Goal: Communication & Community: Answer question/provide support

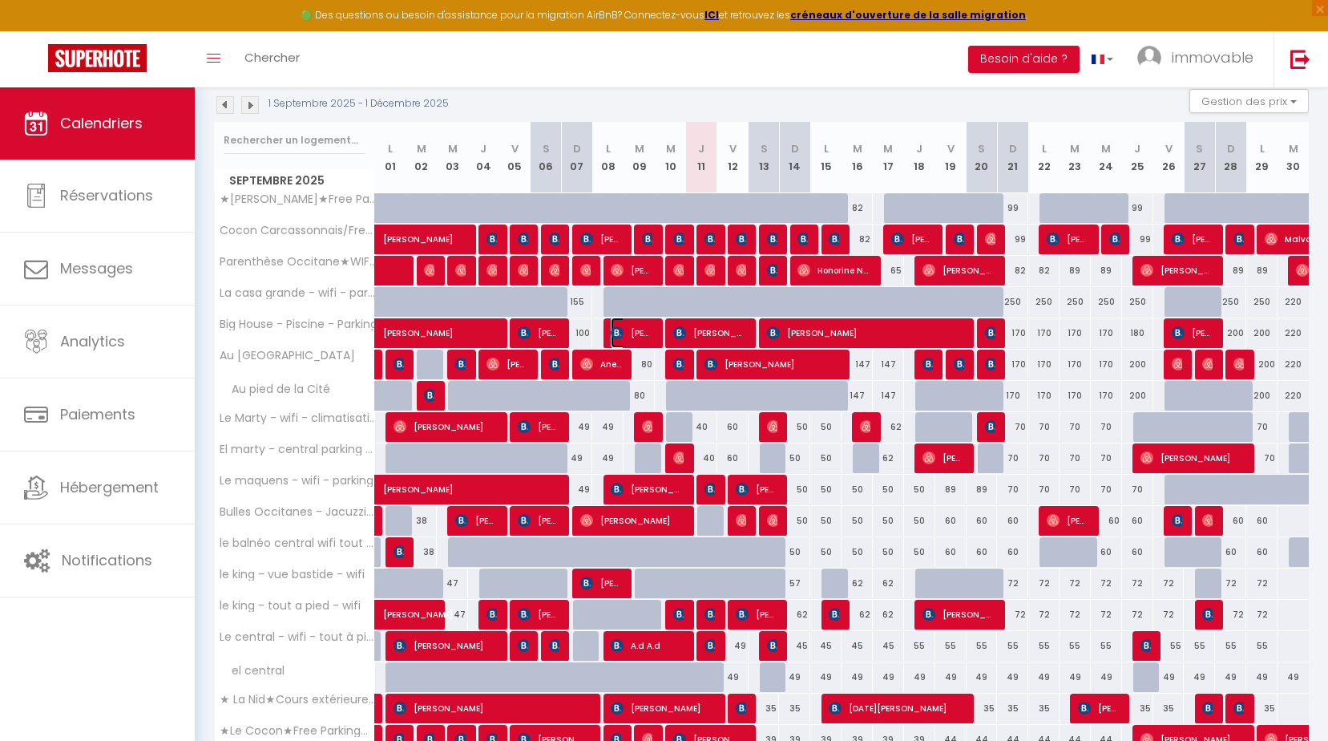
drag, startPoint x: 617, startPoint y: 334, endPoint x: 1260, endPoint y: 195, distance: 657.8
click at [617, 334] on img at bounding box center [617, 332] width 13 height 13
select select "KO"
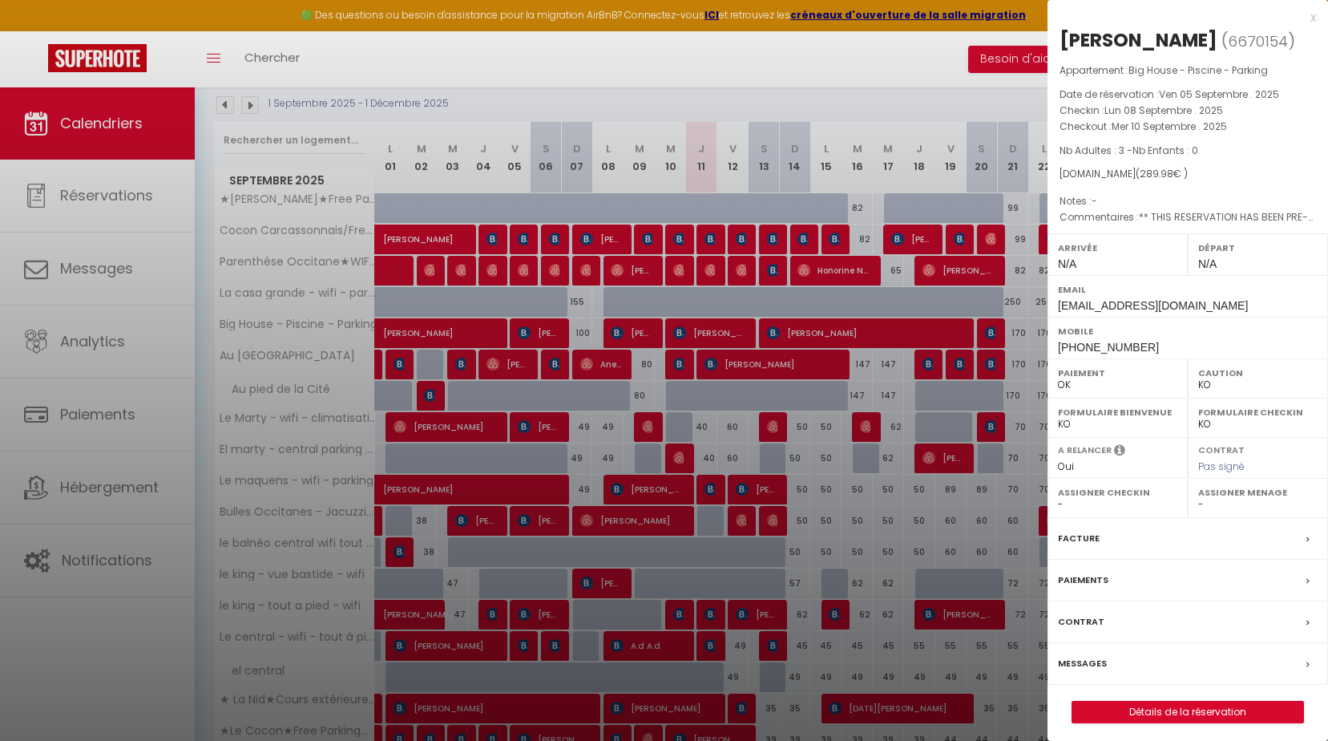
click at [443, 336] on div at bounding box center [664, 370] width 1328 height 741
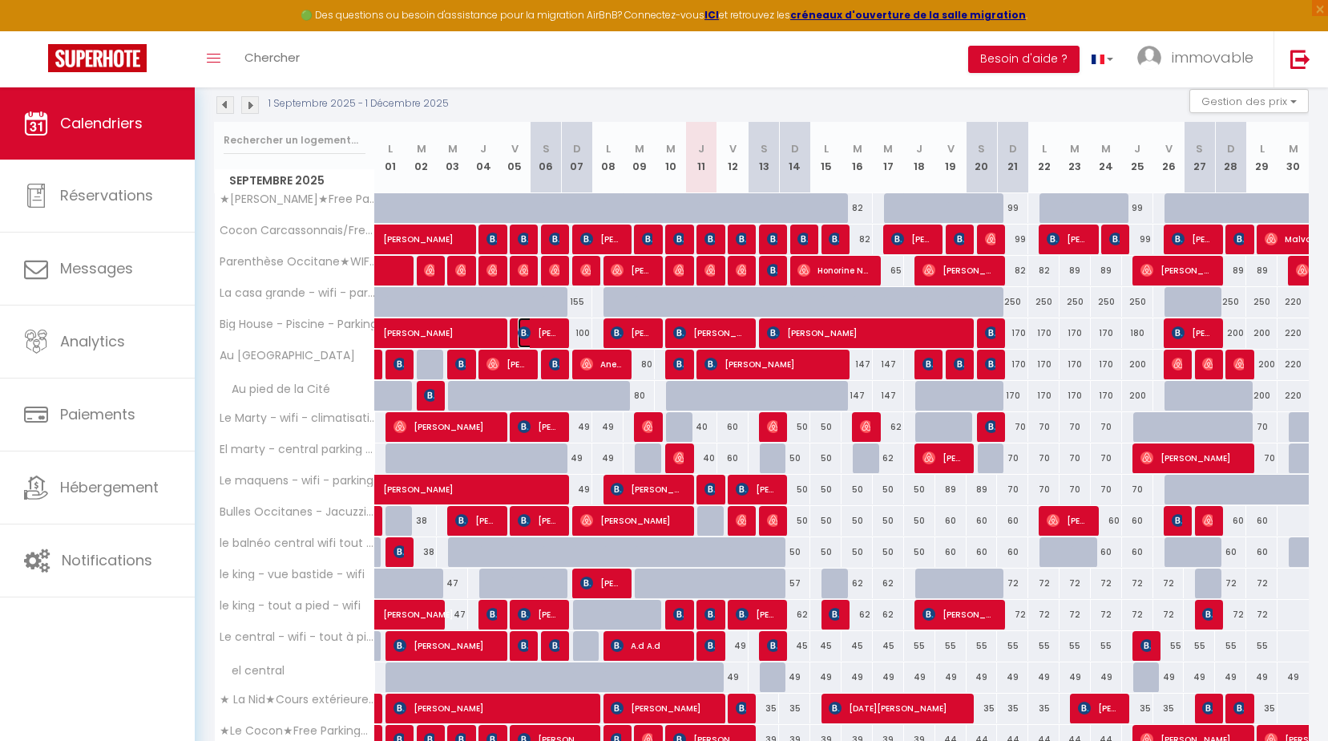
click at [535, 320] on span "[PERSON_NAME]" at bounding box center [539, 332] width 42 height 30
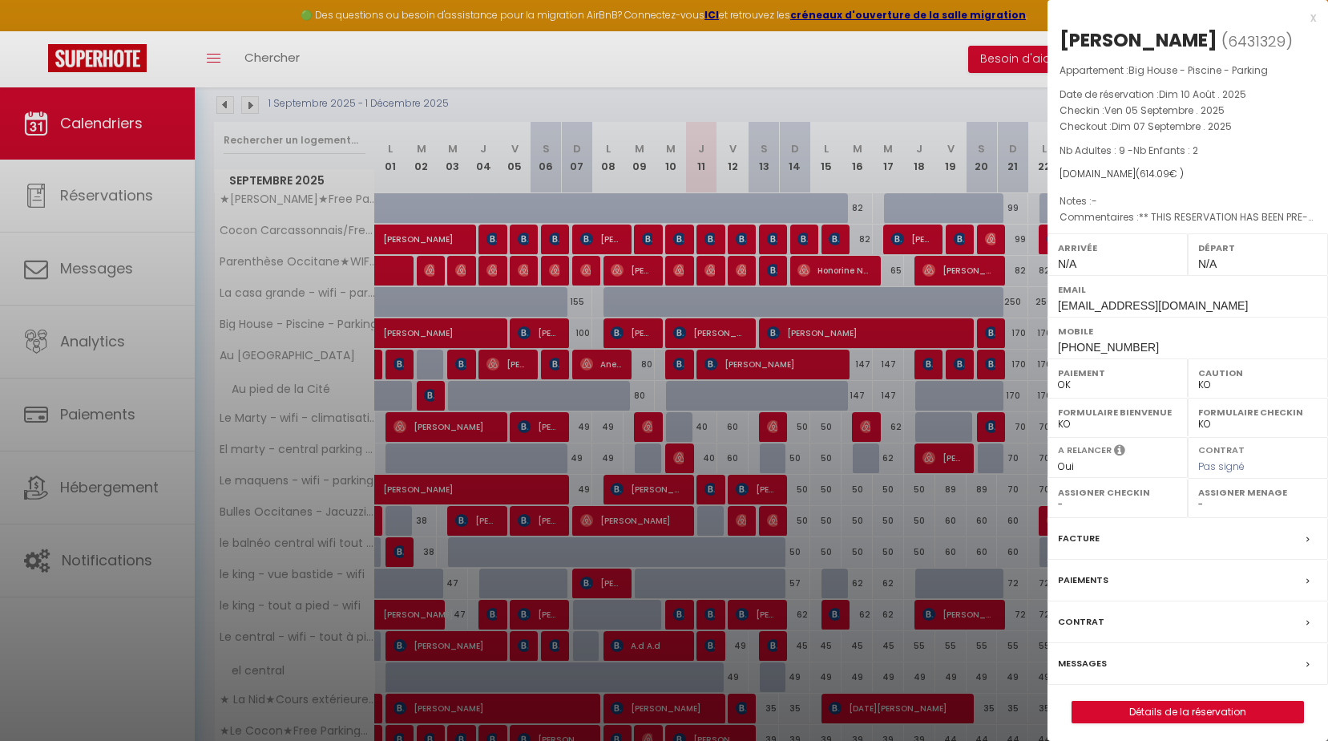
click at [1076, 665] on label "Messages" at bounding box center [1082, 663] width 49 height 17
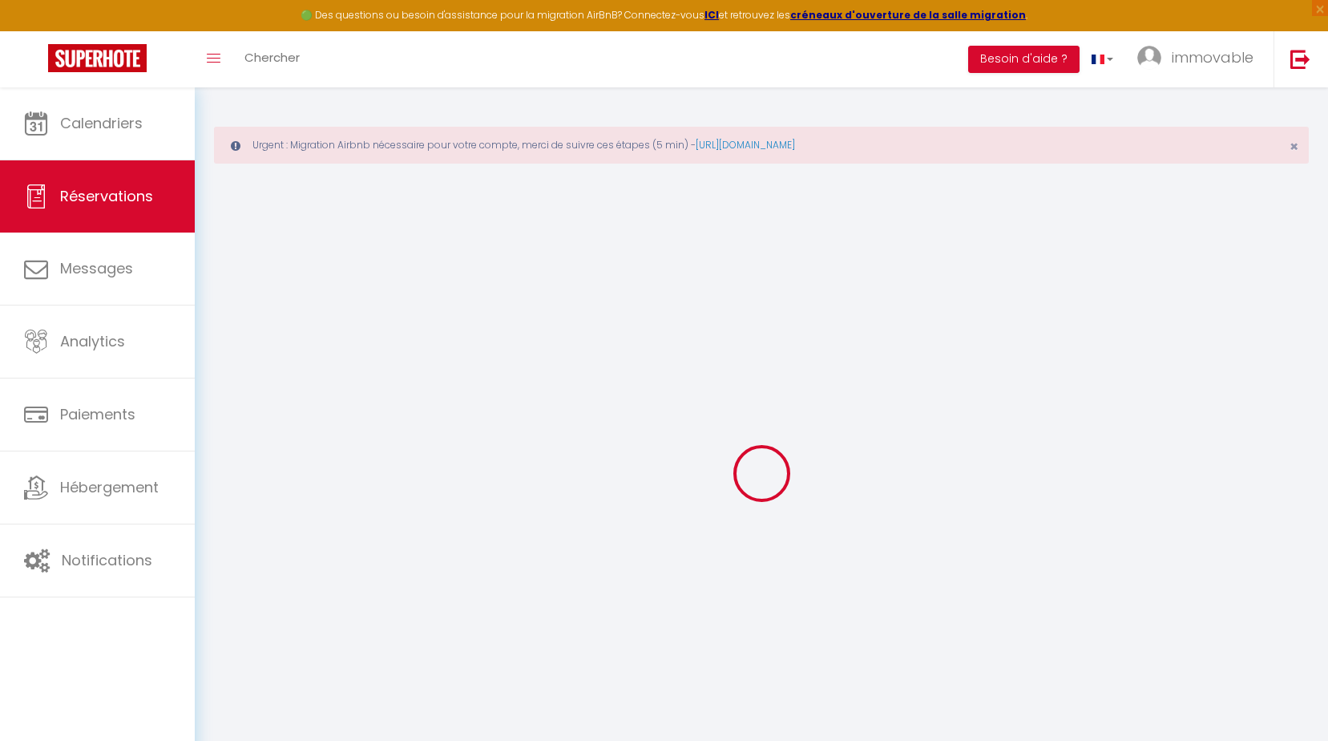
select select
checkbox input "false"
type textarea "** THIS RESERVATION HAS BEEN PRE-PAID ** Approximate time of arrival: between 1…"
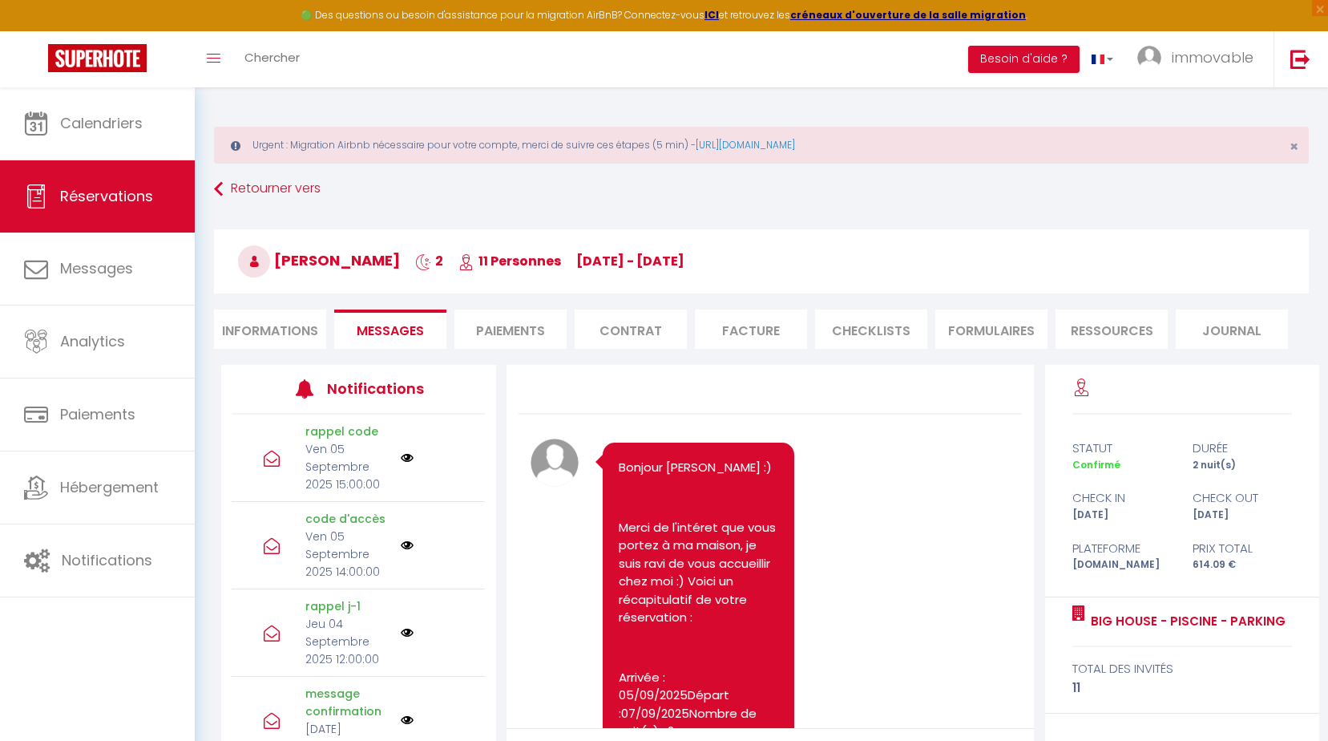
scroll to position [5979, 0]
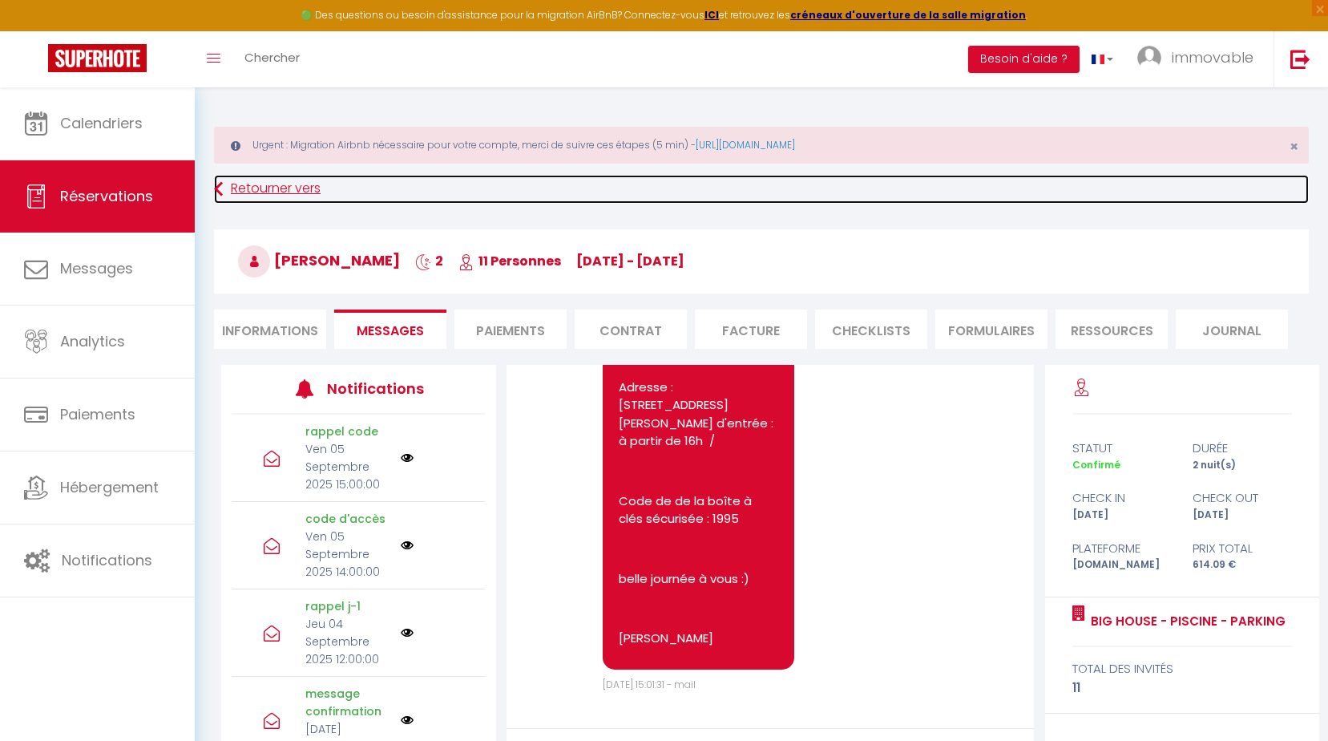
click at [237, 196] on link "Retourner vers" at bounding box center [761, 189] width 1095 height 29
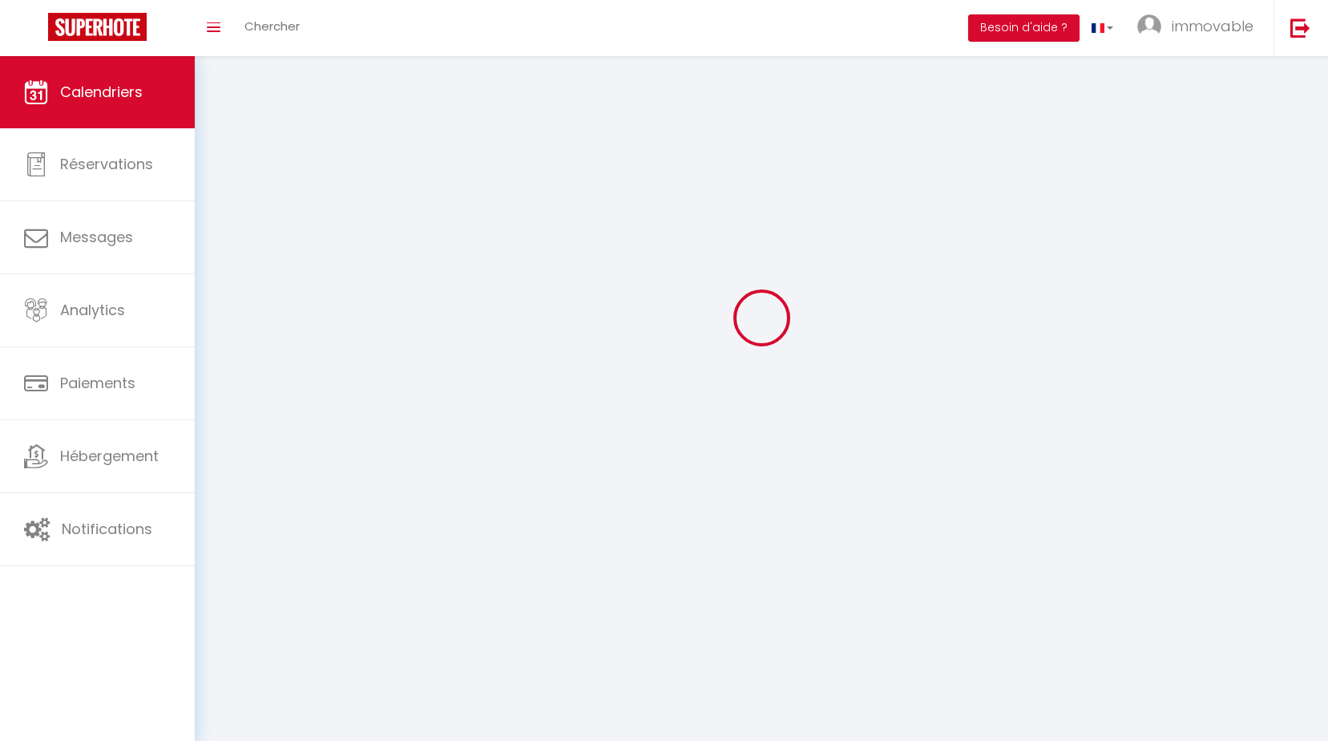
scroll to position [87, 0]
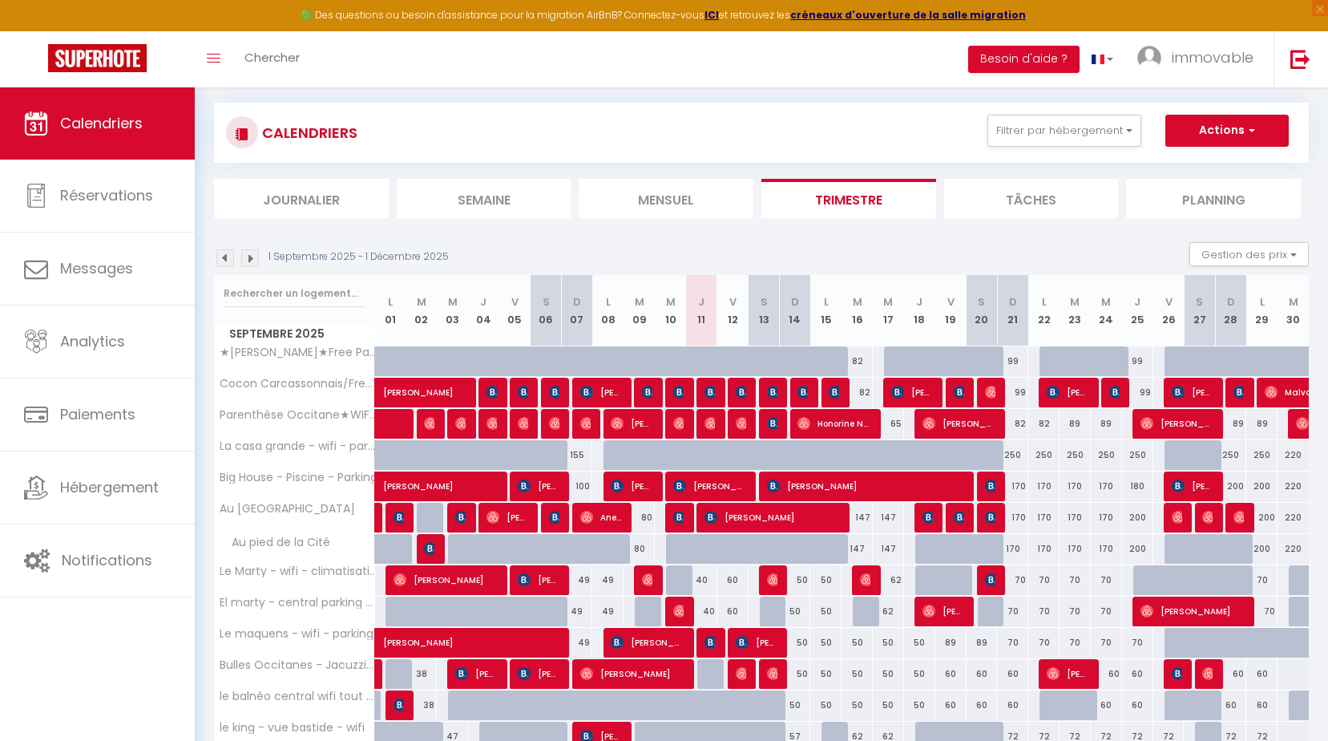
click at [228, 256] on img at bounding box center [225, 258] width 18 height 18
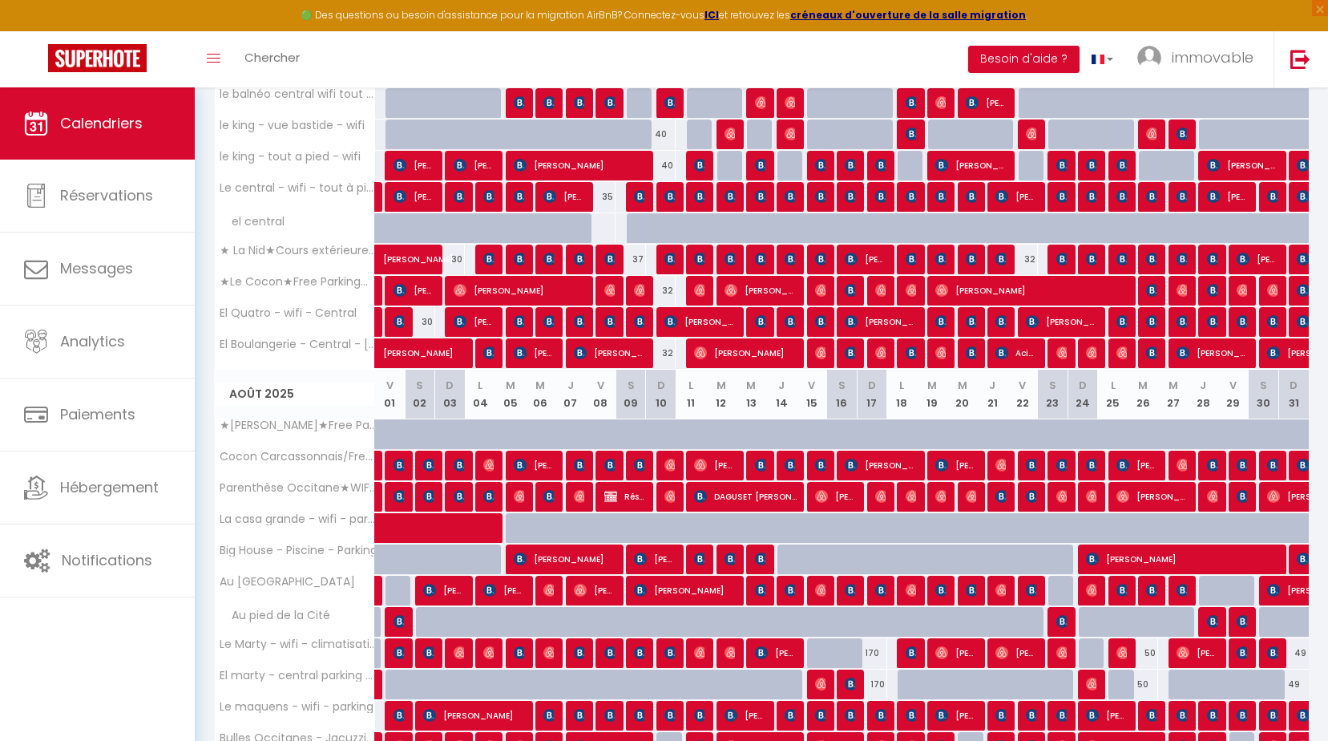
scroll to position [1370, 0]
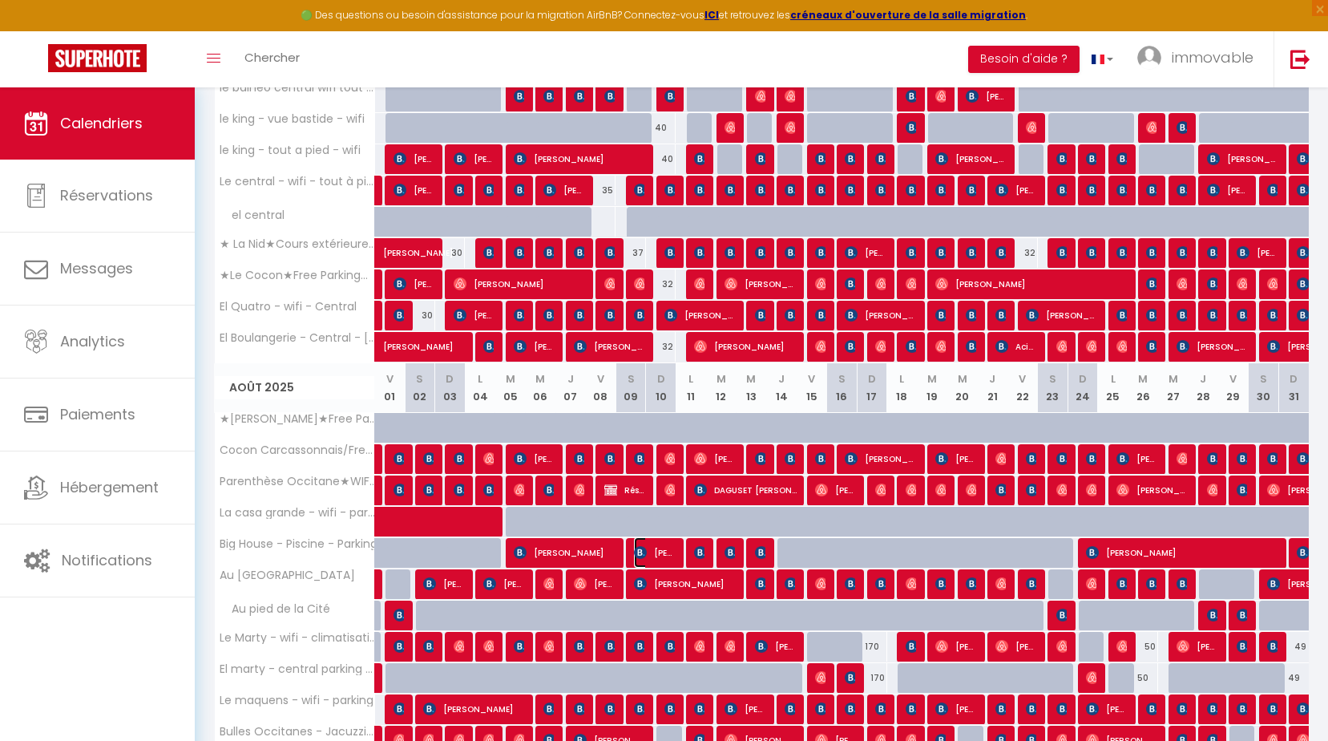
click at [663, 554] on span "[PERSON_NAME]" at bounding box center [655, 552] width 42 height 30
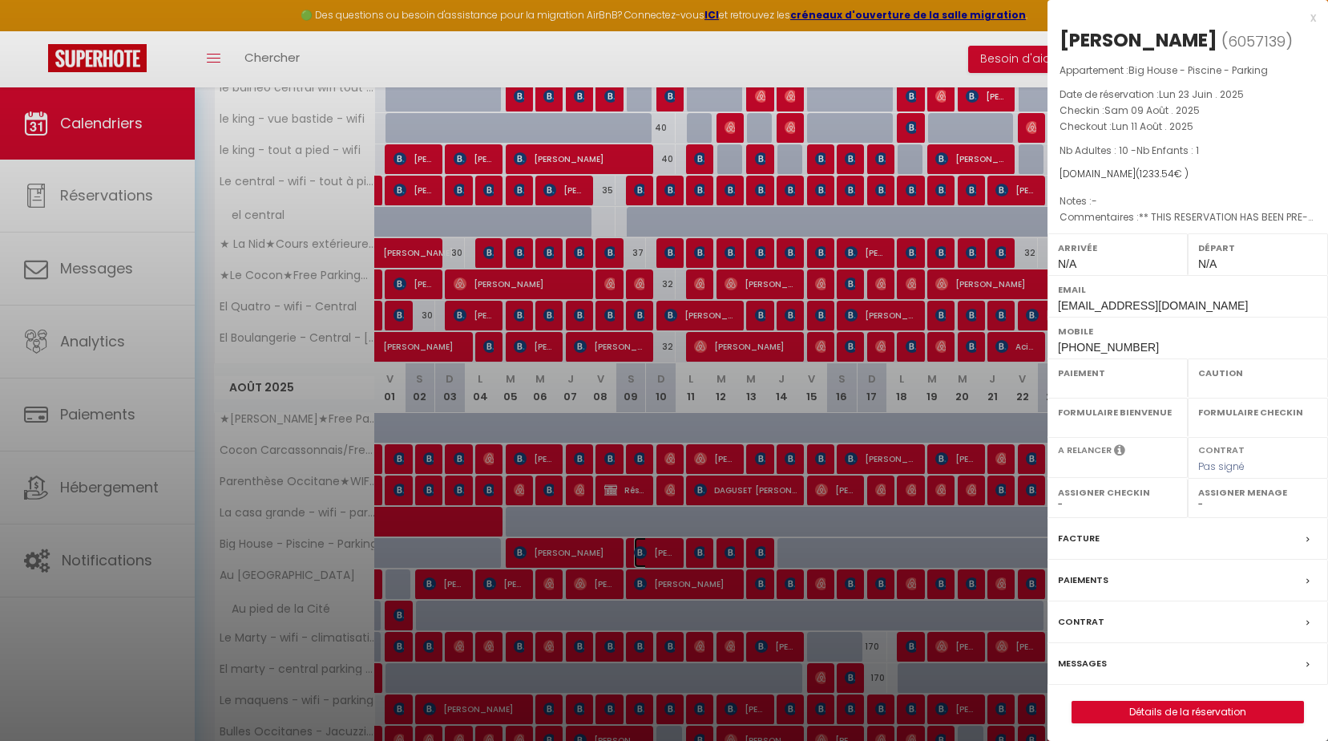
select select "OK"
select select "KO"
select select "0"
select select "1"
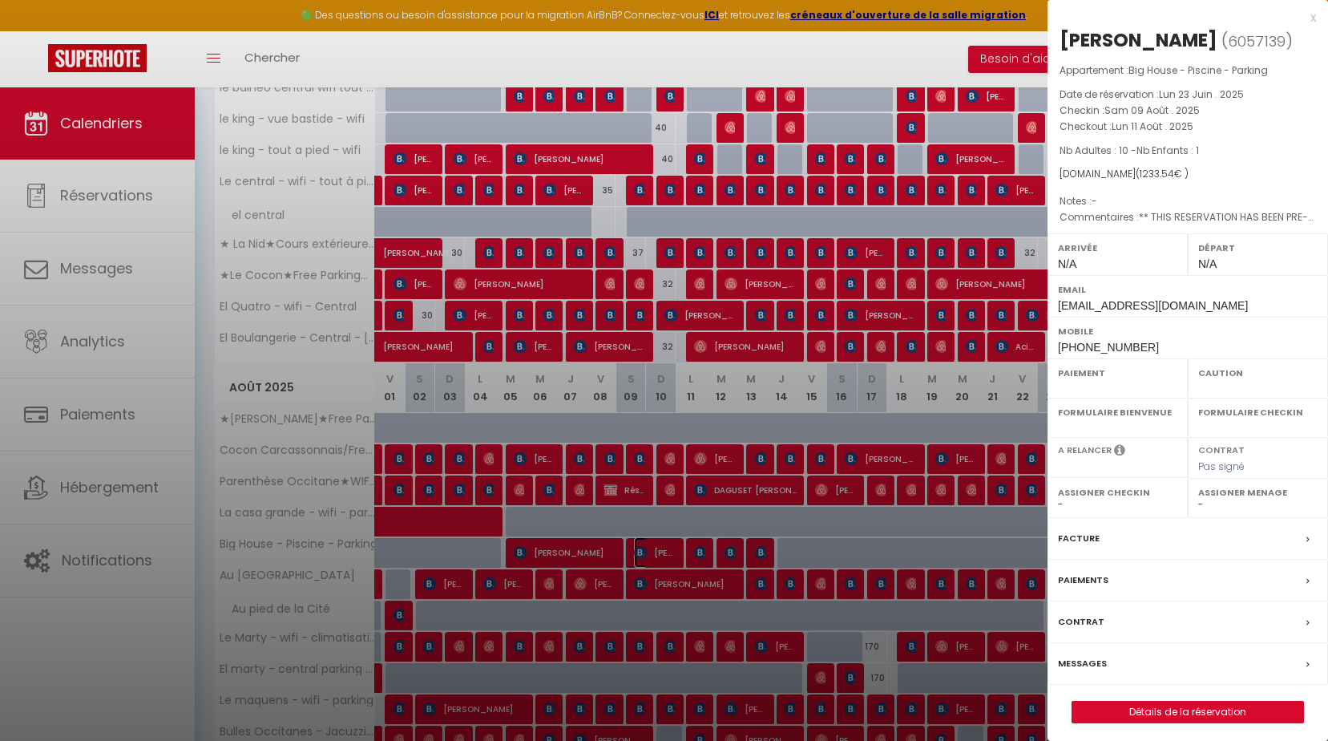
select select
click at [1075, 662] on label "Messages" at bounding box center [1082, 663] width 49 height 17
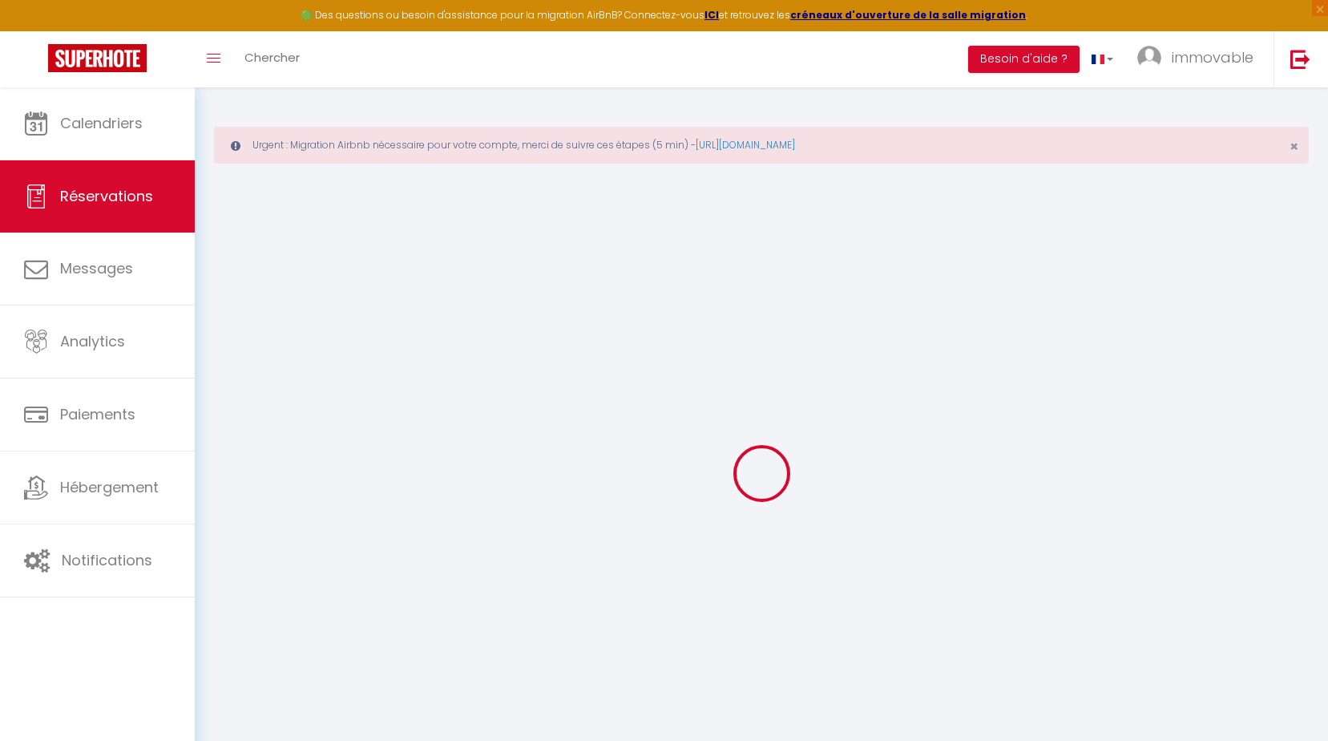
select select
checkbox input "false"
type textarea "** THIS RESERVATION HAS BEEN PRE-PAID ** BOOKING NOTE : Payment charge is EUR 1…"
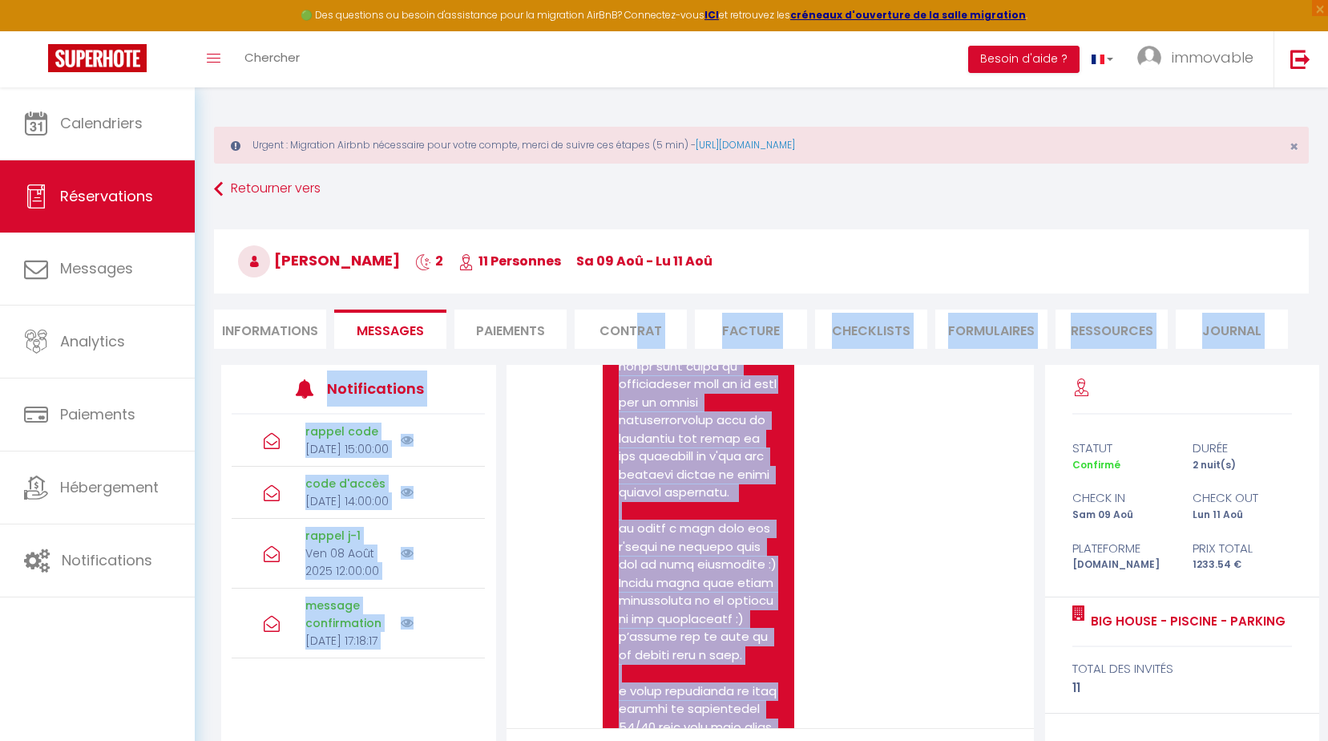
scroll to position [8257, 0]
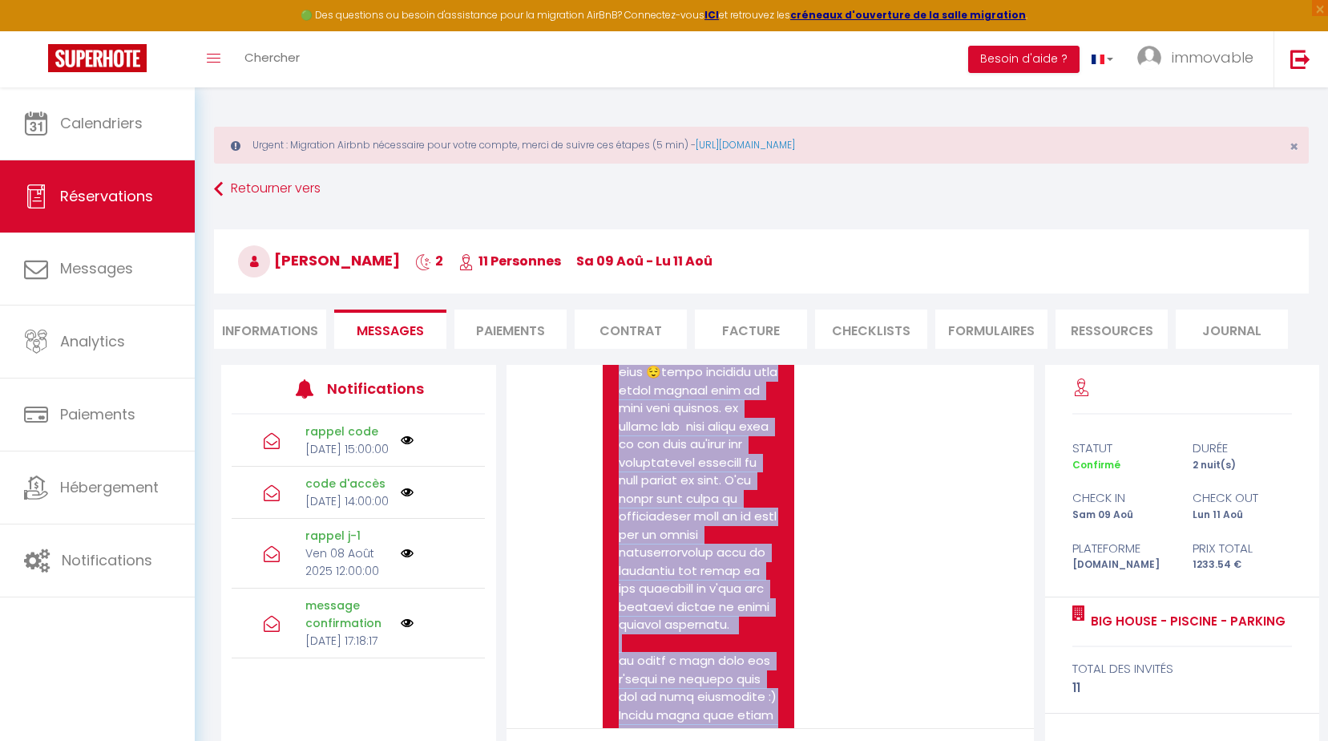
drag, startPoint x: 677, startPoint y: 651, endPoint x: 615, endPoint y: 637, distance: 64.0
drag, startPoint x: 615, startPoint y: 637, endPoint x: 651, endPoint y: 639, distance: 36.1
copy pre "loremip Dolorsit :) a'consec adi elit seddo eius 😌tempo incididu utla etdol mag…"
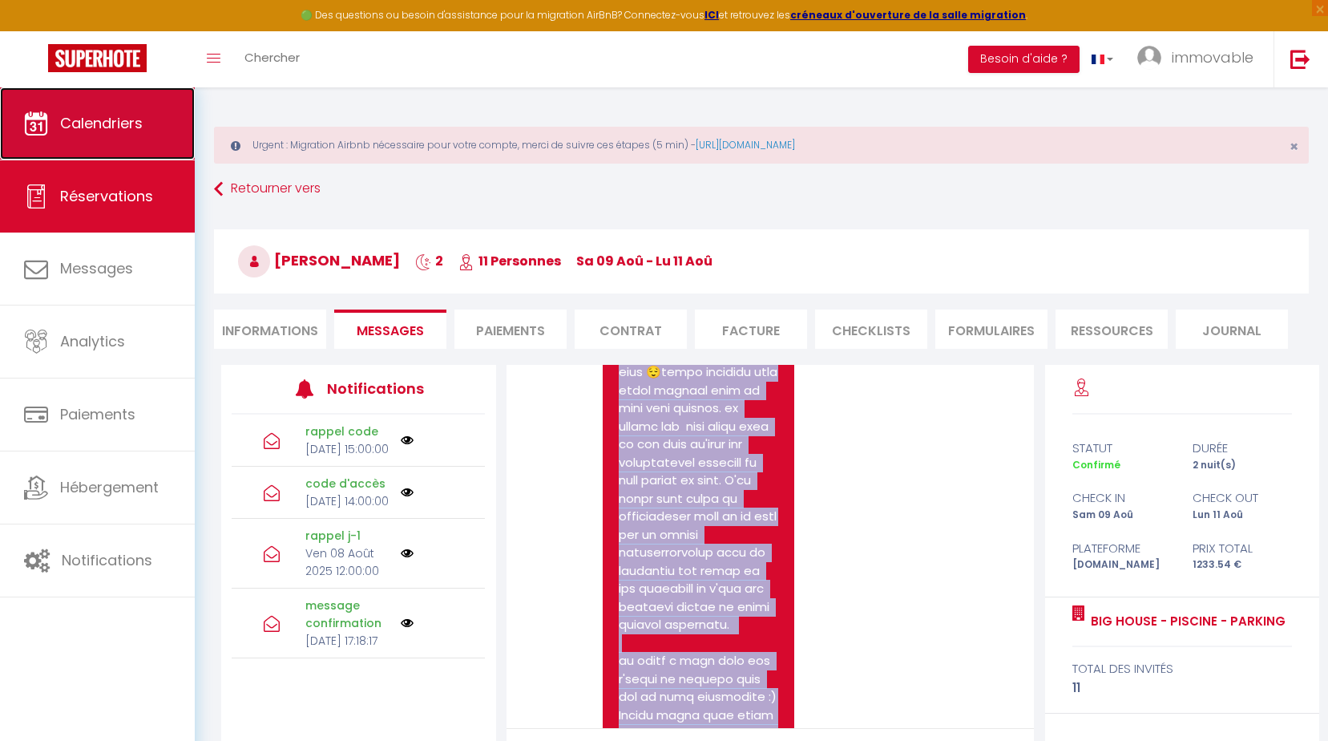
click at [24, 135] on link "Calendriers" at bounding box center [97, 123] width 195 height 72
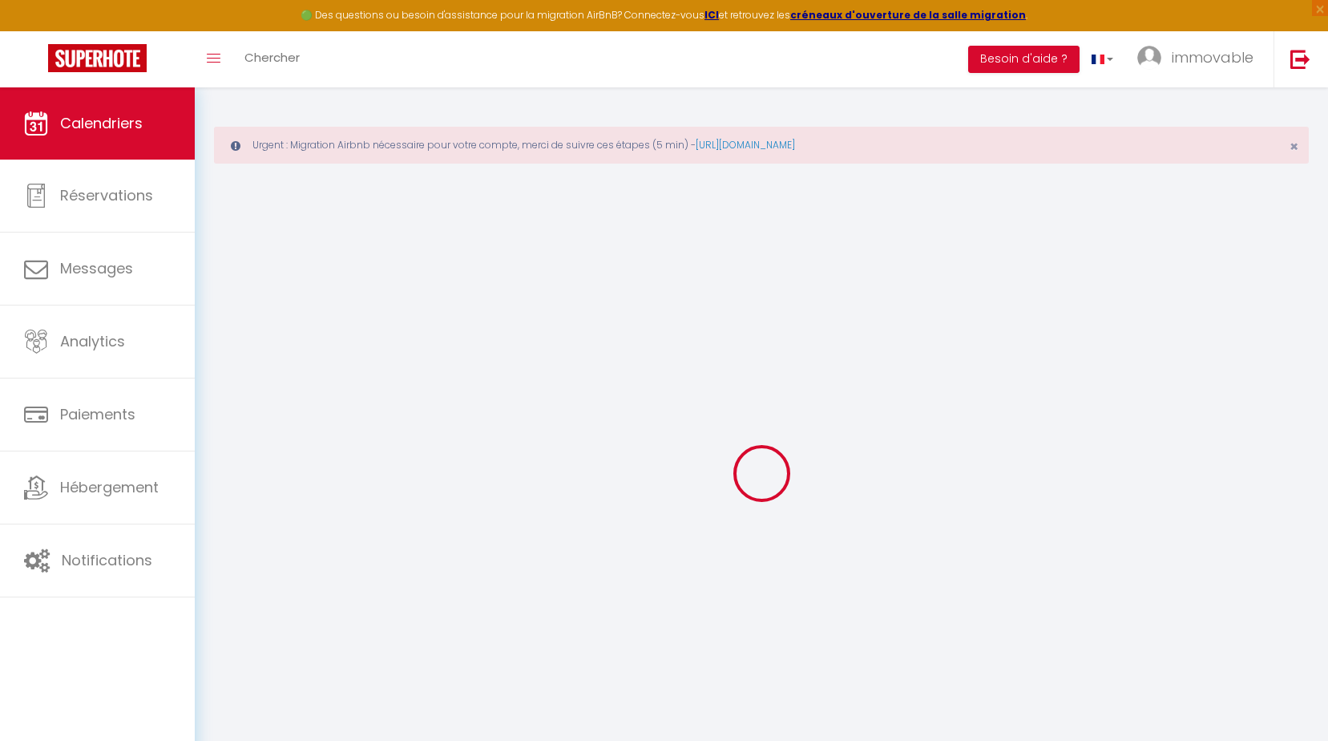
select select
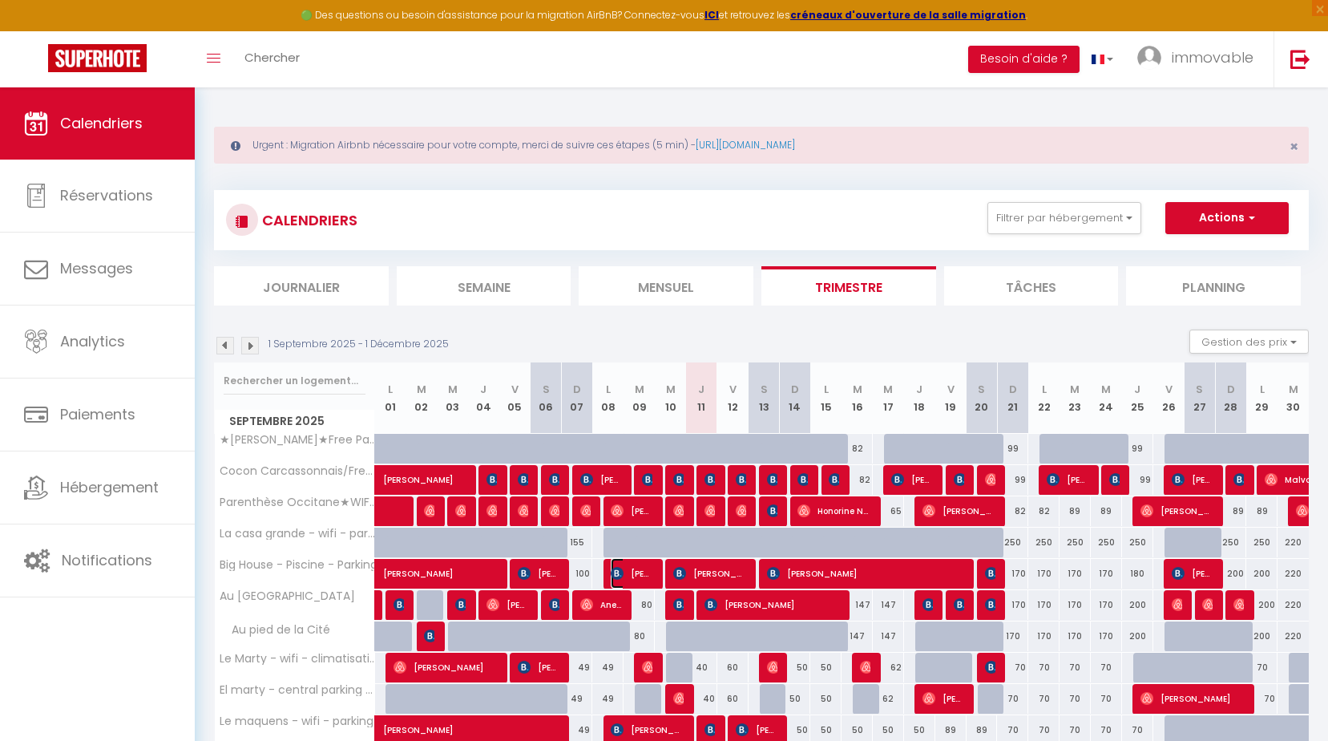
click at [628, 574] on span "[PERSON_NAME]" at bounding box center [632, 573] width 42 height 30
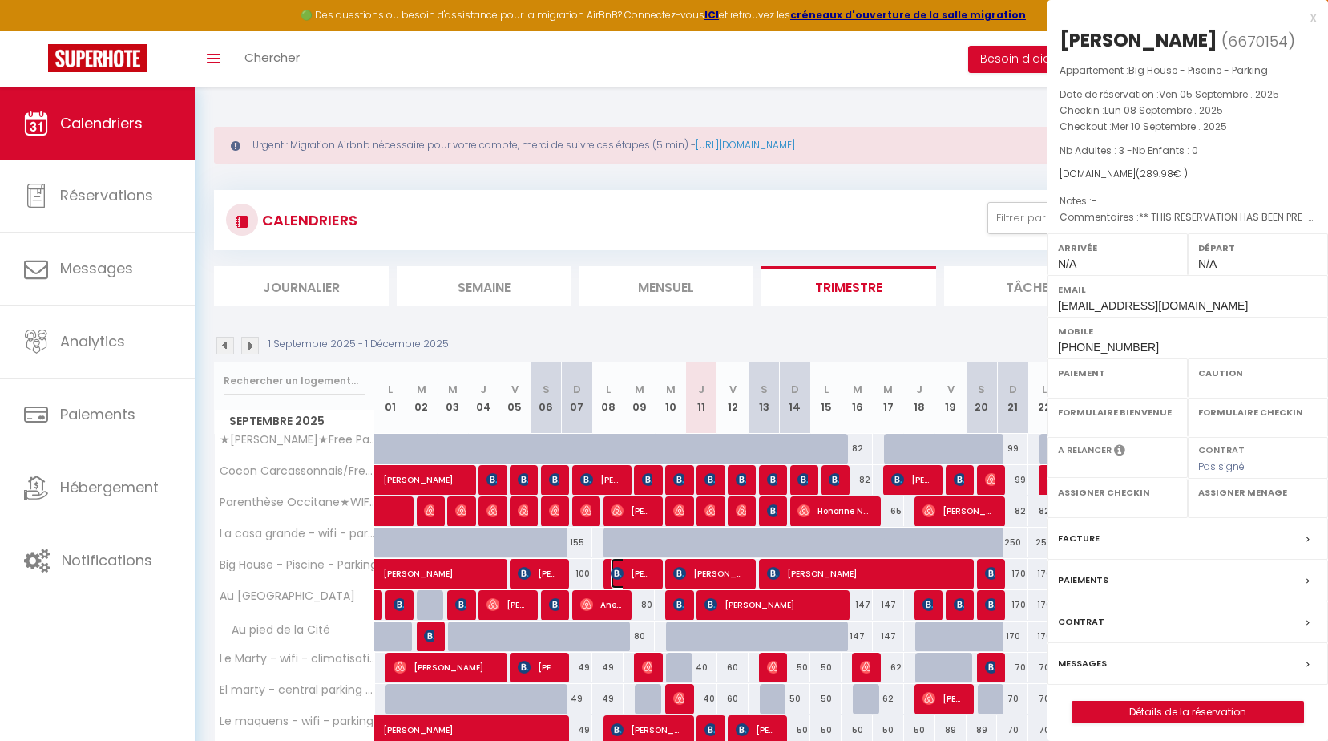
select select "OK"
select select "KO"
select select "0"
select select "1"
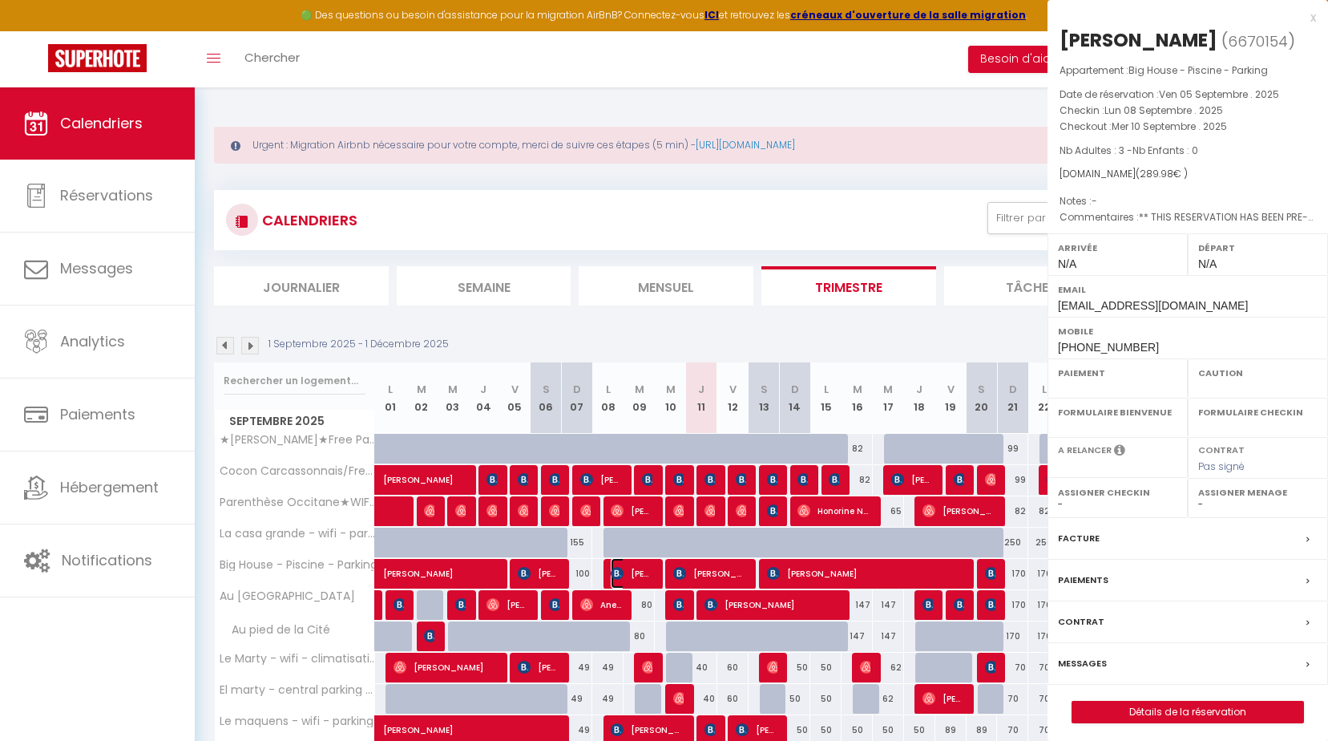
select select
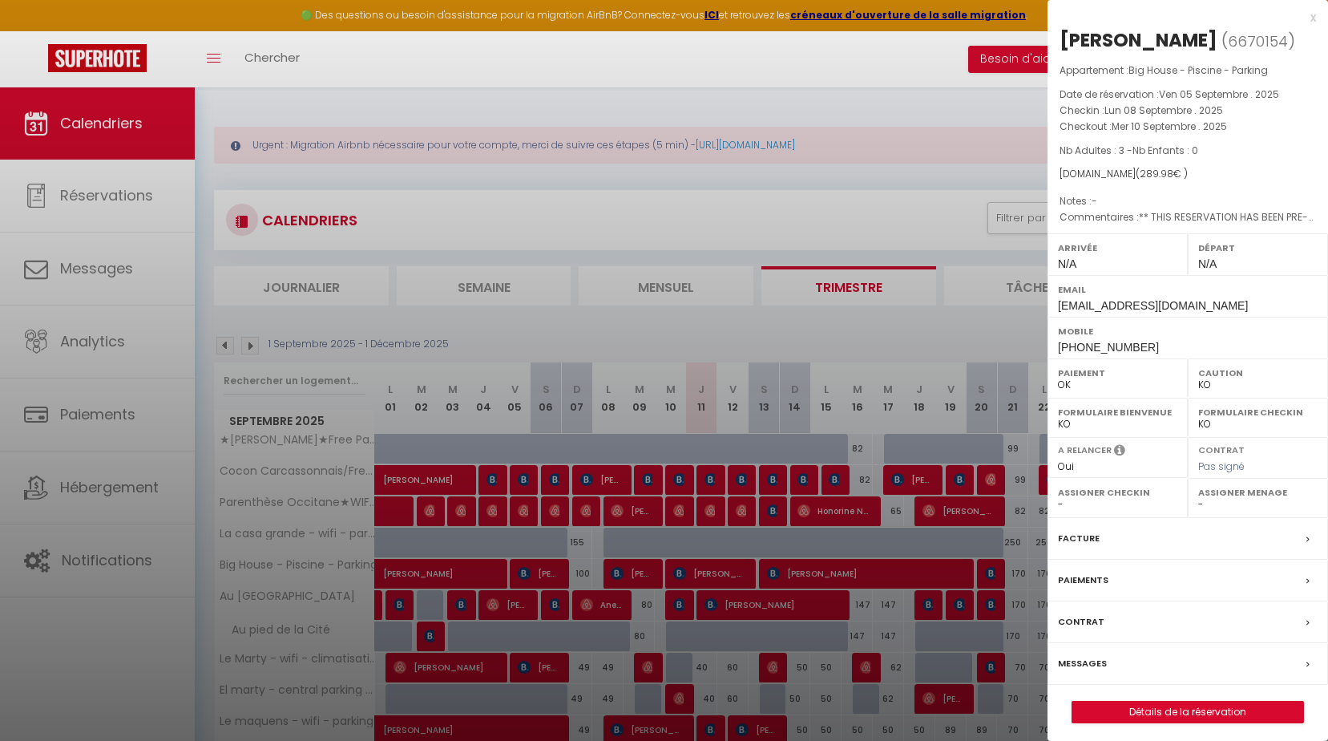
click at [1115, 668] on div "Messages" at bounding box center [1188, 664] width 281 height 42
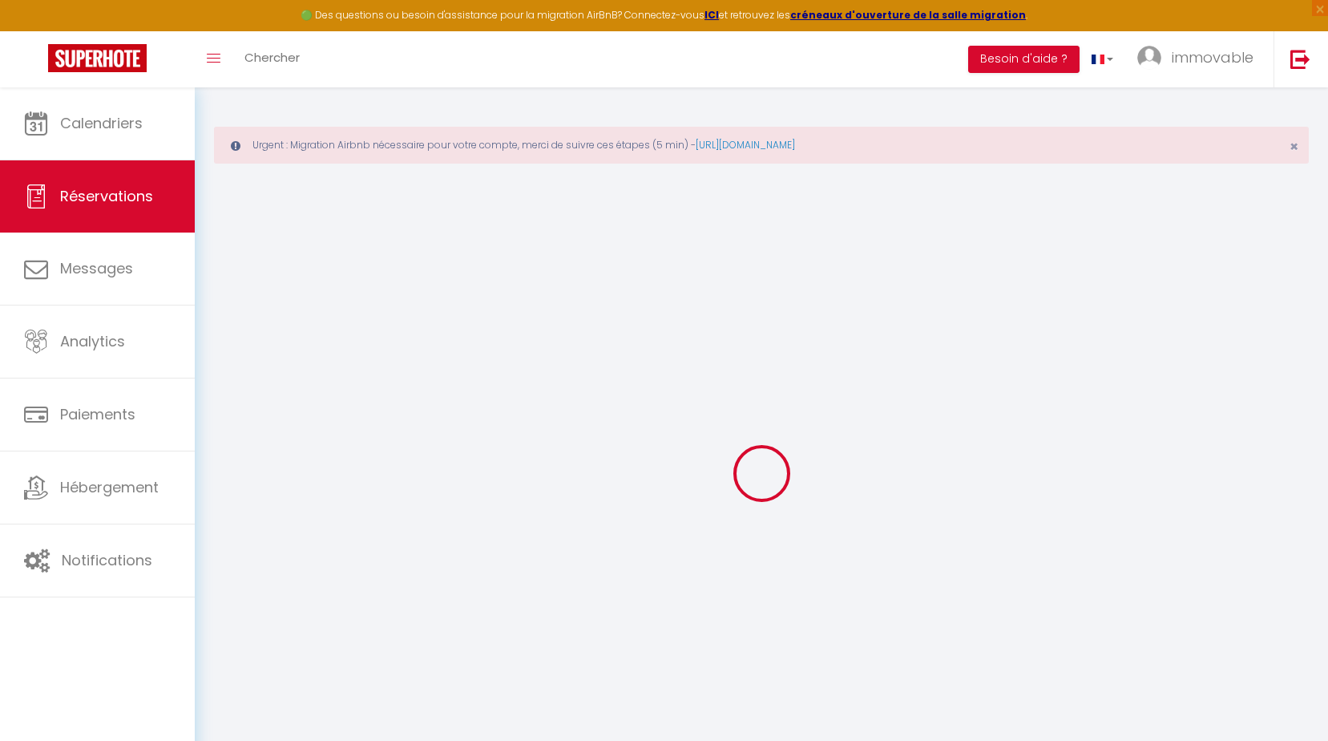
type input "[PERSON_NAME]"
type input "Nolting"
type input "[EMAIL_ADDRESS][DOMAIN_NAME]"
type input "[PHONE_NUMBER]"
type input "."
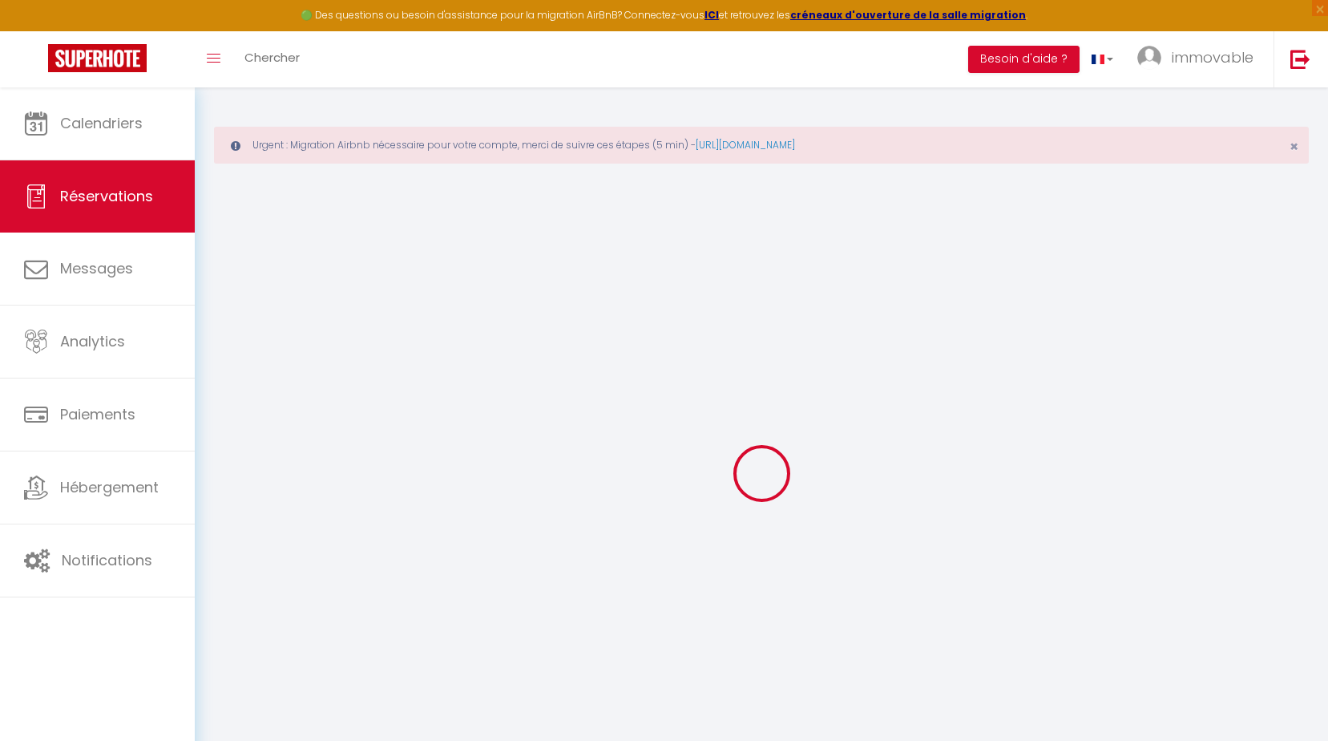
select select "DE"
type input "46.99"
type input "4.06"
select select "64021"
select select "1"
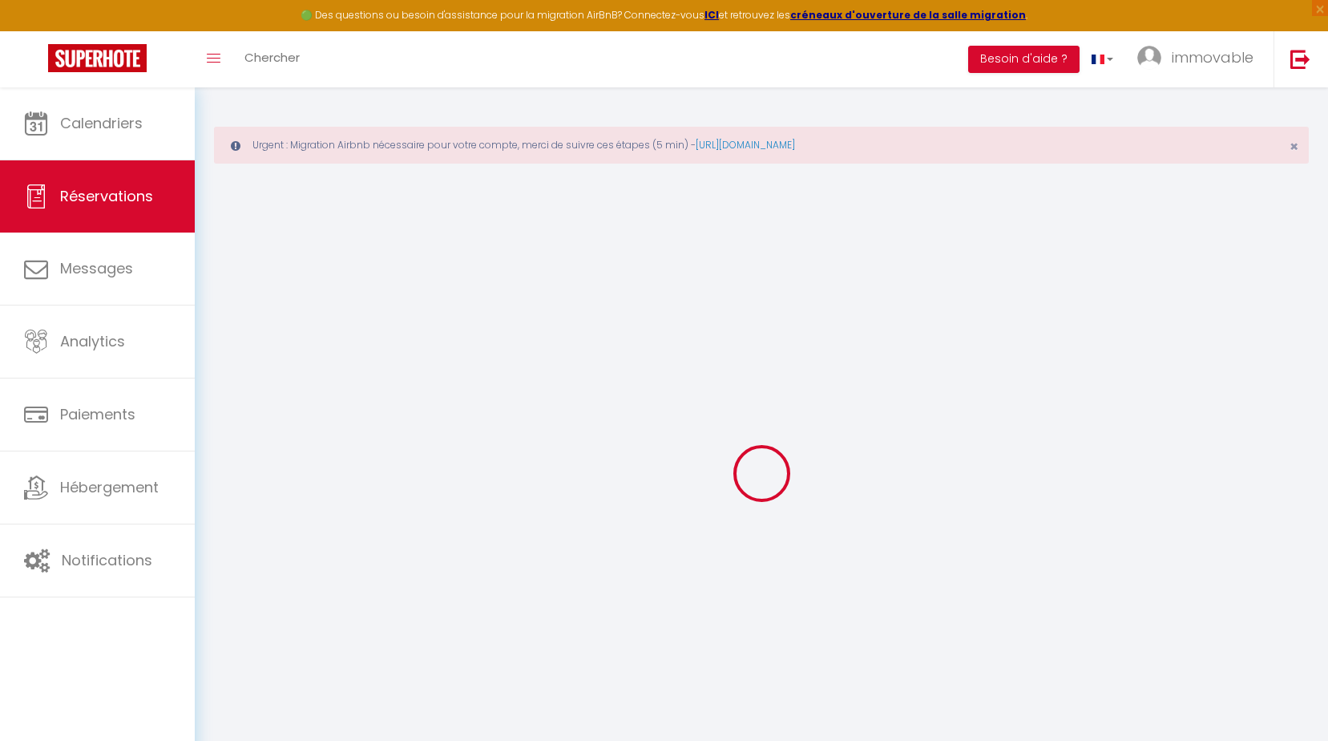
select select
type input "3"
select select "12"
select select
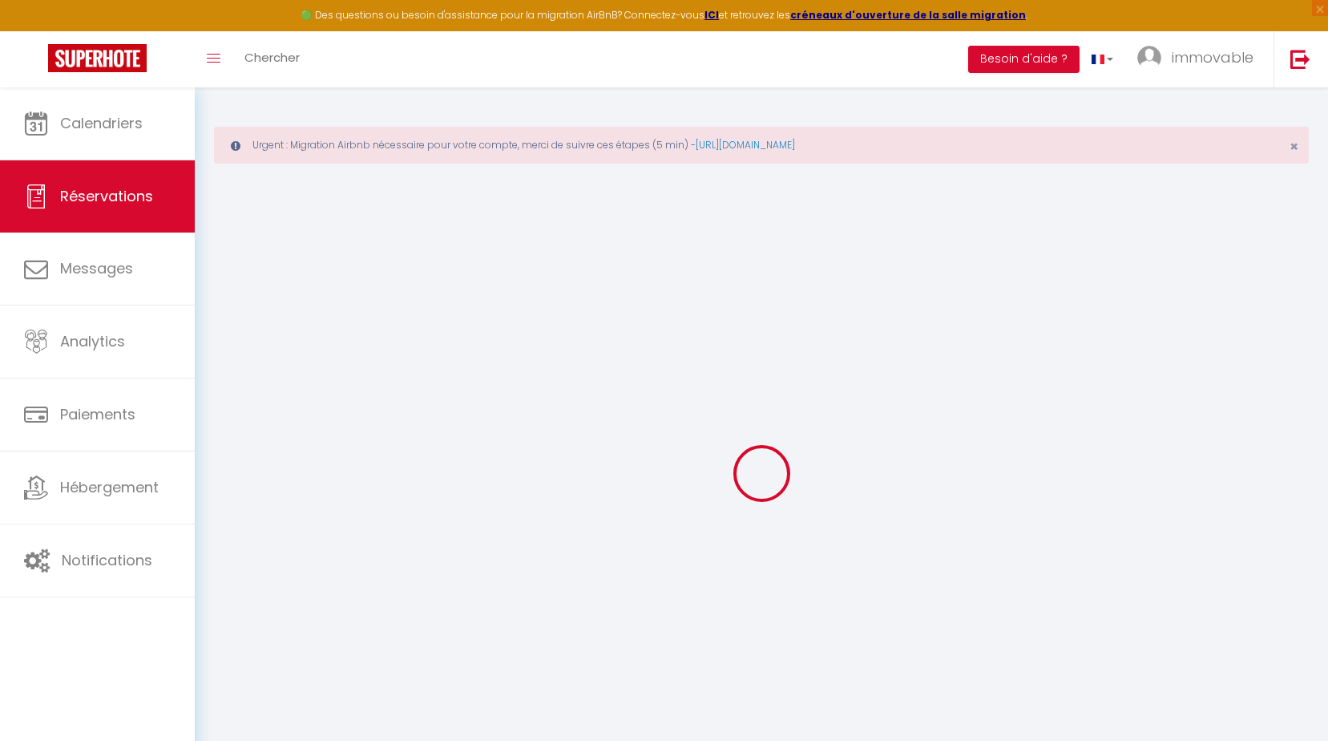
type input "207.4"
checkbox input "false"
type input "0"
select select "2"
type input "0"
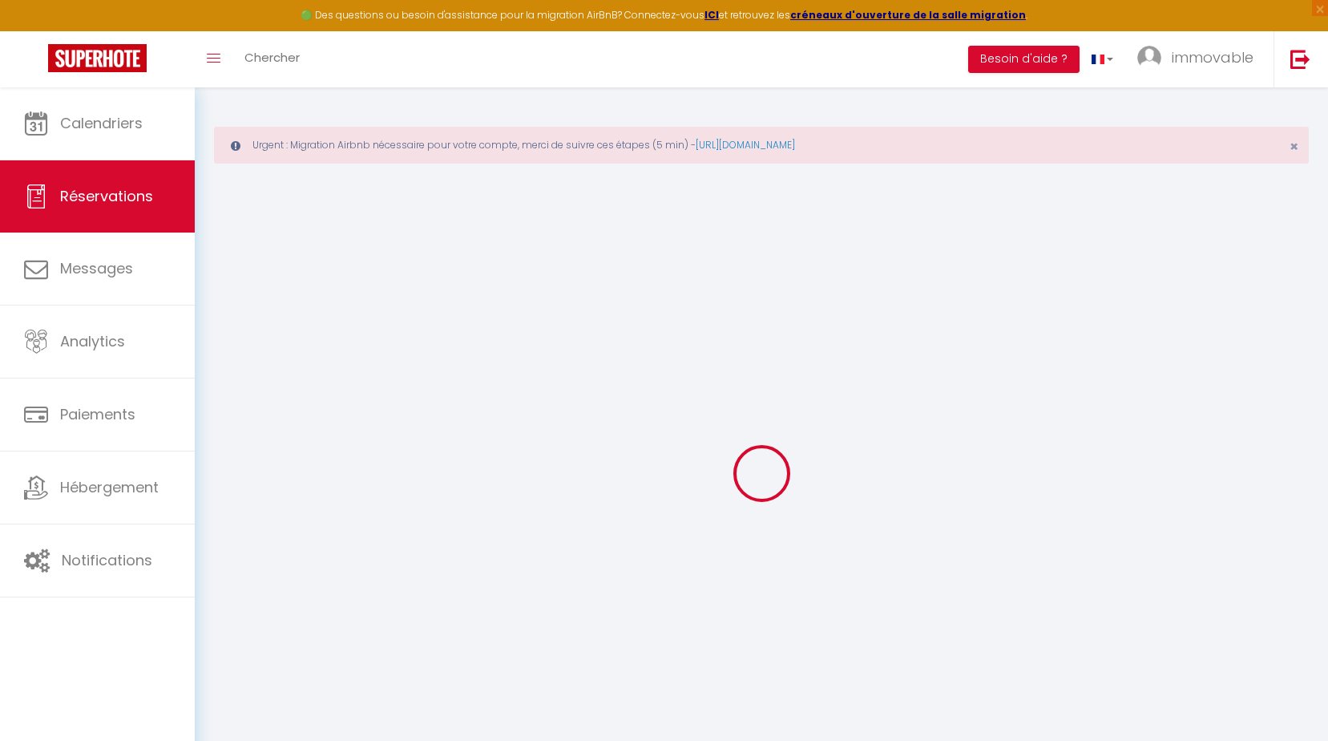
type input "0"
select select
select select "14"
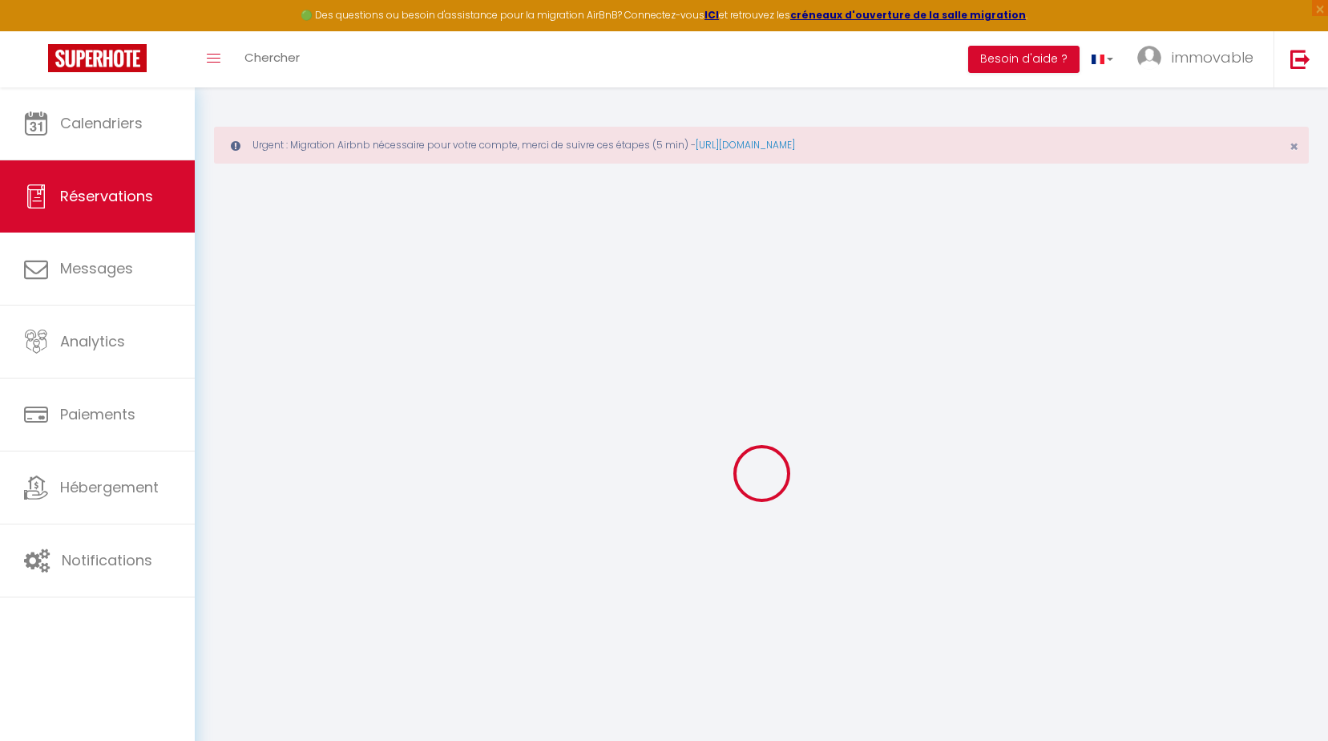
checkbox input "false"
select select
checkbox input "false"
select select
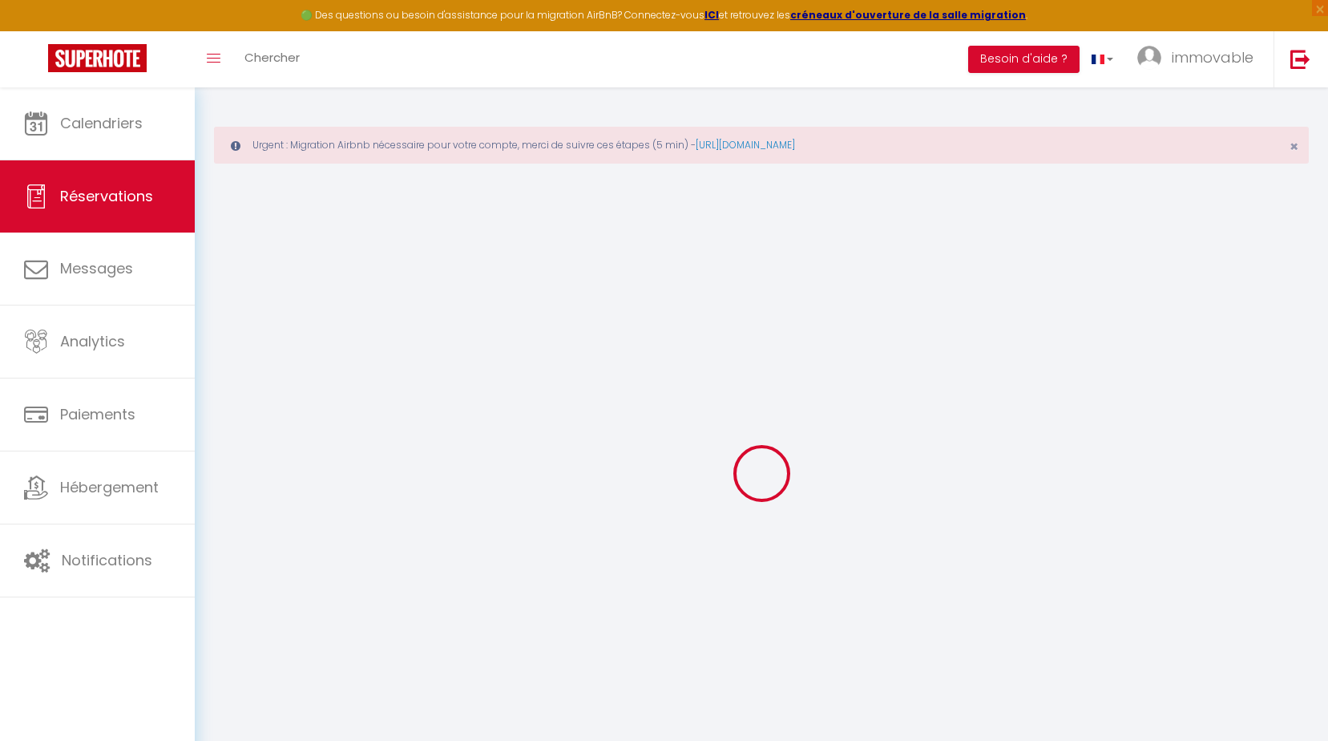
select select
checkbox input "false"
type textarea "** THIS RESERVATION HAS BEEN PRE-PAID ** BOOKING NOTE : Payment charge is EUR 4…"
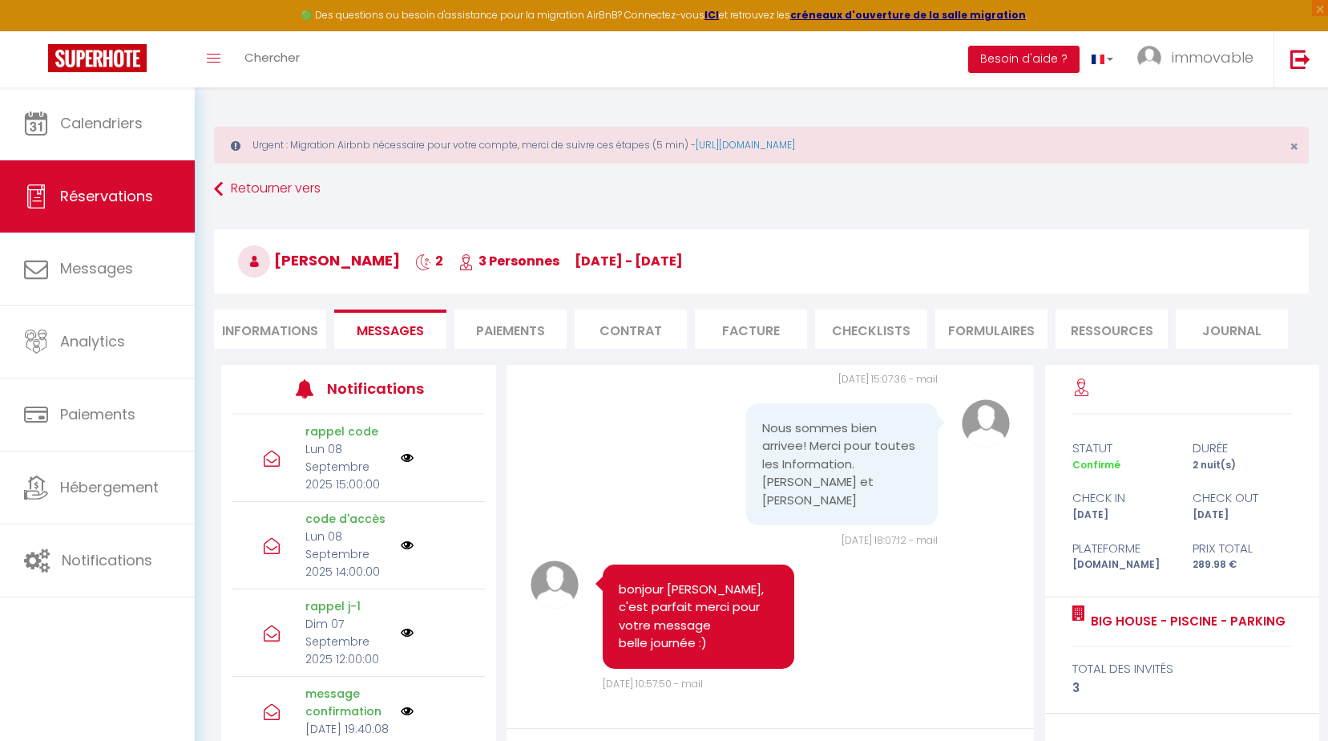
scroll to position [172, 0]
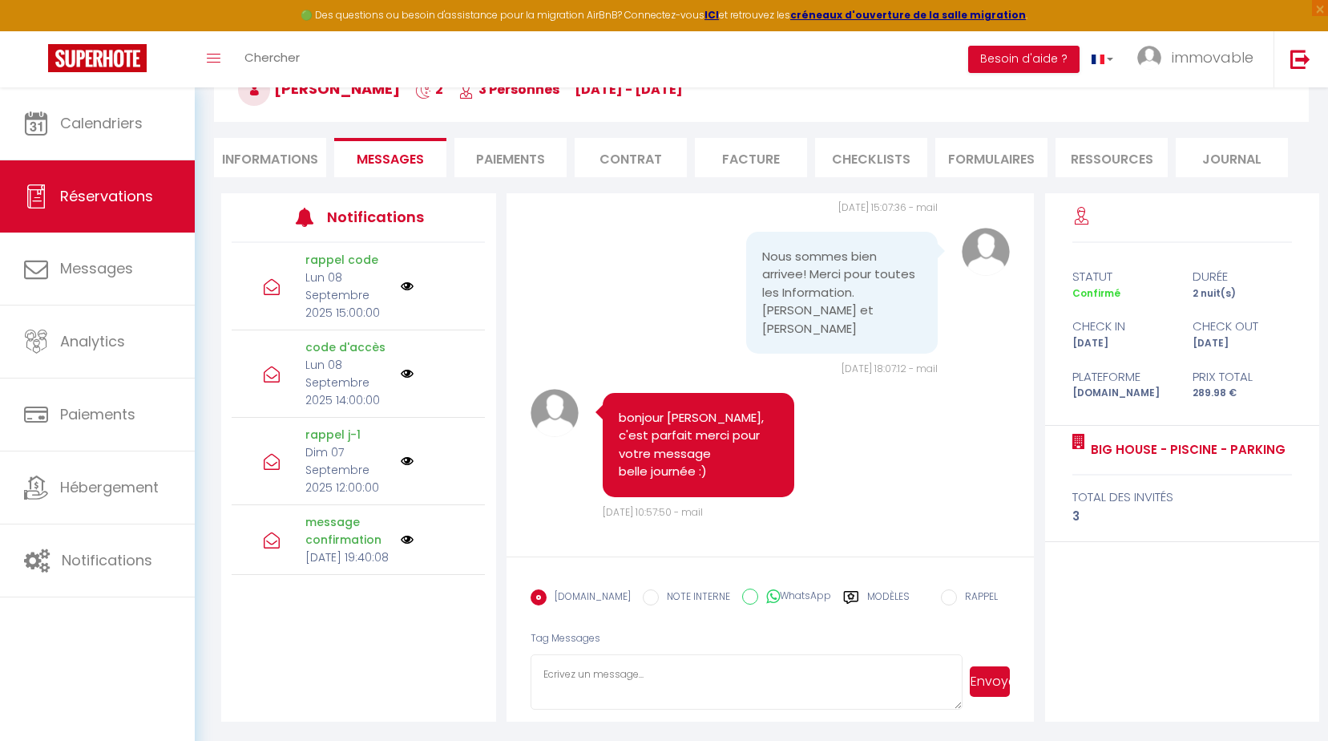
click at [568, 679] on textarea at bounding box center [747, 682] width 432 height 56
paste textarea "loremip Dolorsit :) a'consec adi elit seddo eius 😌tempo incididu utla etdol mag…"
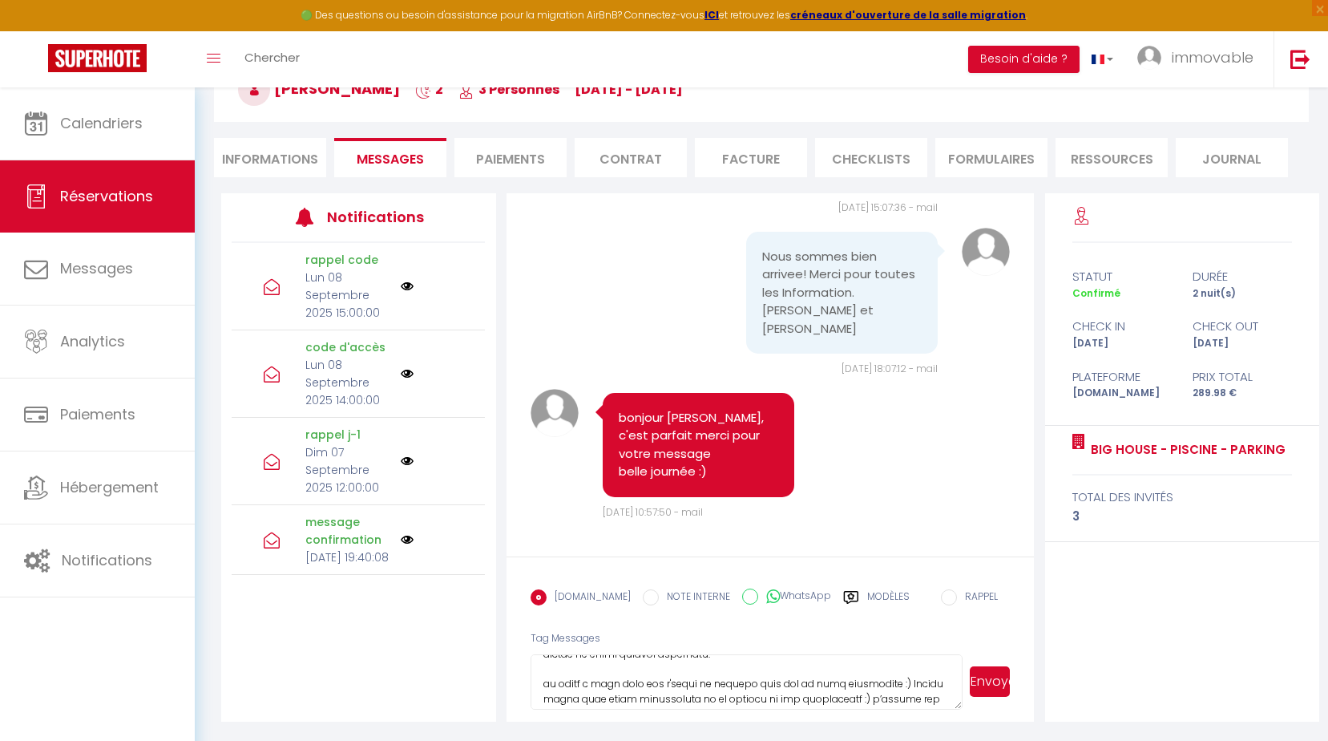
scroll to position [0, 0]
drag, startPoint x: 625, startPoint y: 672, endPoint x: 583, endPoint y: 675, distance: 42.6
click at [583, 675] on textarea at bounding box center [747, 682] width 432 height 56
drag, startPoint x: 688, startPoint y: 664, endPoint x: 783, endPoint y: 680, distance: 96.7
click at [783, 680] on textarea at bounding box center [747, 682] width 432 height 56
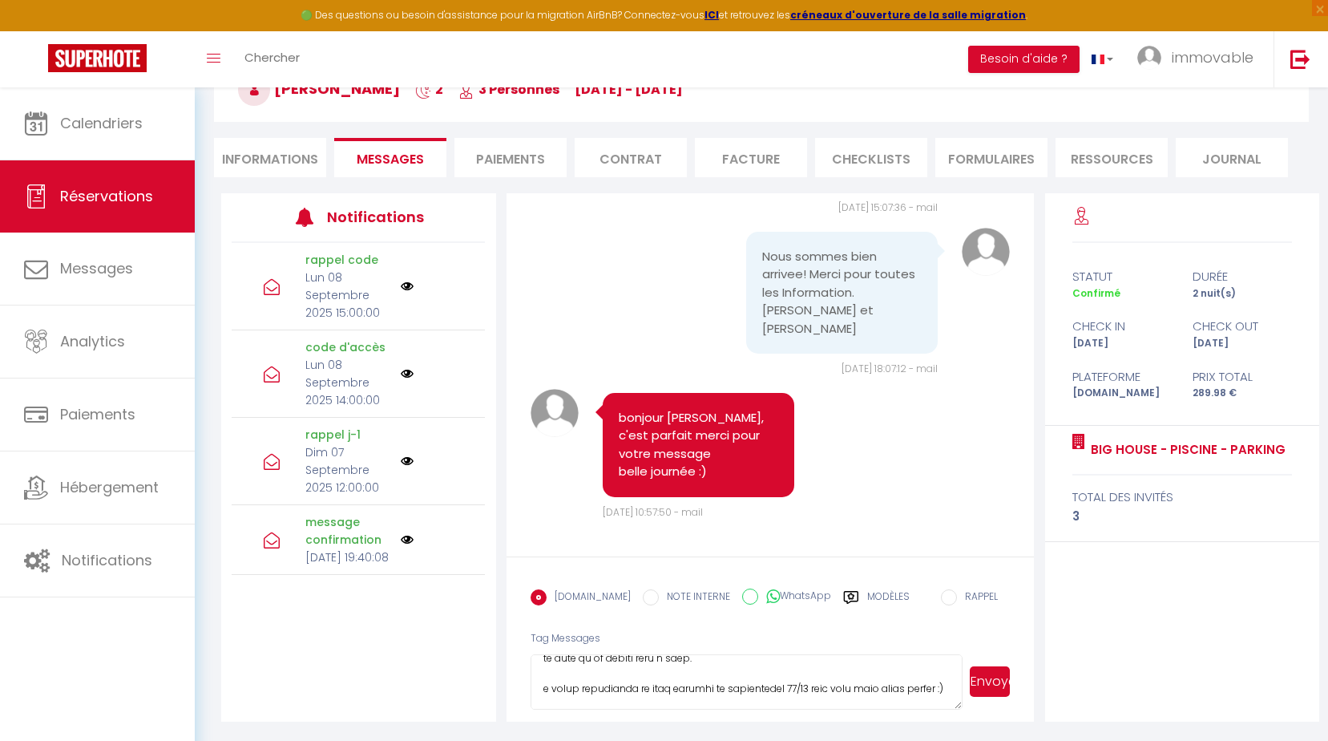
drag, startPoint x: 813, startPoint y: 689, endPoint x: 739, endPoint y: 653, distance: 82.1
click at [739, 653] on form "[DOMAIN_NAME] NOTE INTERNE WhatsApp Modèles 11 « ‹ » › [DATE] [PHONE_NUMBER] Di…" at bounding box center [771, 639] width 528 height 166
click at [749, 670] on textarea at bounding box center [747, 682] width 432 height 56
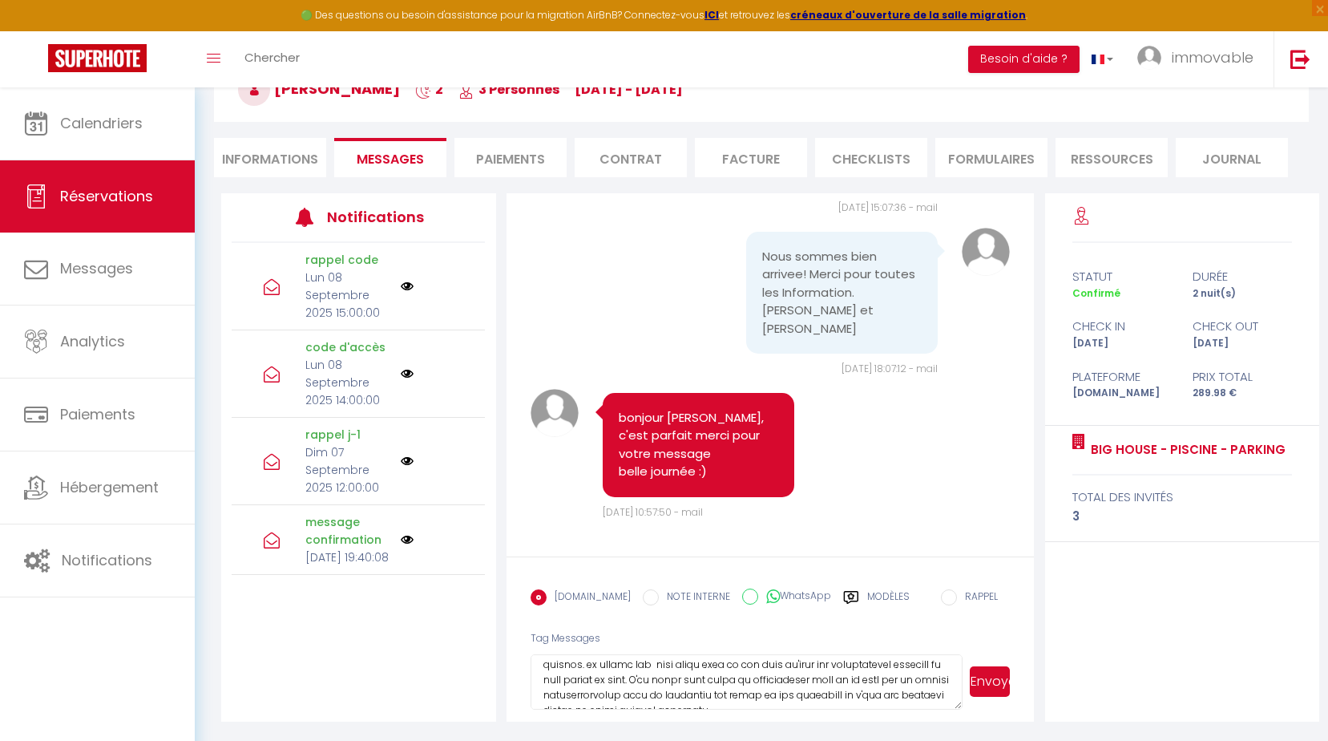
scroll to position [47, 0]
drag, startPoint x: 690, startPoint y: 658, endPoint x: 759, endPoint y: 701, distance: 81.0
click at [759, 701] on textarea at bounding box center [747, 682] width 432 height 56
click at [649, 676] on textarea at bounding box center [747, 682] width 432 height 56
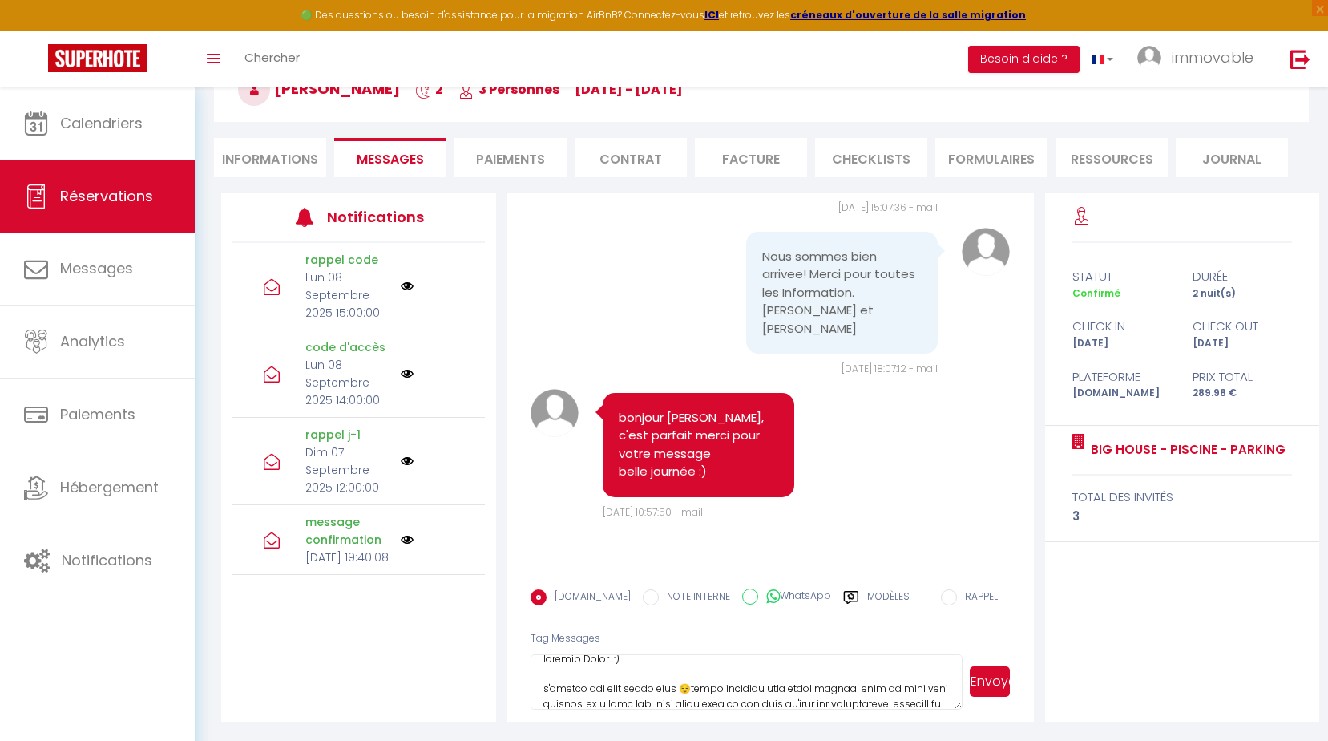
scroll to position [10, 0]
drag, startPoint x: 690, startPoint y: 667, endPoint x: 711, endPoint y: 671, distance: 21.2
click at [711, 671] on textarea at bounding box center [747, 682] width 432 height 56
click at [707, 690] on textarea at bounding box center [747, 682] width 432 height 56
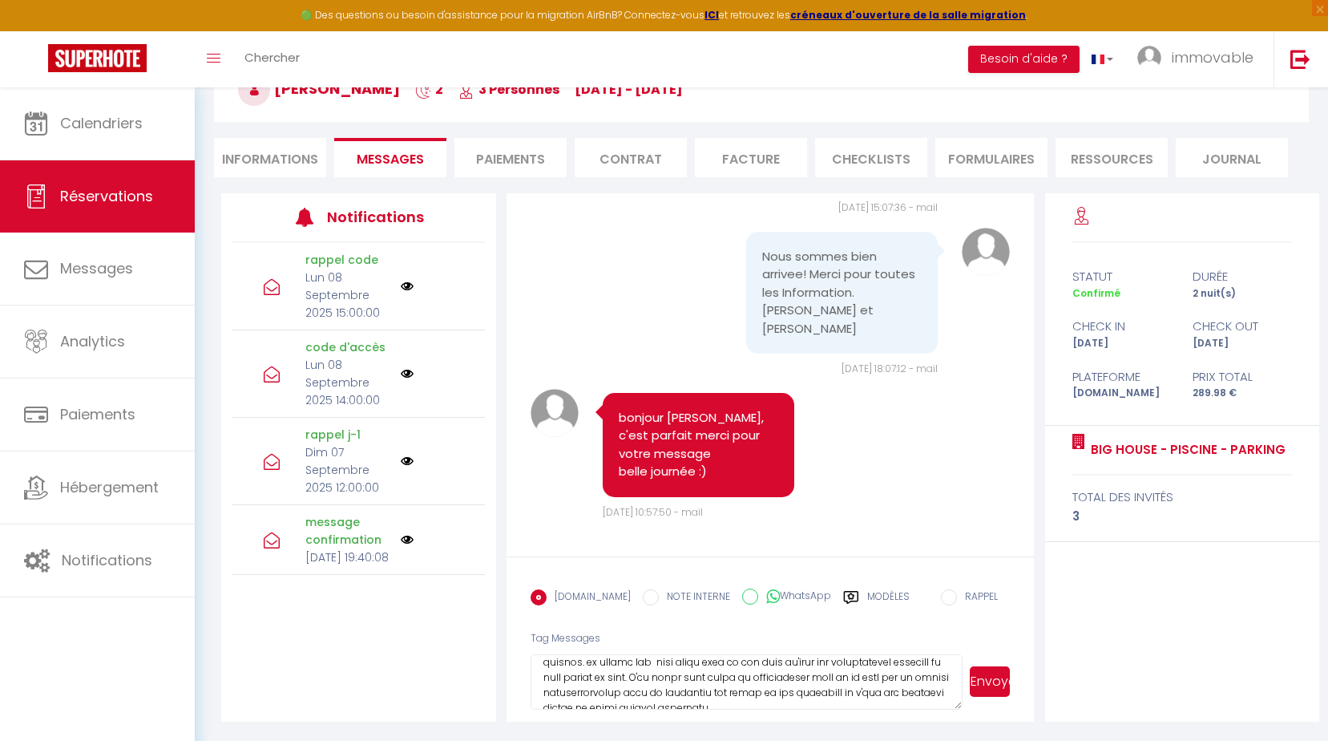
scroll to position [144, 0]
drag, startPoint x: 690, startPoint y: 695, endPoint x: 762, endPoint y: 705, distance: 72.8
click at [762, 705] on textarea at bounding box center [747, 682] width 432 height 56
click at [730, 696] on textarea at bounding box center [747, 682] width 432 height 56
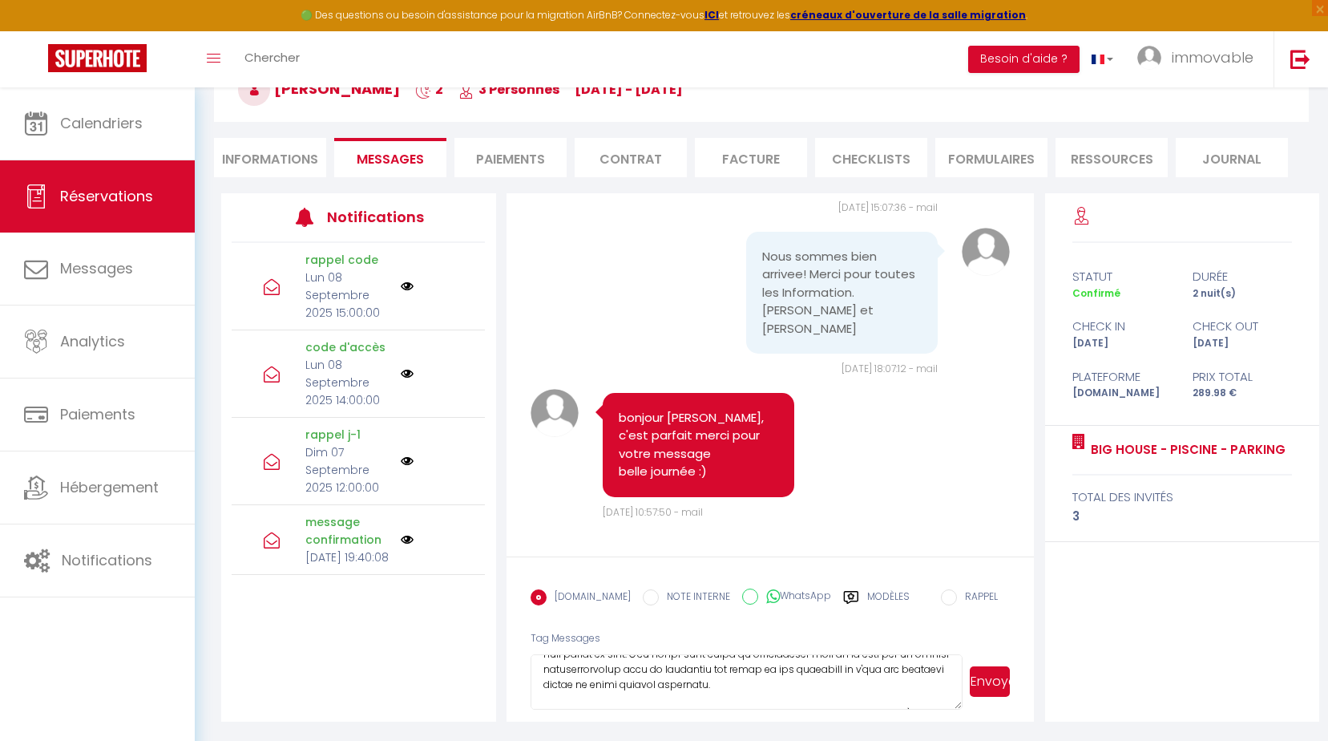
click at [813, 677] on textarea at bounding box center [747, 682] width 432 height 56
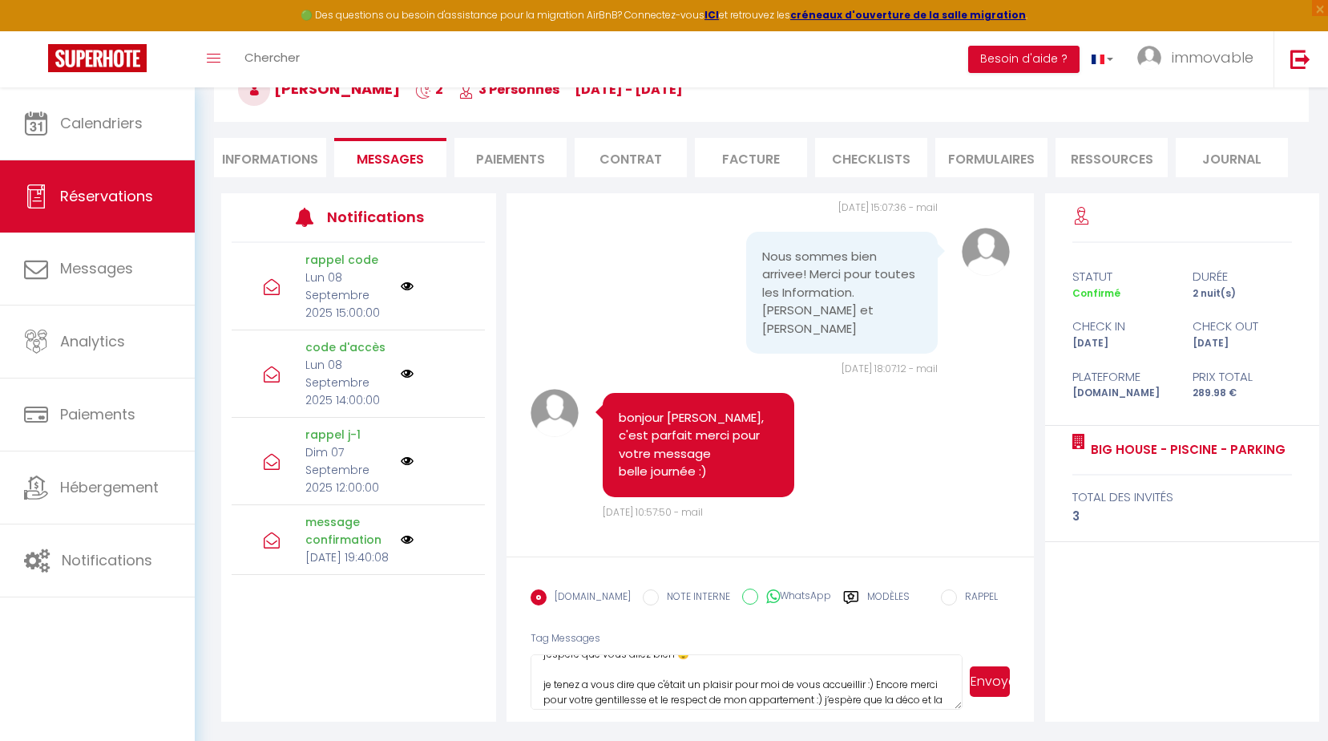
click at [841, 697] on textarea "bonjour [PERSON_NAME] :) j'espère que vous allez bien 😌 je tenez a vous dire qu…" at bounding box center [747, 682] width 432 height 56
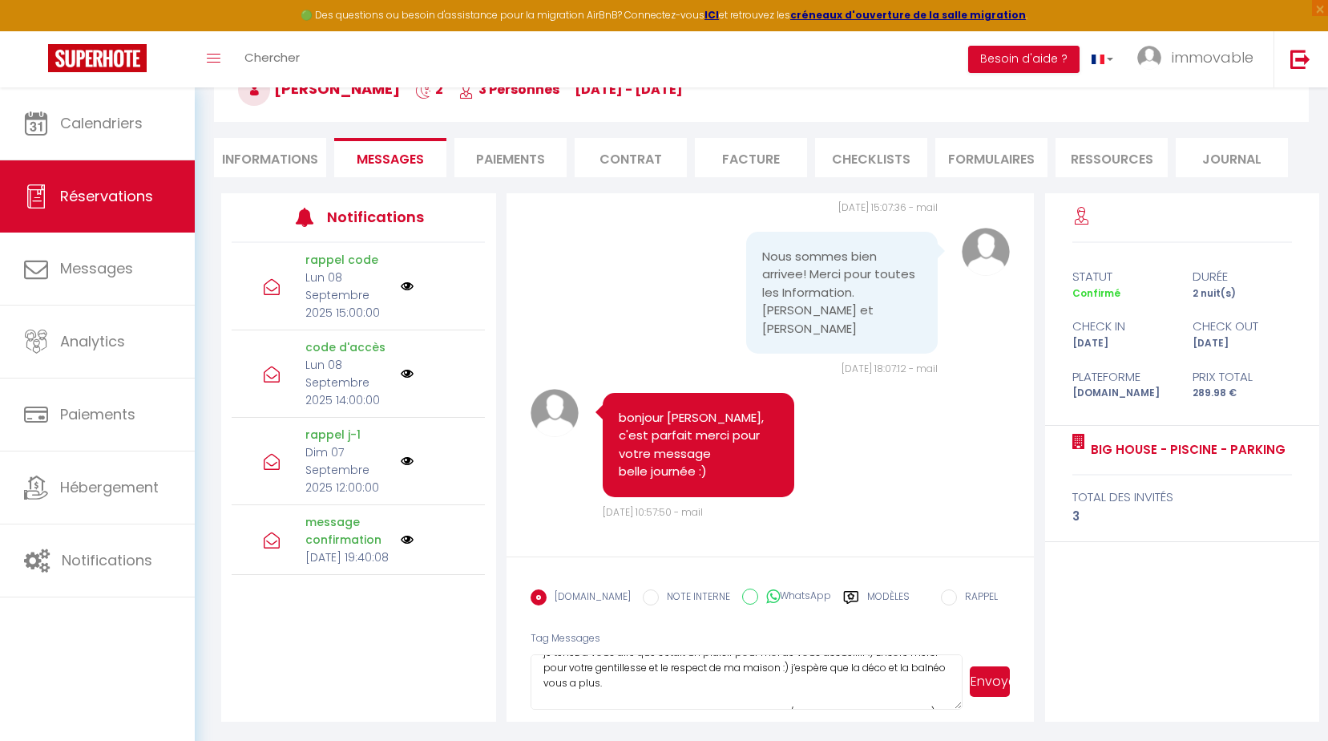
click at [661, 686] on textarea "bonjour [PERSON_NAME] :) j'espère que vous allez bien 😌 je tenez a vous dire qu…" at bounding box center [747, 682] width 432 height 56
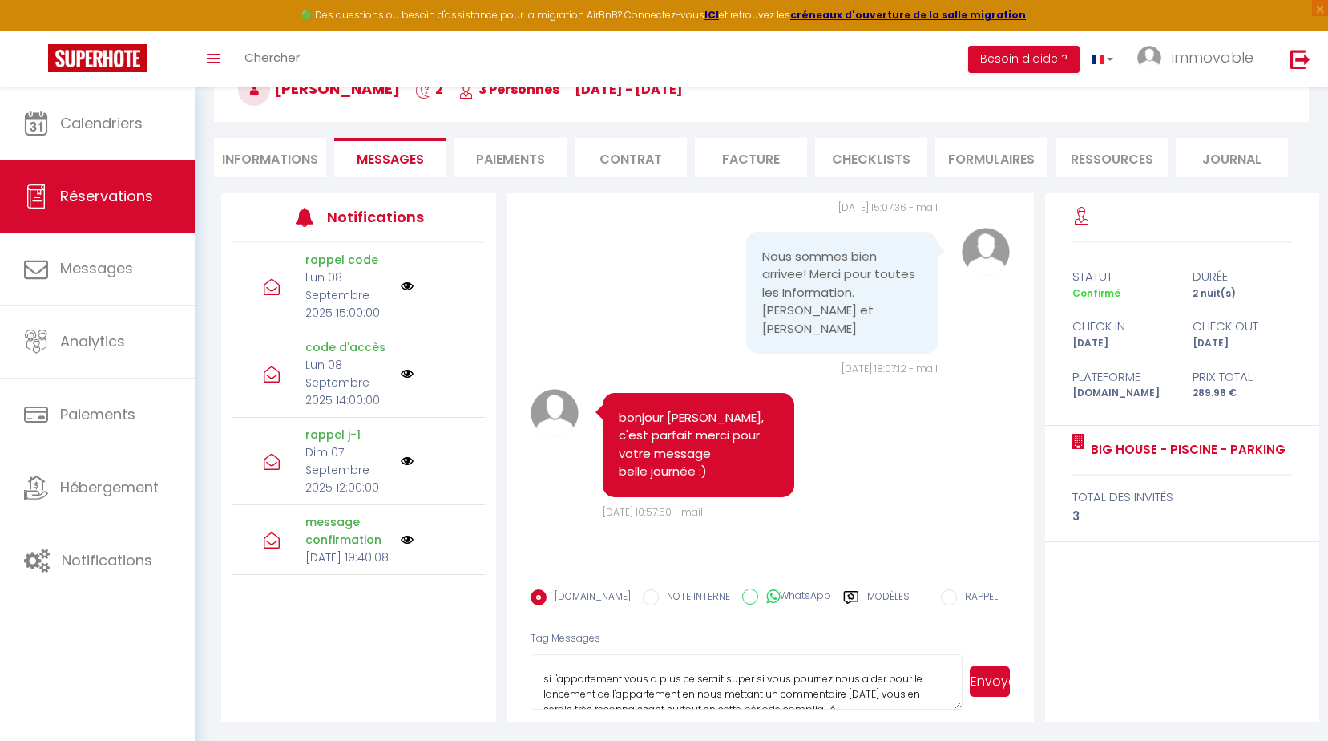
drag, startPoint x: 621, startPoint y: 680, endPoint x: 558, endPoint y: 682, distance: 62.6
click at [558, 682] on textarea "bonjour [PERSON_NAME] :) j'espère que vous allez bien 😌 je tenez a vous dire qu…" at bounding box center [747, 682] width 432 height 56
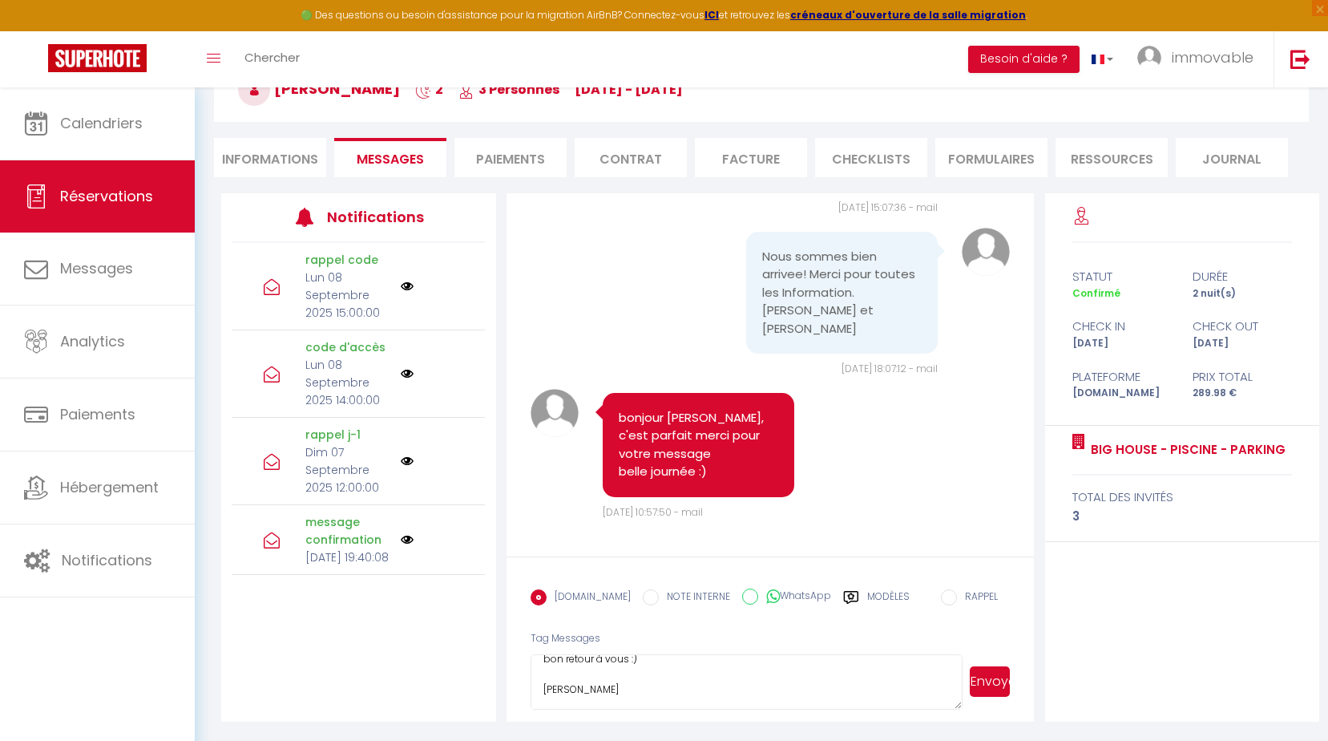
drag, startPoint x: 579, startPoint y: 690, endPoint x: 279, endPoint y: 697, distance: 299.9
click at [351, 687] on div "Notifications rappel code [DATE] 15:00:00 code d'accès [DATE] 14:00:00 rappel j…" at bounding box center [770, 457] width 1098 height 528
type textarea "bonjour [PERSON_NAME] :) j'espère que vous allez bien 😌 je tenez a vous dire qu…"
click at [997, 681] on button "Envoyer" at bounding box center [990, 681] width 41 height 30
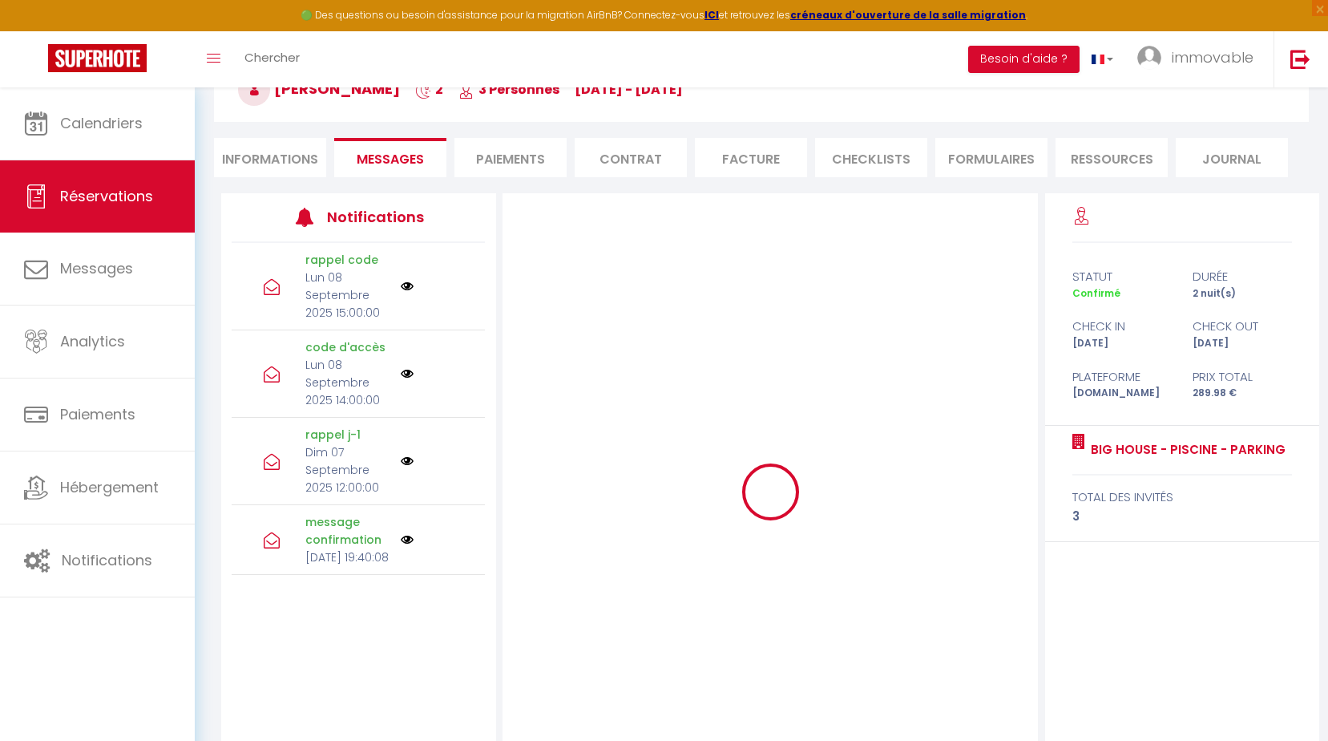
scroll to position [0, 0]
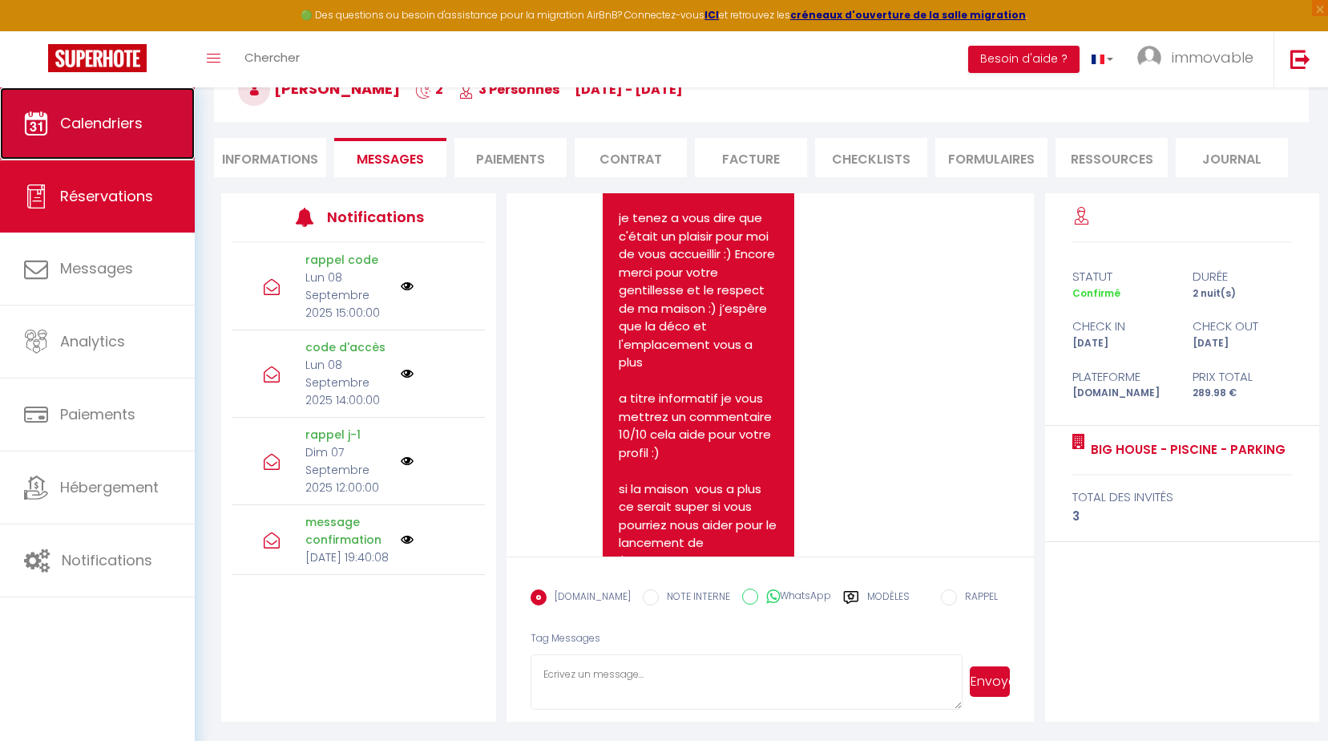
click at [27, 137] on link "Calendriers" at bounding box center [97, 123] width 195 height 72
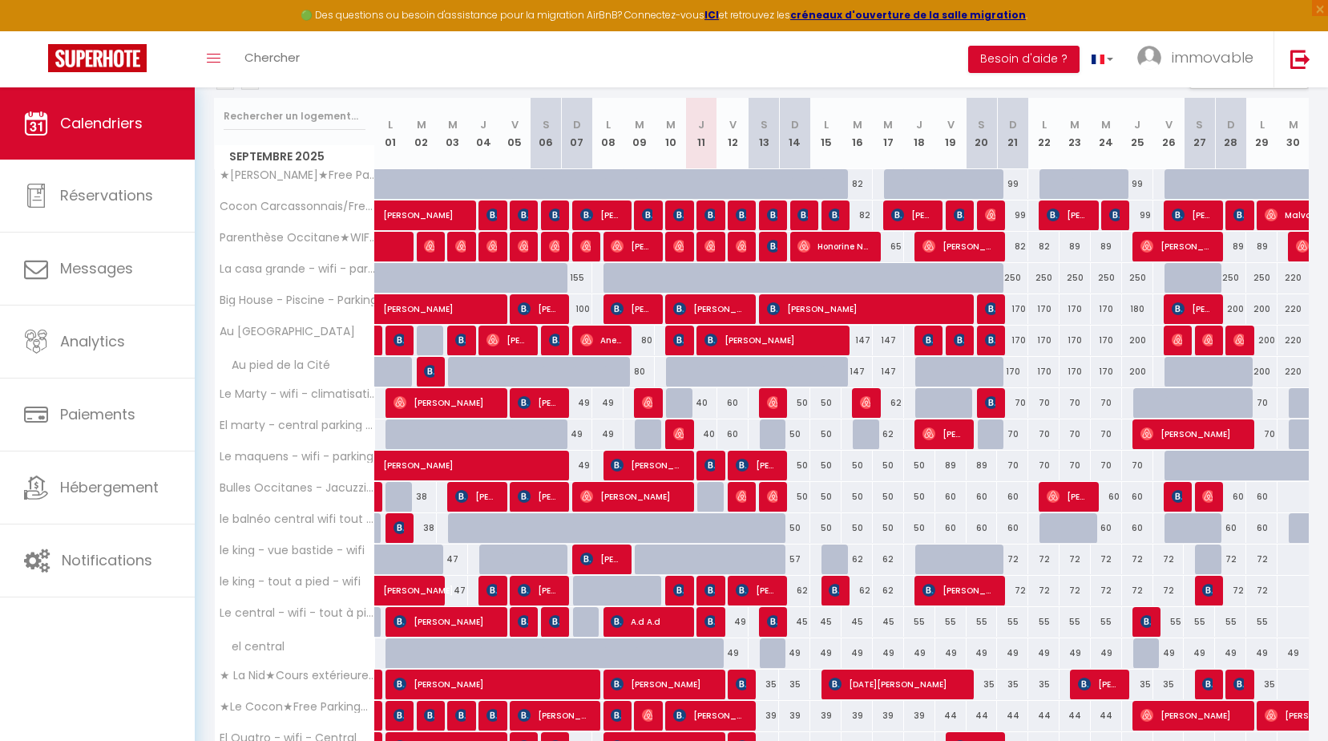
scroll to position [241, 0]
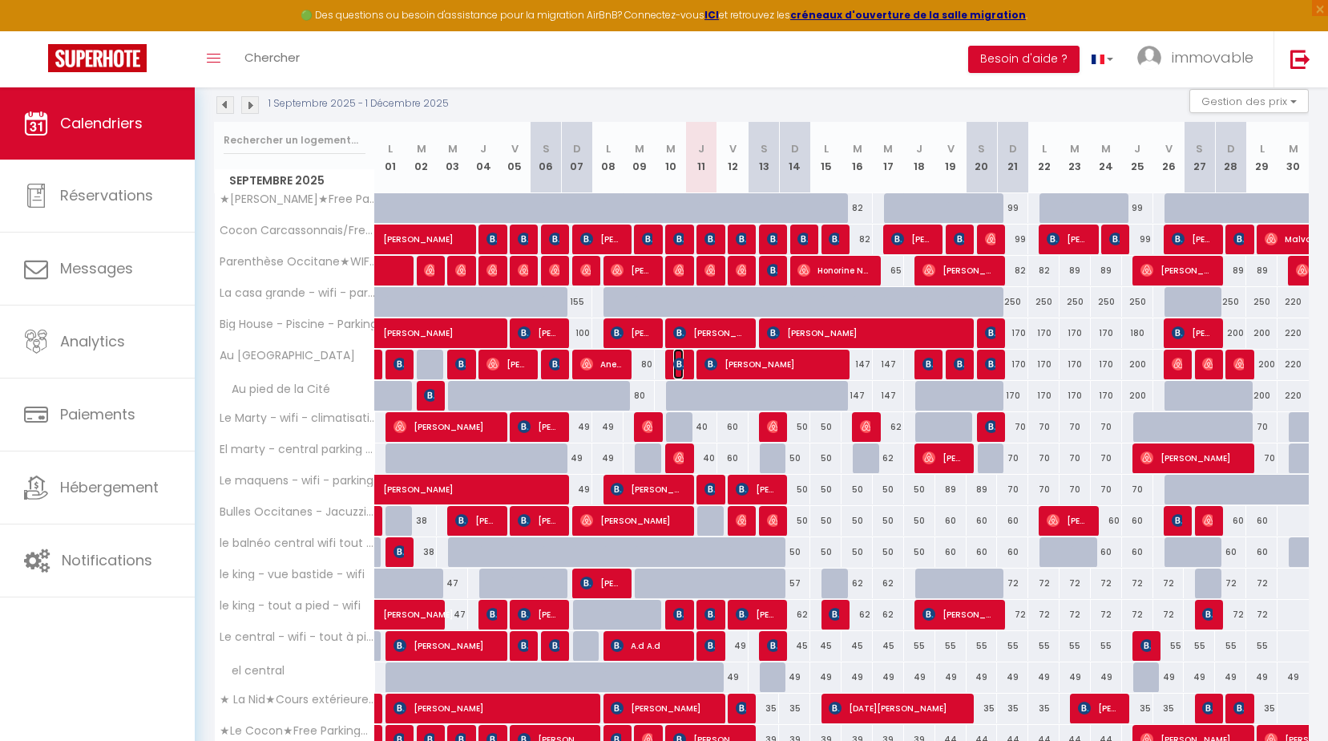
drag, startPoint x: 681, startPoint y: 370, endPoint x: 851, endPoint y: 447, distance: 186.6
click at [681, 370] on img at bounding box center [679, 364] width 13 height 13
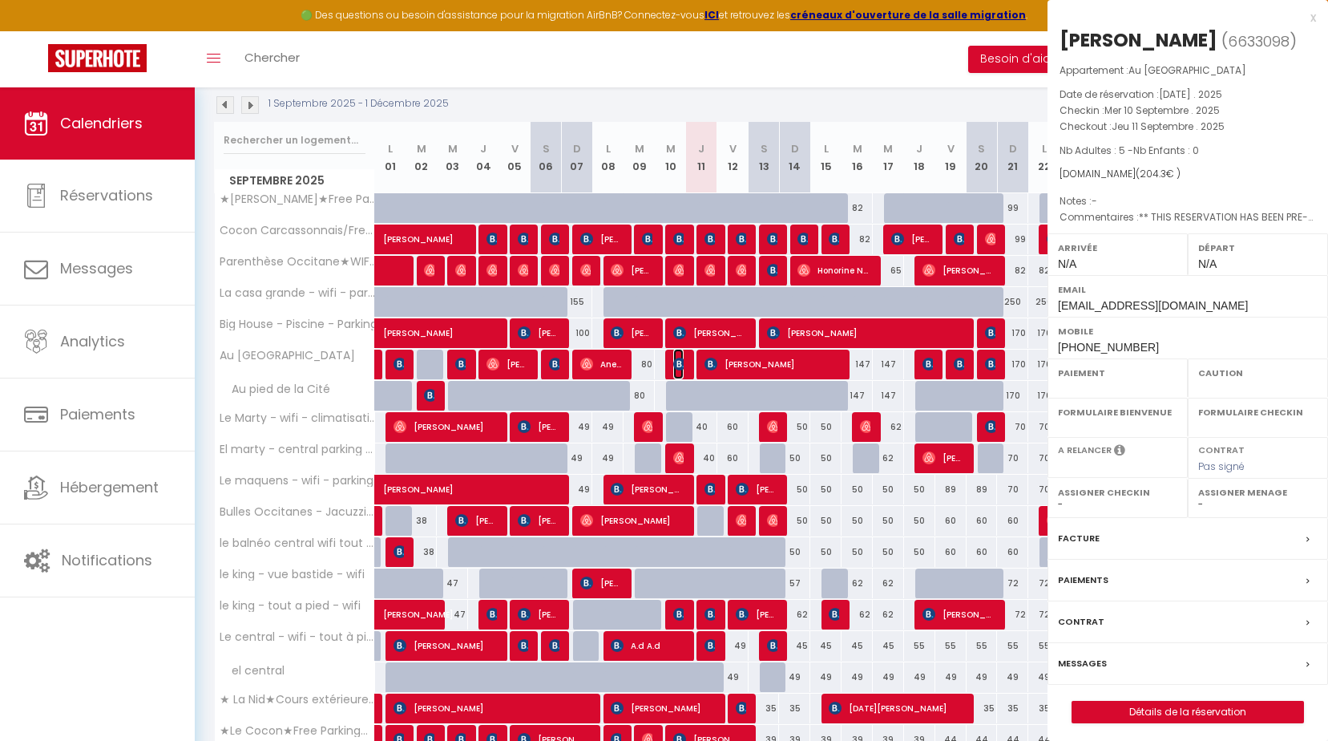
select select "OK"
select select "KO"
select select "0"
select select "1"
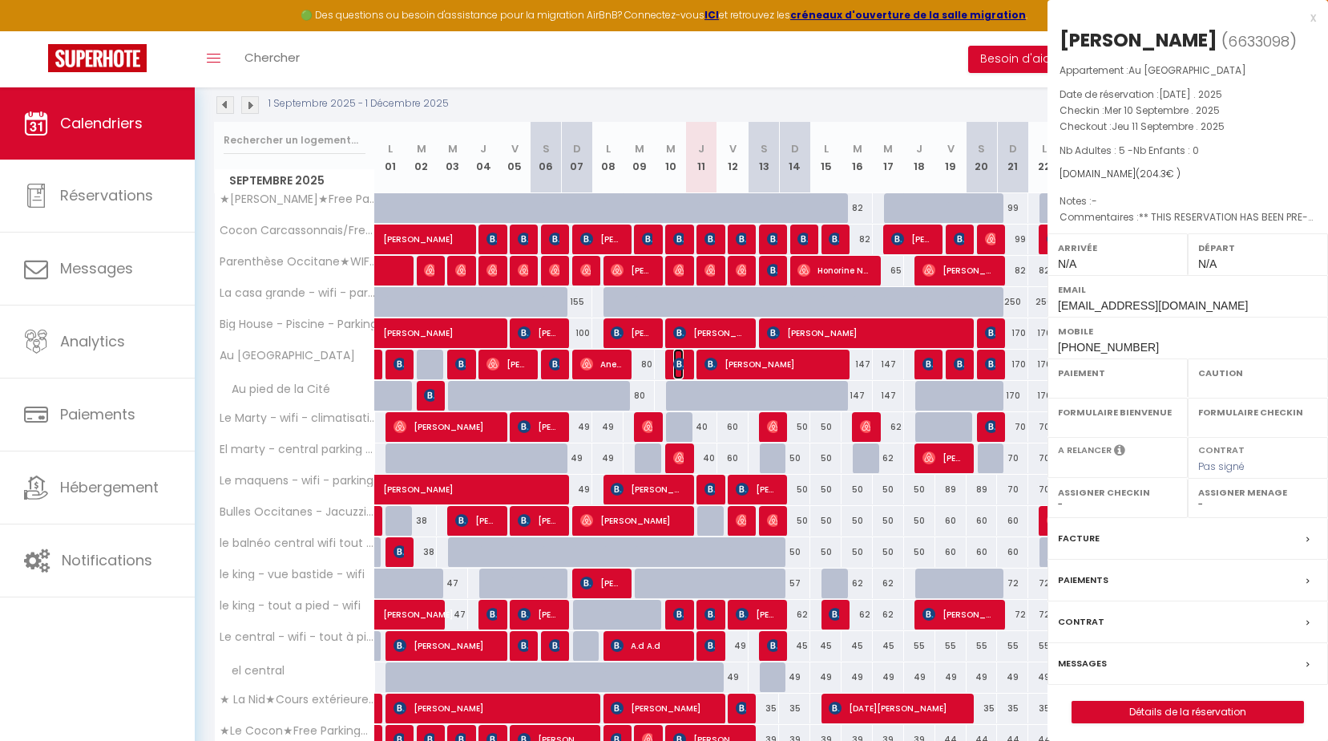
select select
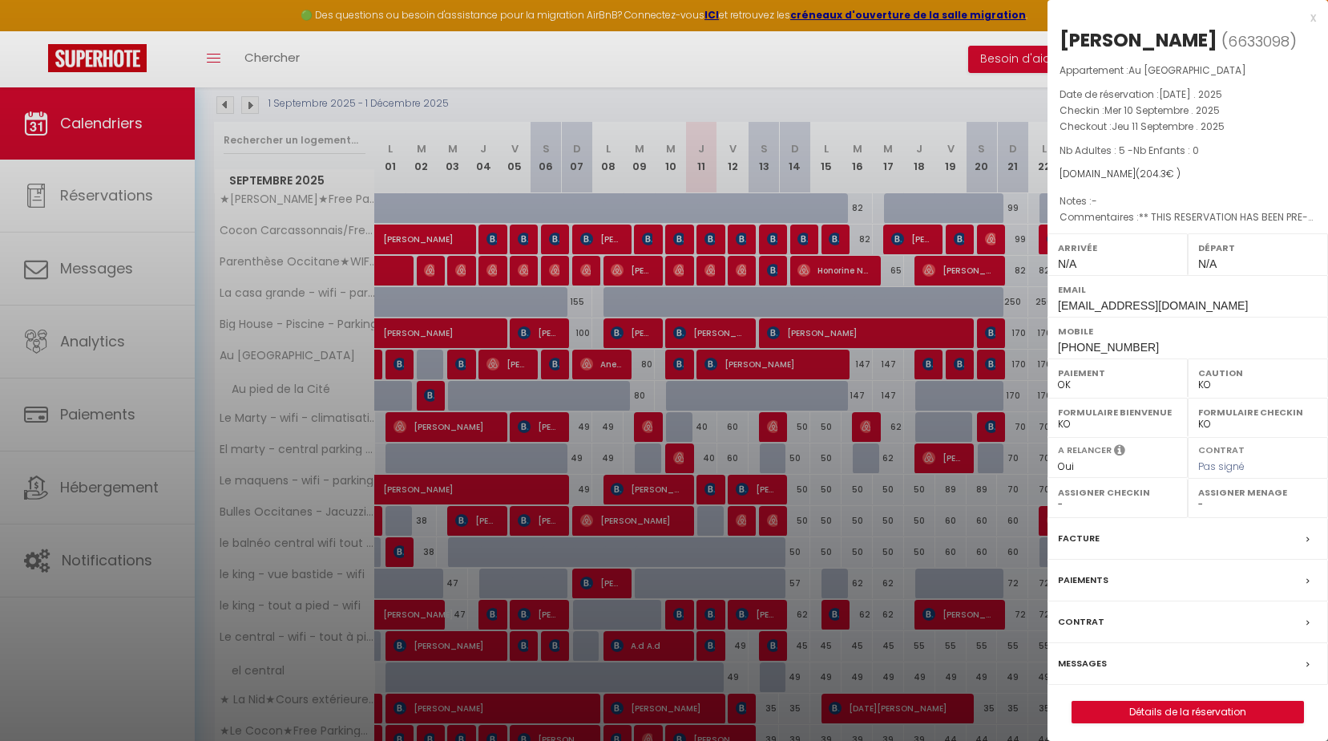
click at [1312, 15] on div "x" at bounding box center [1182, 17] width 269 height 19
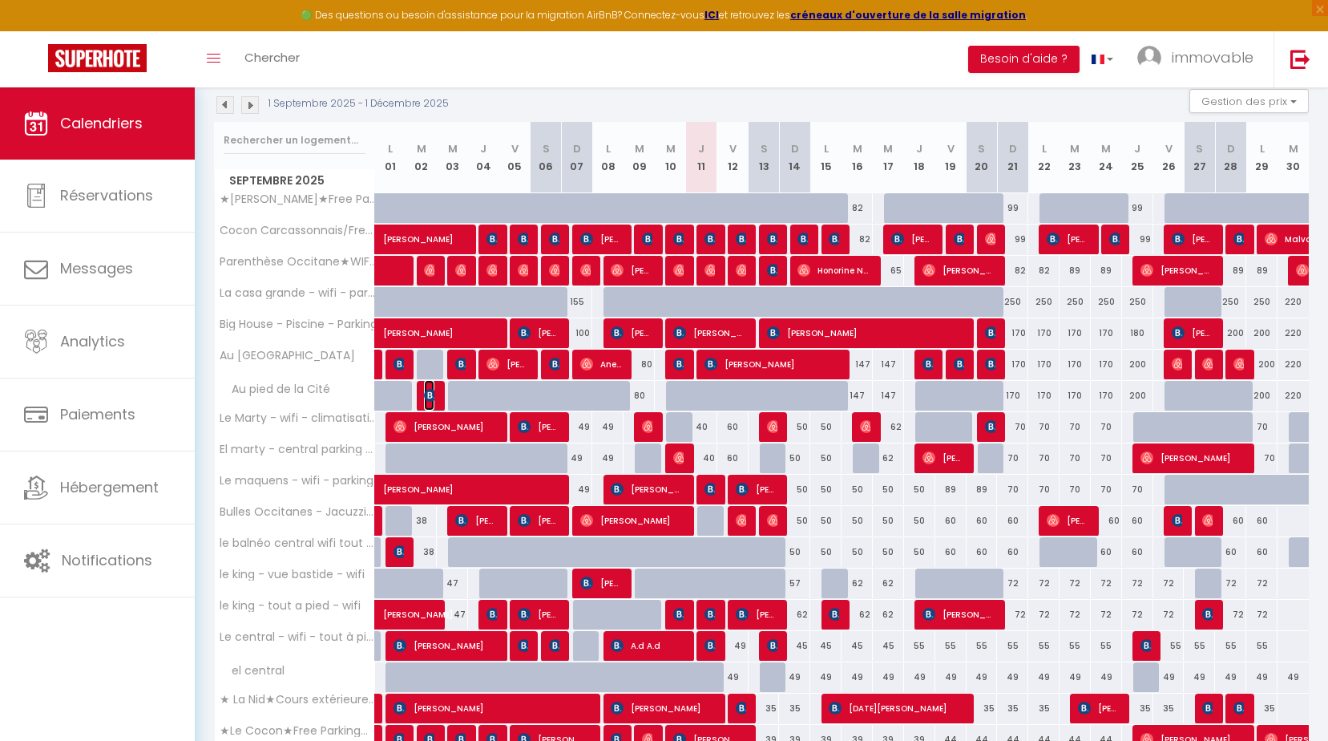
click at [427, 398] on img at bounding box center [430, 395] width 13 height 13
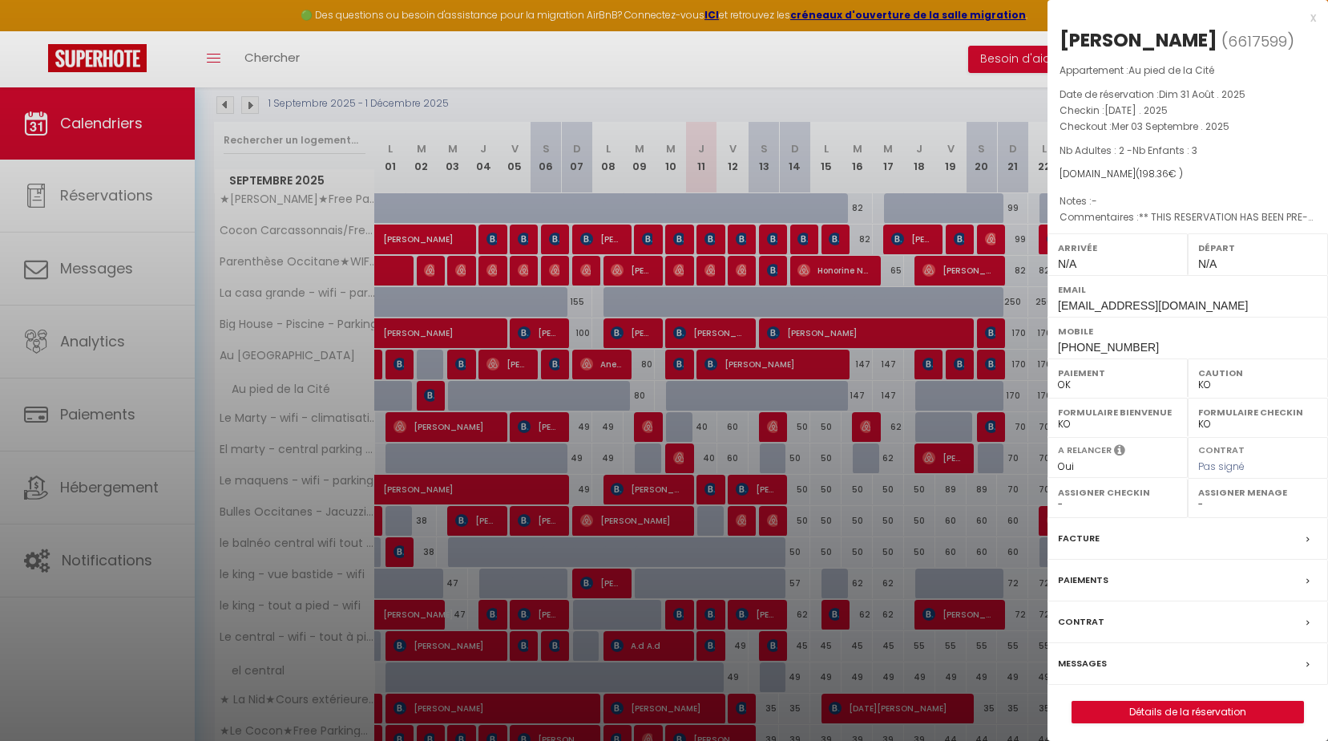
click at [1089, 663] on label "Messages" at bounding box center [1082, 663] width 49 height 17
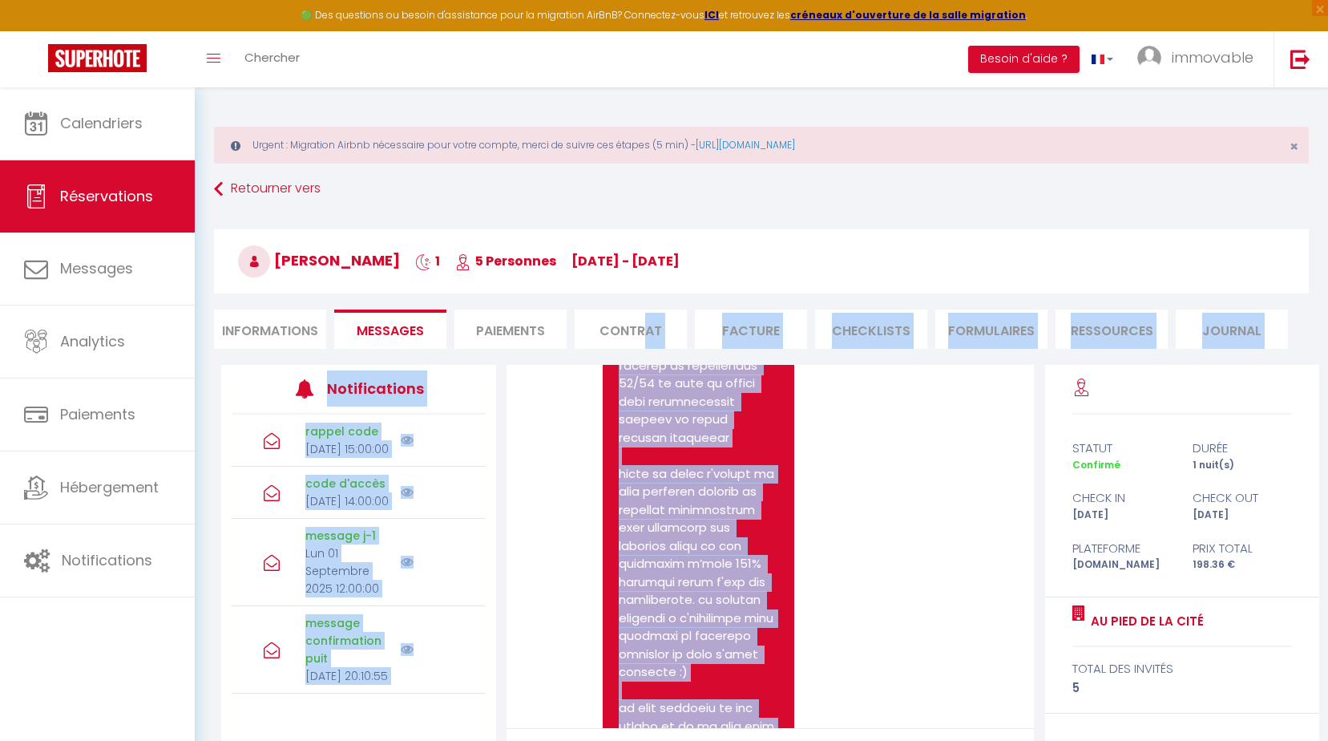
scroll to position [5430, 0]
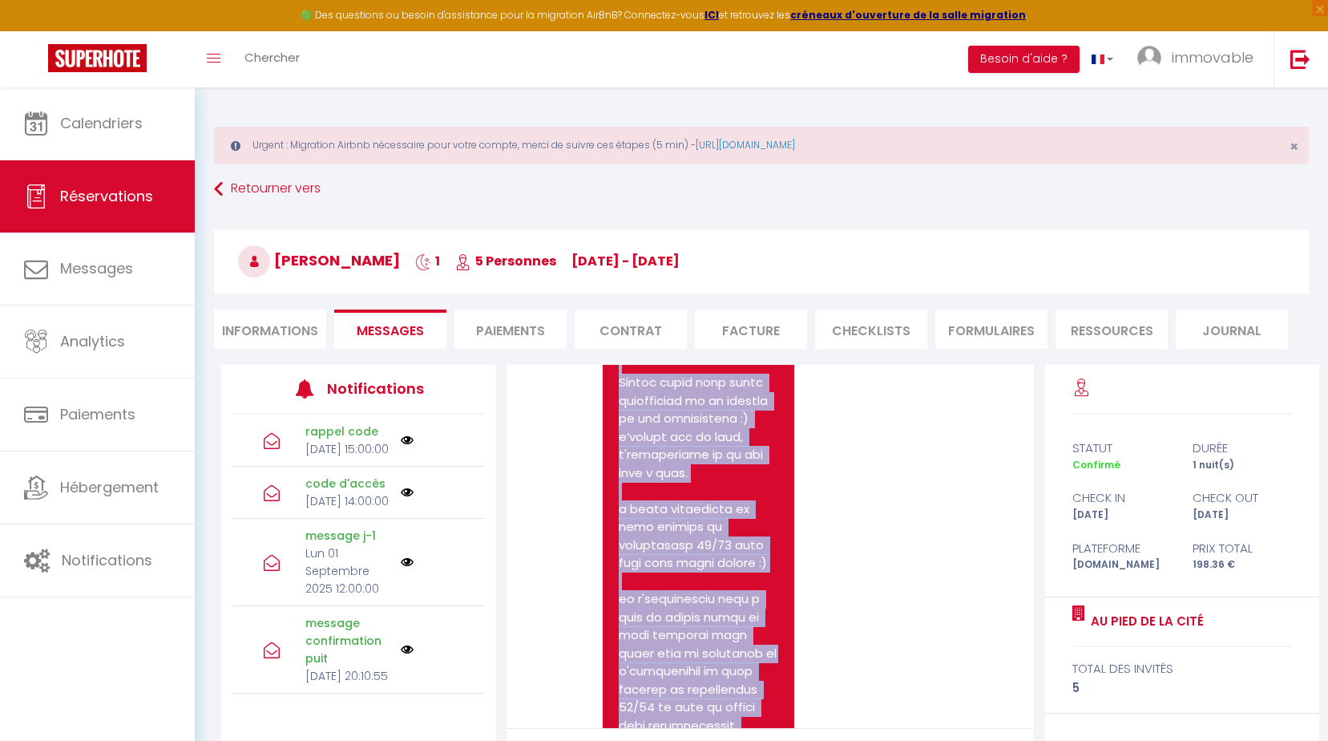
drag, startPoint x: 673, startPoint y: 649, endPoint x: 620, endPoint y: 472, distance: 185.1
click at [620, 472] on div at bounding box center [699, 689] width 192 height 1025
drag, startPoint x: 620, startPoint y: 472, endPoint x: 663, endPoint y: 469, distance: 43.4
copy pre "loremip Dolor :), si ametc ad elit sed doe tempori utlabor et d'mag ali enimadm…"
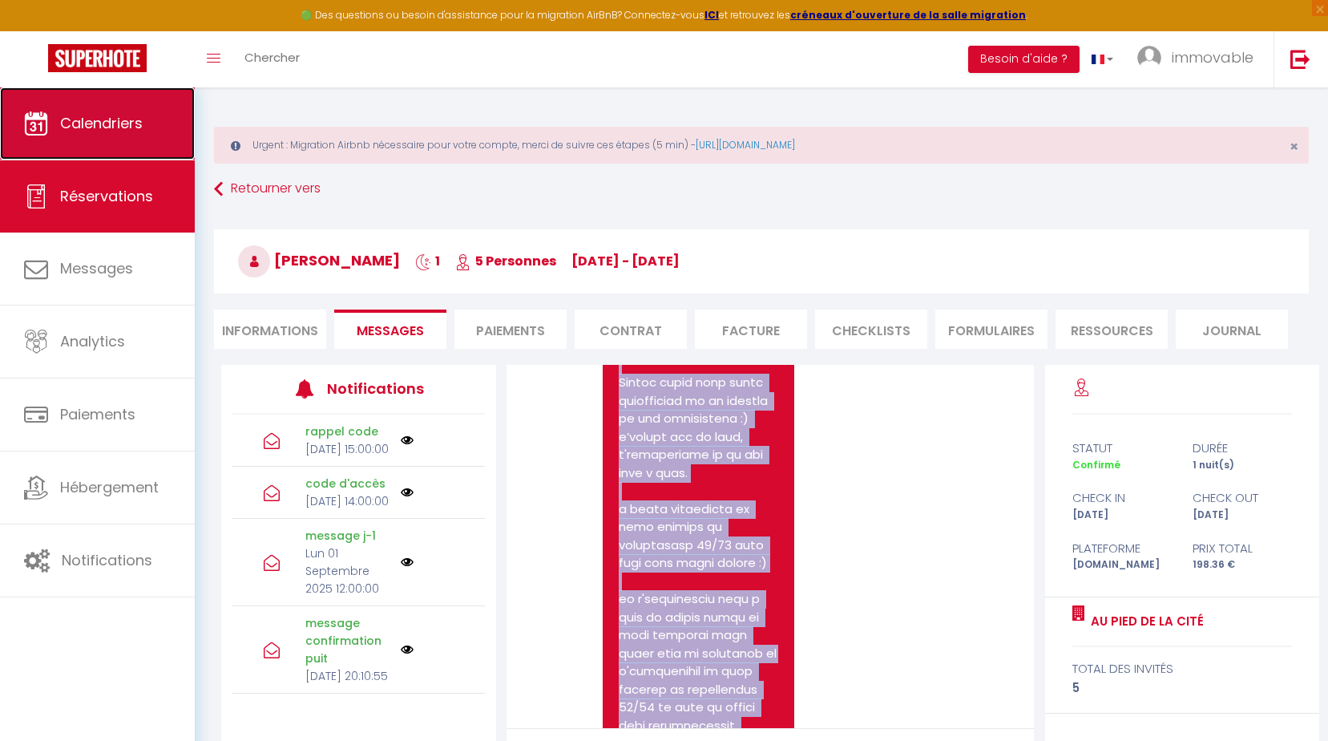
click at [118, 132] on span "Calendriers" at bounding box center [101, 123] width 83 height 20
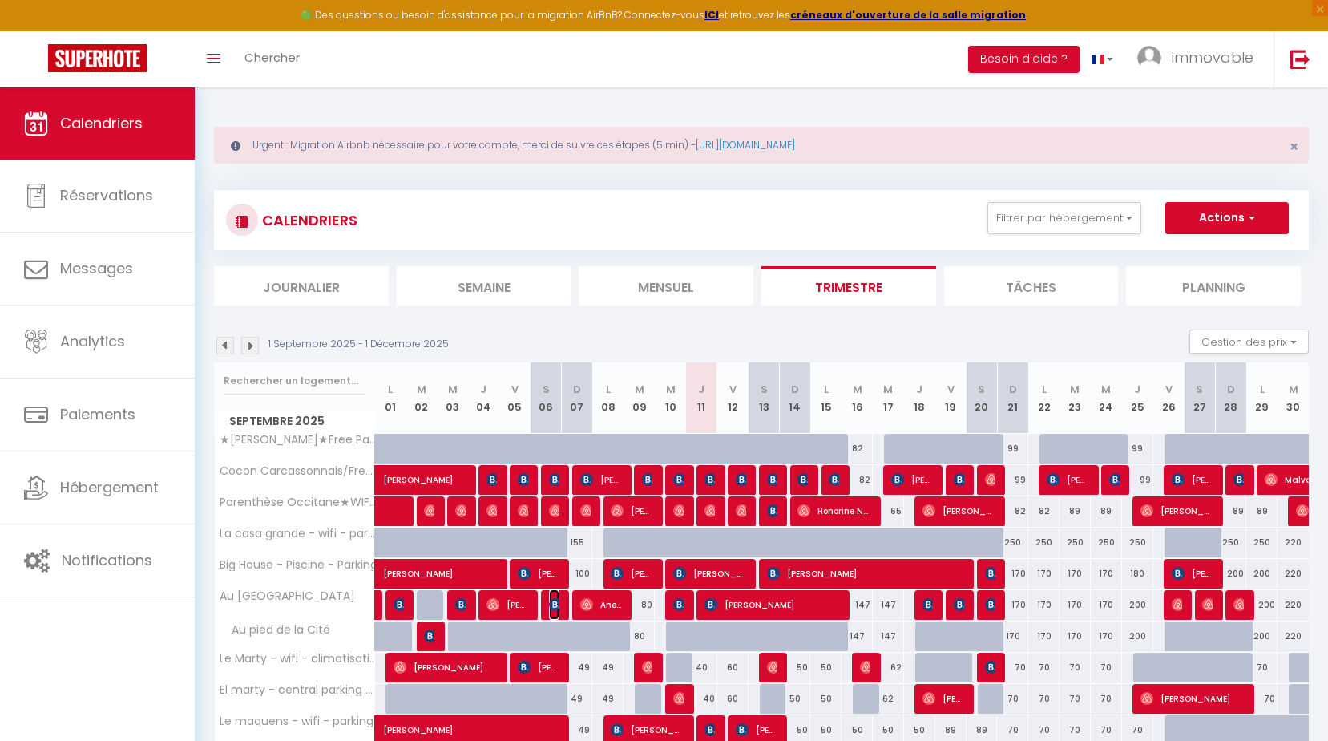
click at [553, 603] on img at bounding box center [555, 604] width 13 height 13
select select "OK"
select select "KO"
select select "0"
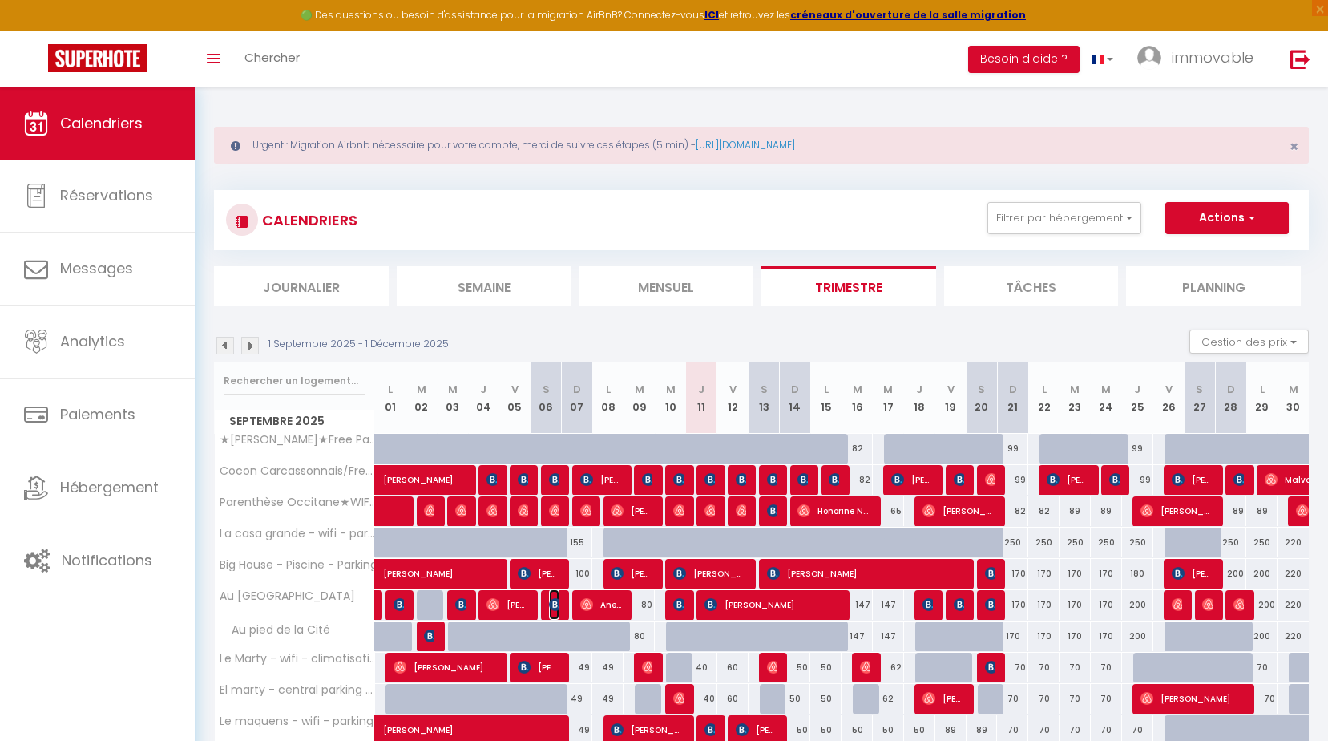
select select "1"
select select
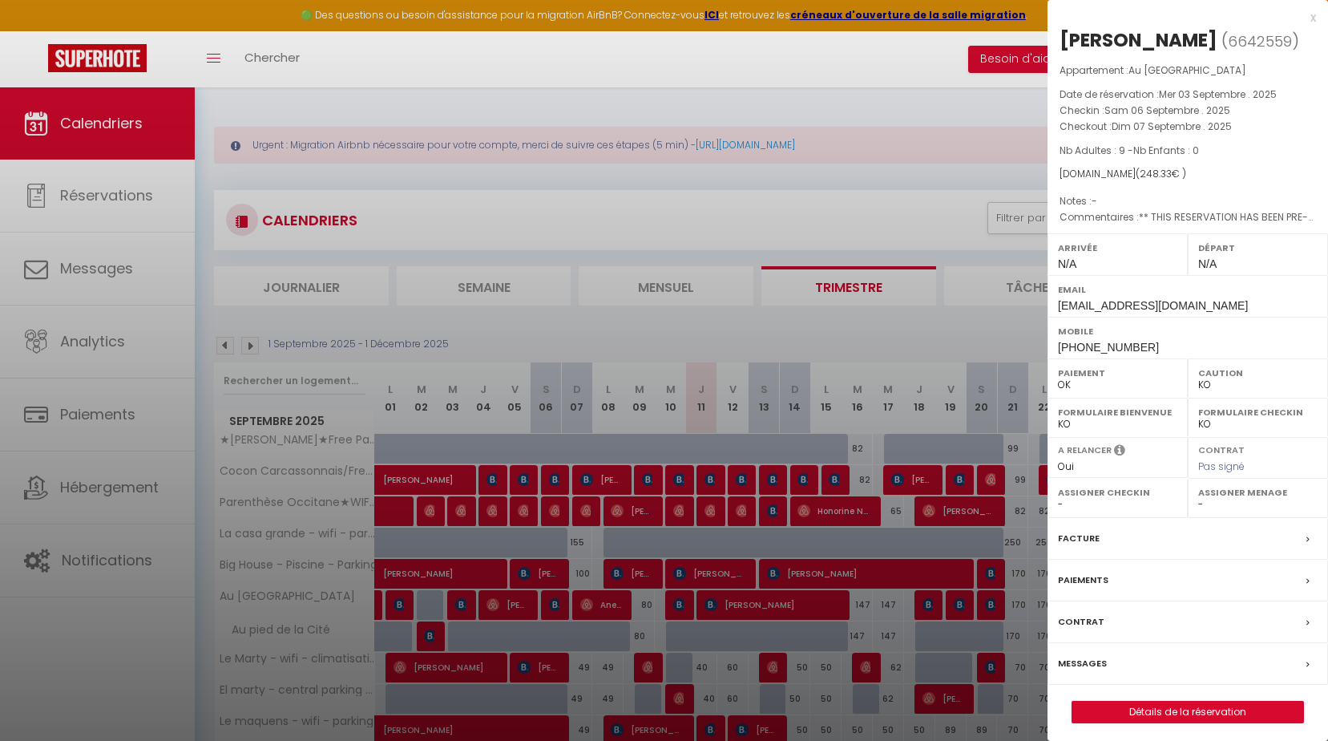
click at [1311, 13] on div "x" at bounding box center [1182, 17] width 269 height 19
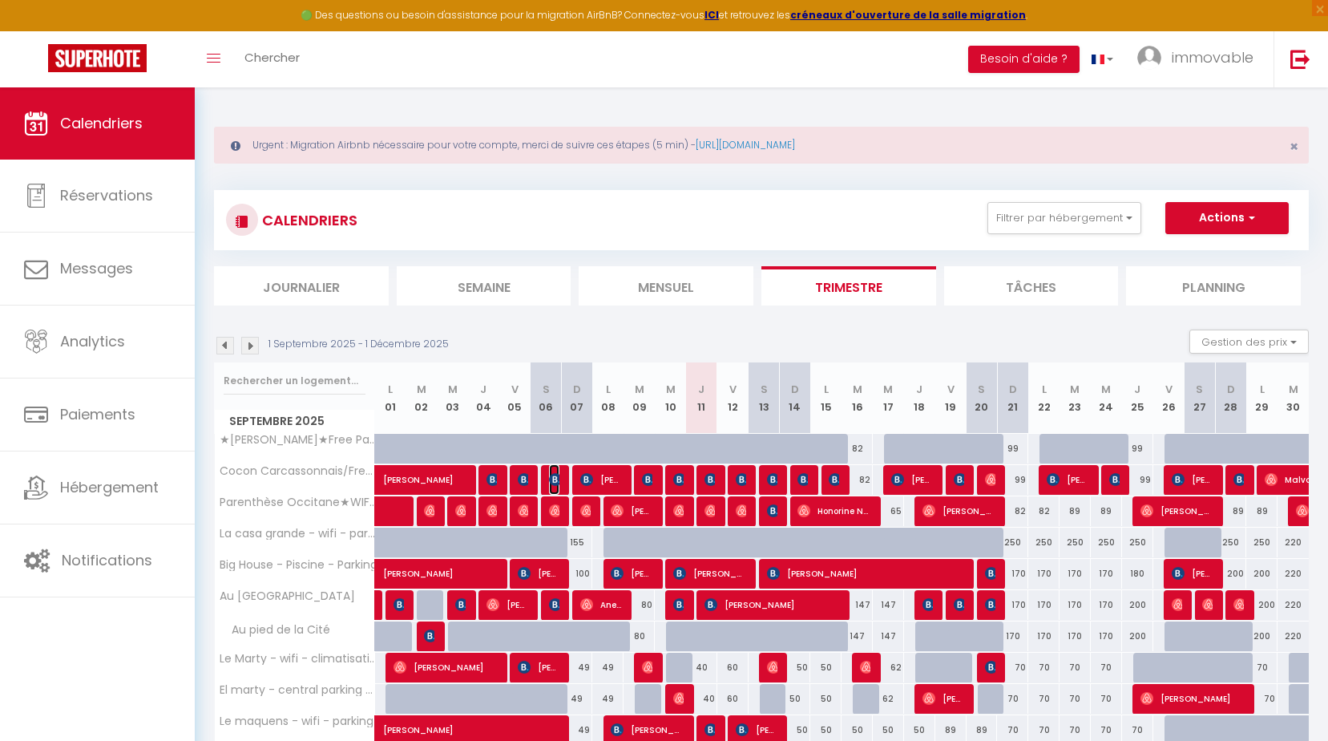
click at [555, 480] on img at bounding box center [555, 479] width 13 height 13
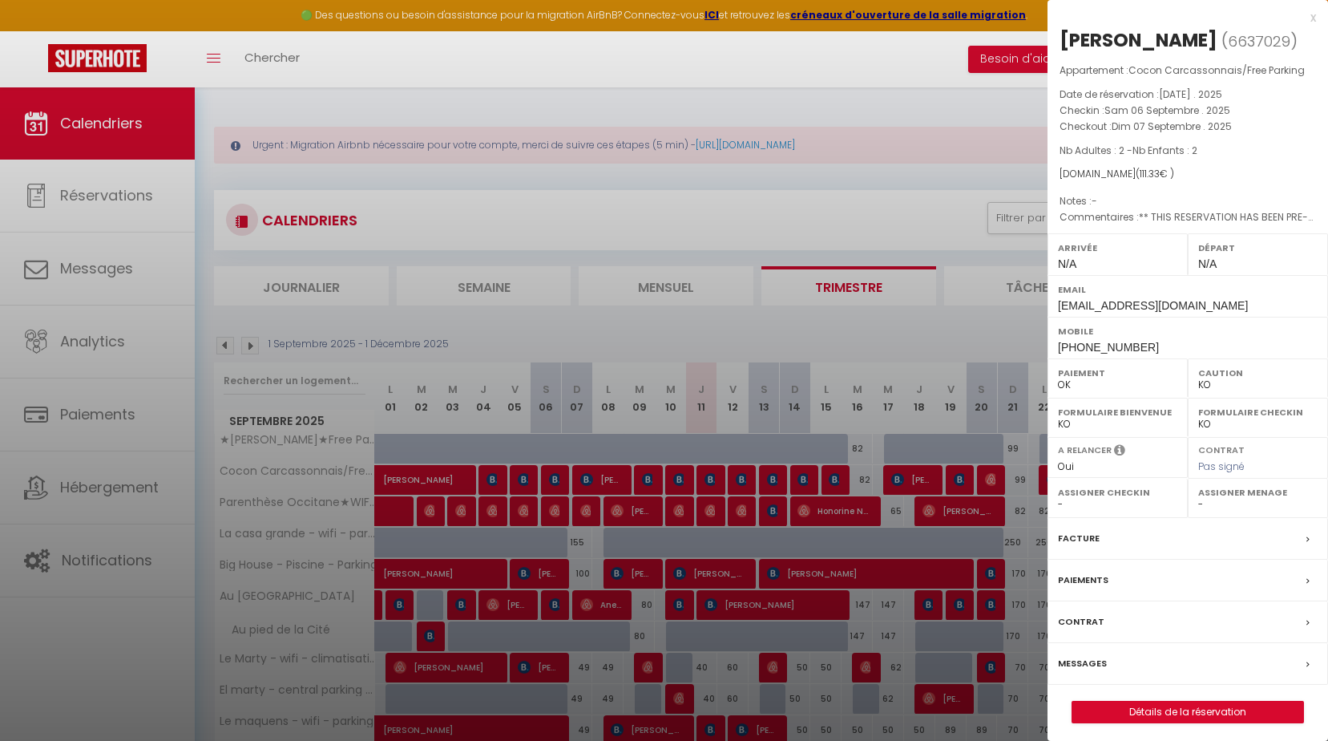
click at [1074, 661] on label "Messages" at bounding box center [1082, 663] width 49 height 17
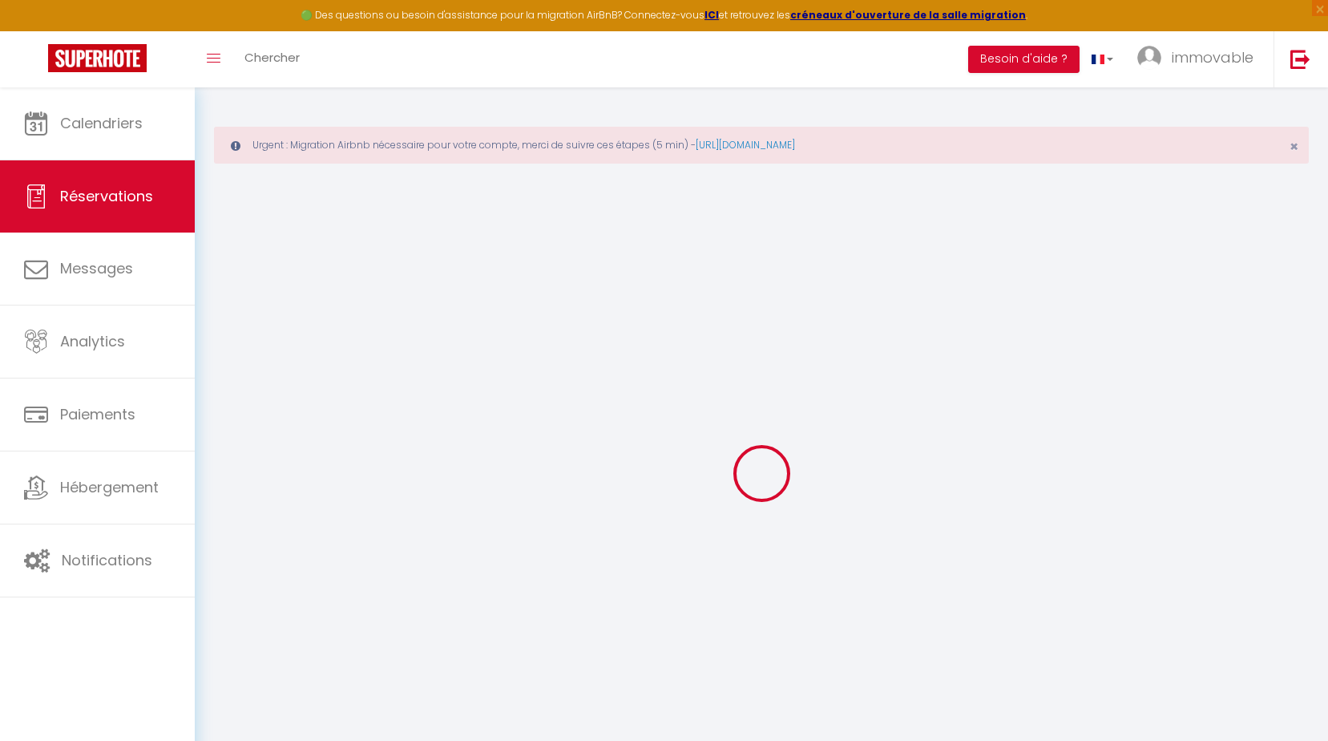
select select
checkbox input "false"
type textarea "** THIS RESERVATION HAS BEEN PRE-PAID ** BOOKING NOTE : Payment charge is EUR 1…"
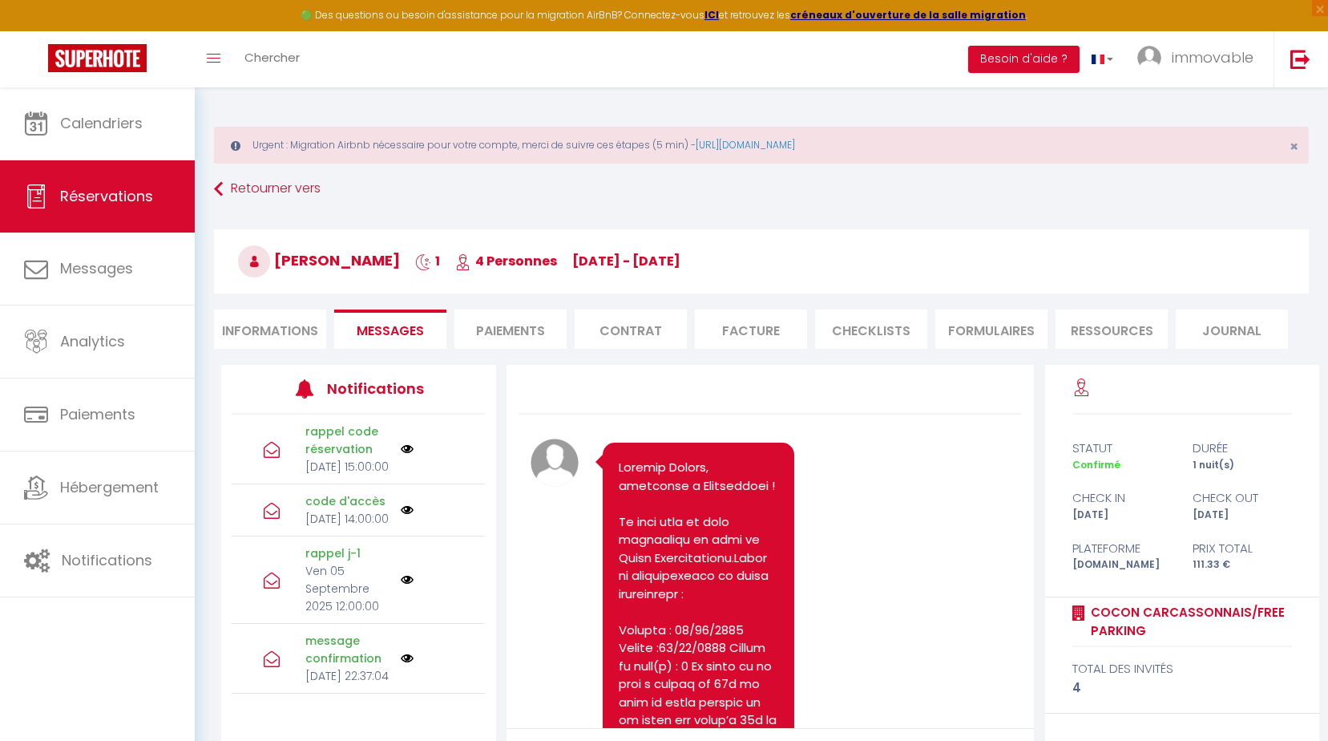
scroll to position [9461, 0]
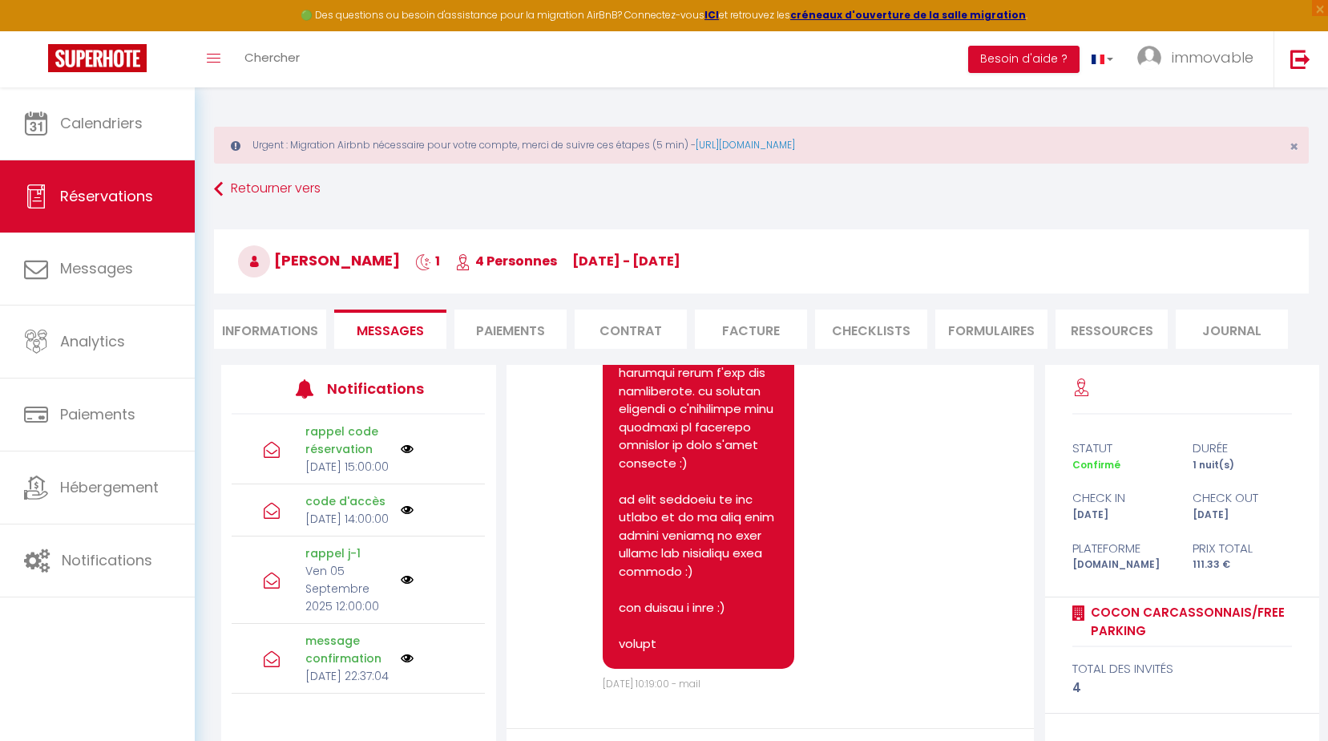
click at [655, 641] on pre at bounding box center [699, 175] width 160 height 956
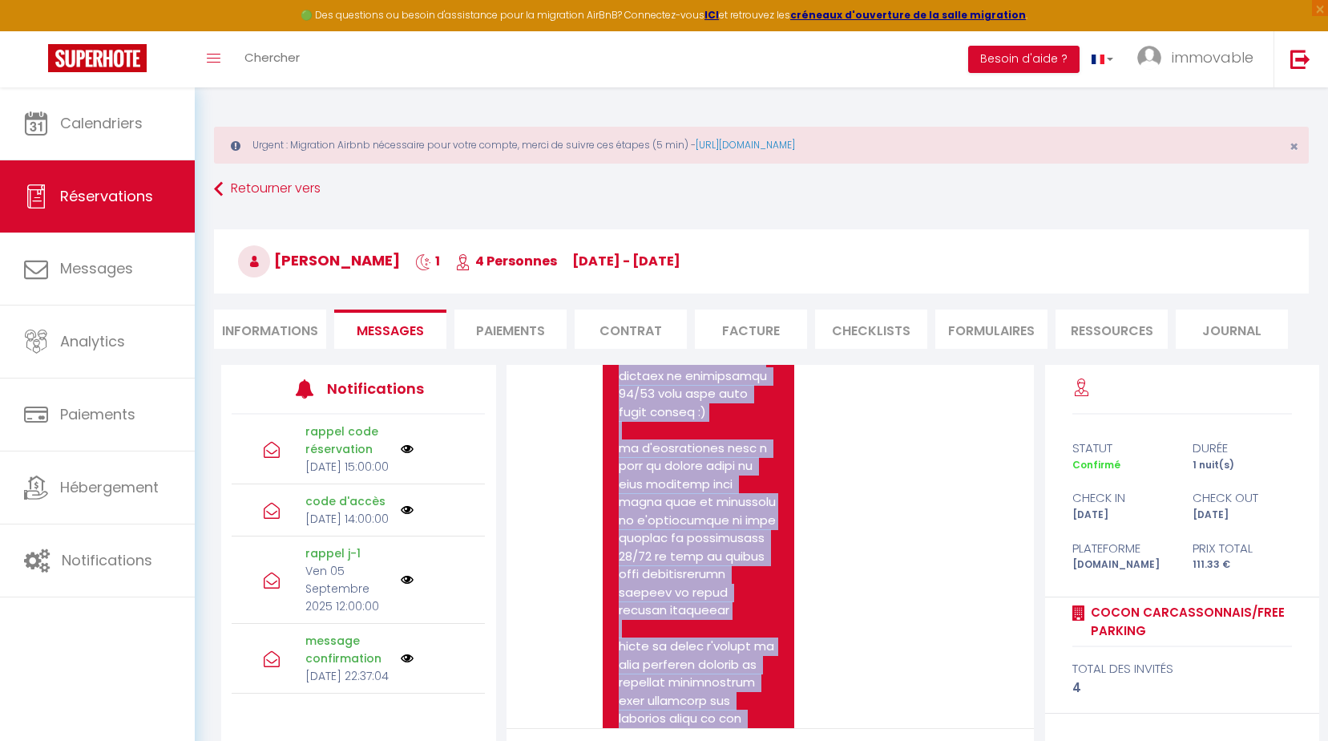
scroll to position [8743, 0]
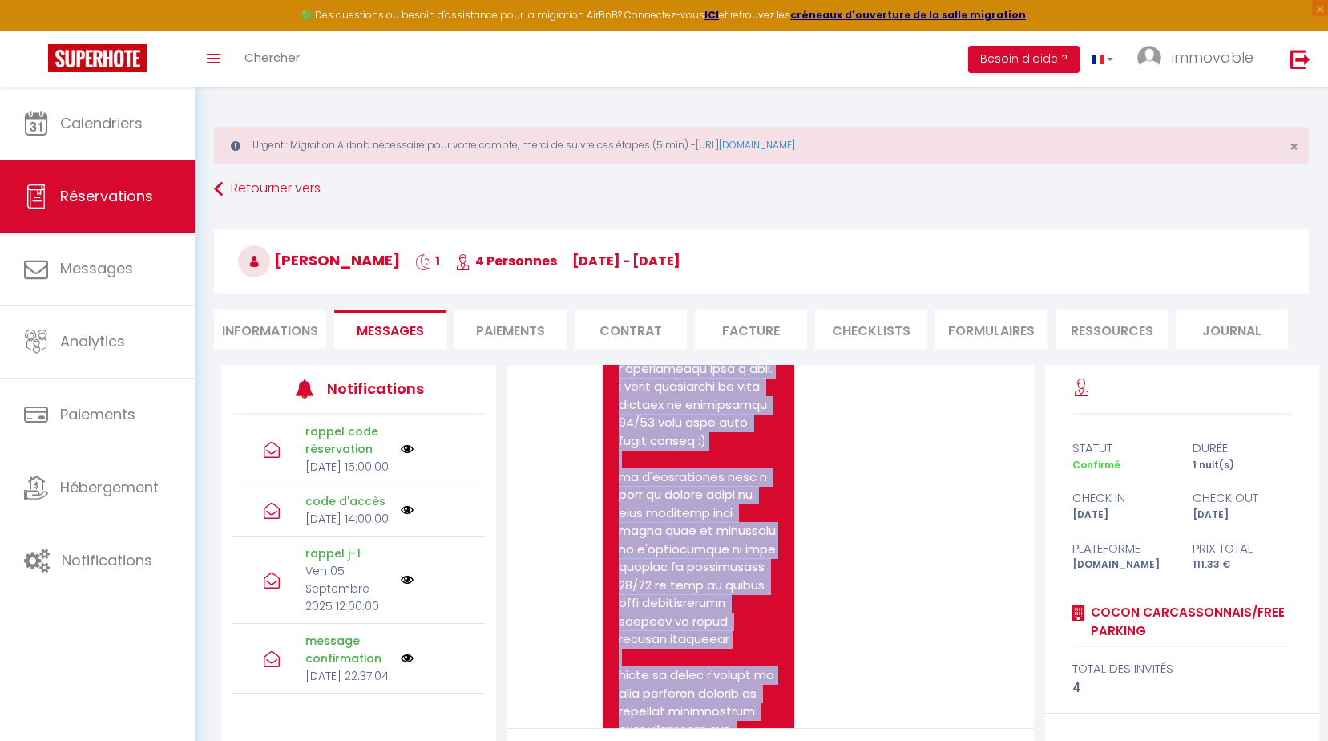
drag, startPoint x: 685, startPoint y: 645, endPoint x: 613, endPoint y: 390, distance: 265.0
click at [613, 390] on div at bounding box center [699, 585] width 192 height 989
drag, startPoint x: 613, startPoint y: 390, endPoint x: 668, endPoint y: 388, distance: 55.3
copy pre "loremip Dolors :), am conse ad elit sed doe tempori utlabor et d'mag ali enimad…"
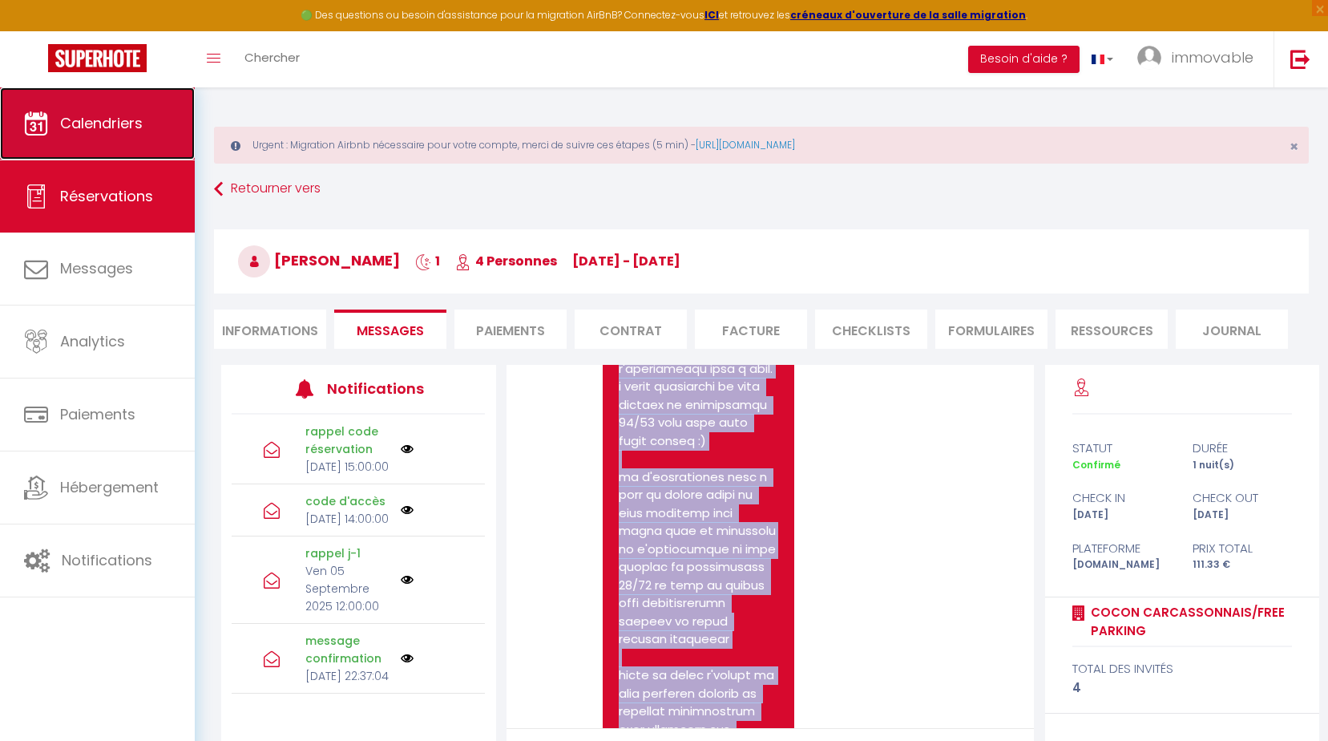
click at [101, 144] on link "Calendriers" at bounding box center [97, 123] width 195 height 72
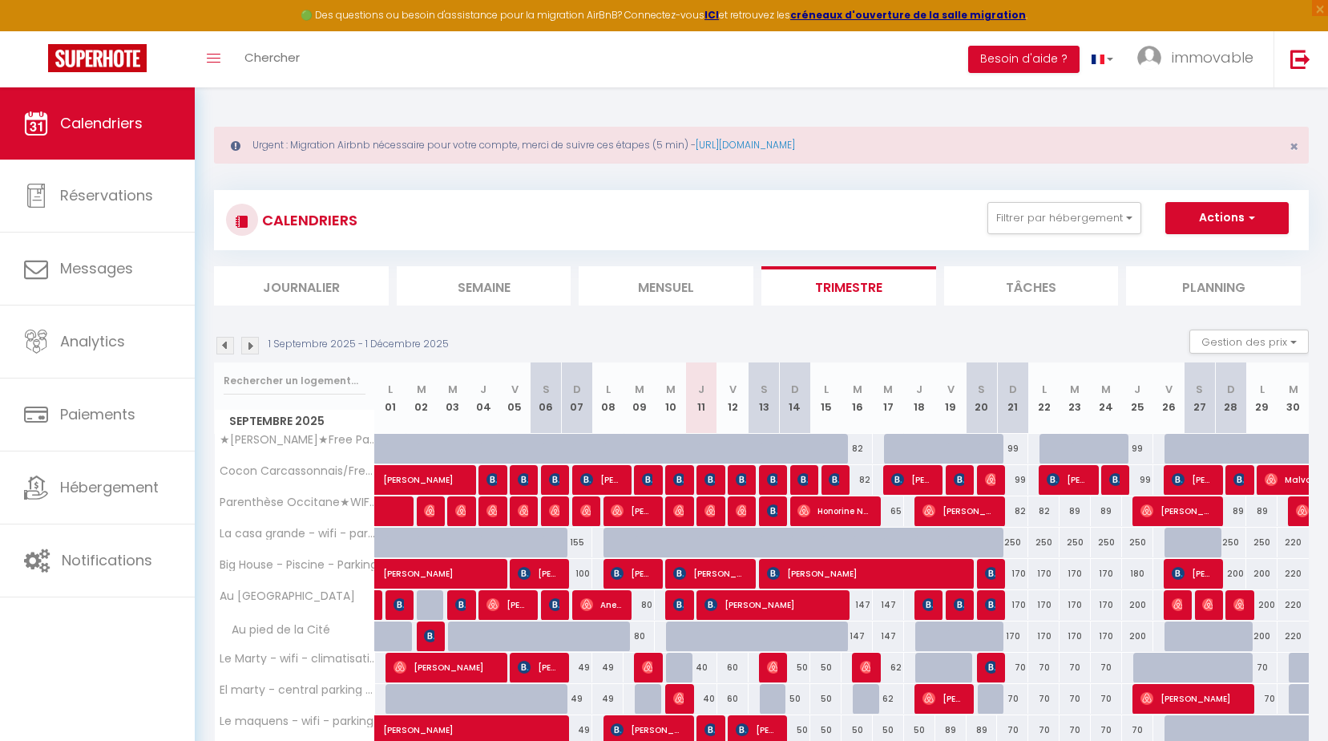
click at [655, 476] on div at bounding box center [647, 480] width 31 height 30
click at [645, 479] on img at bounding box center [648, 479] width 13 height 13
select select "OK"
select select "KO"
select select "0"
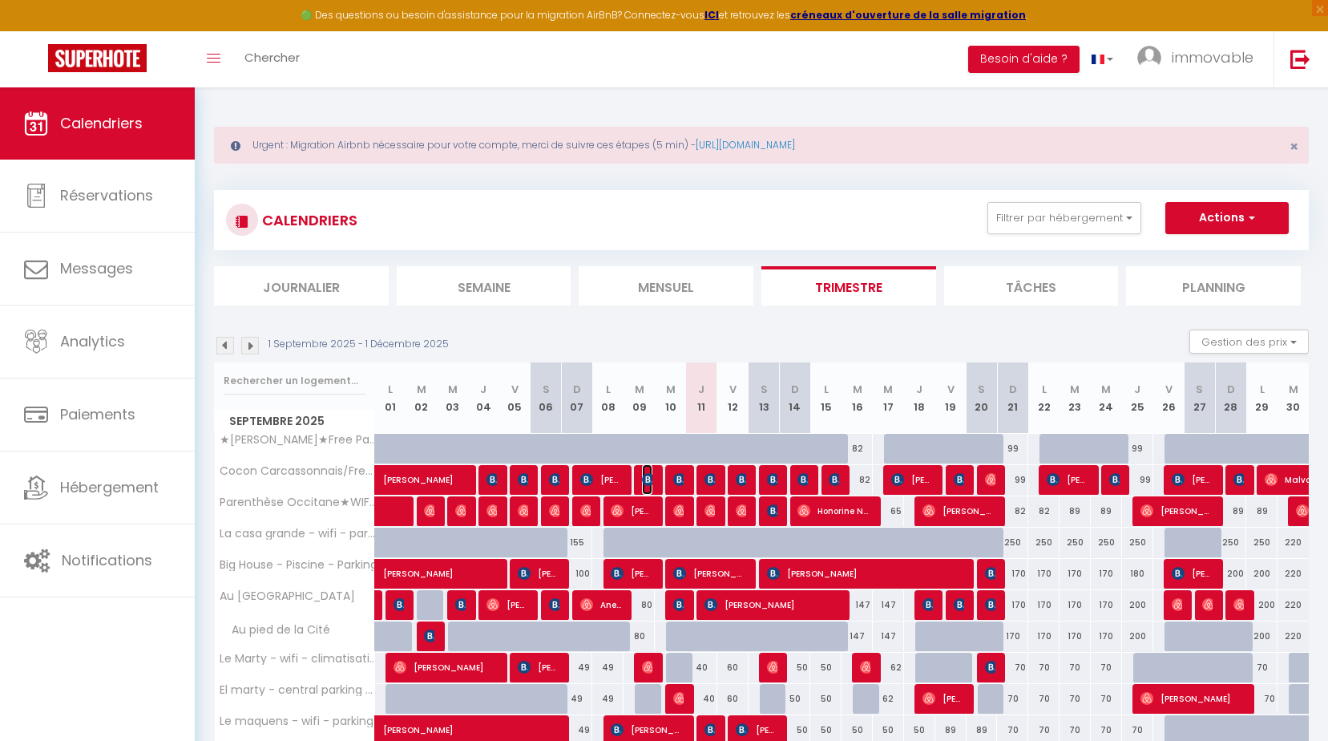
select select "0"
select select "1"
select select
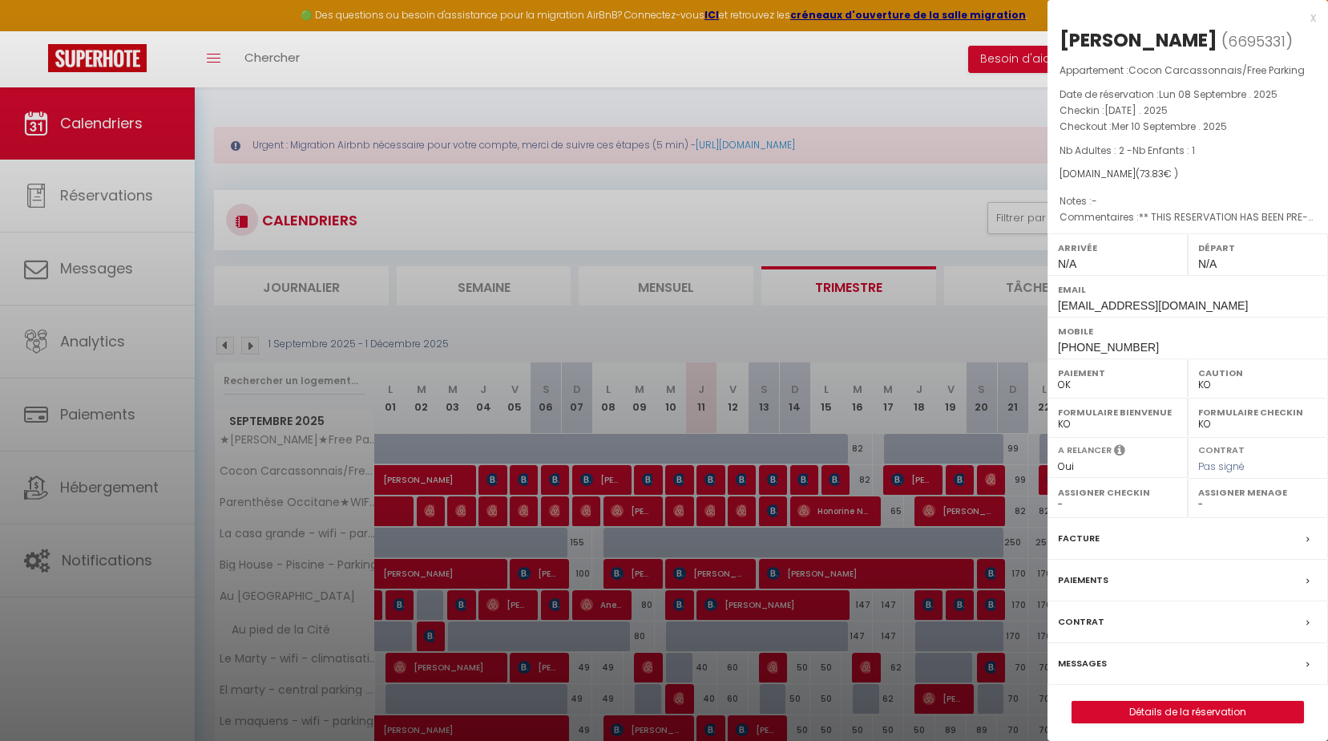
click at [1081, 661] on label "Messages" at bounding box center [1082, 663] width 49 height 17
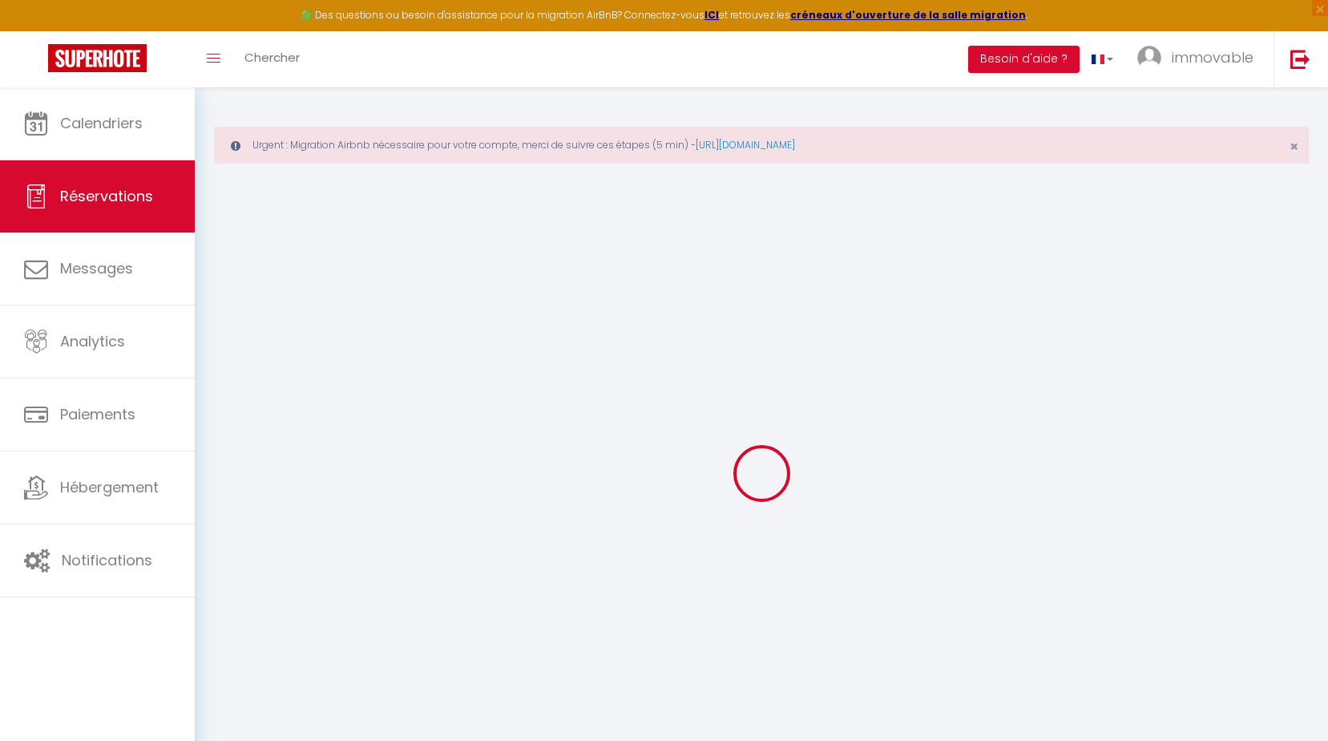
select select
checkbox input "false"
type textarea "** THIS RESERVATION HAS BEEN PRE-PAID ** BOOKING NOTE : Payment charge is EUR 1…"
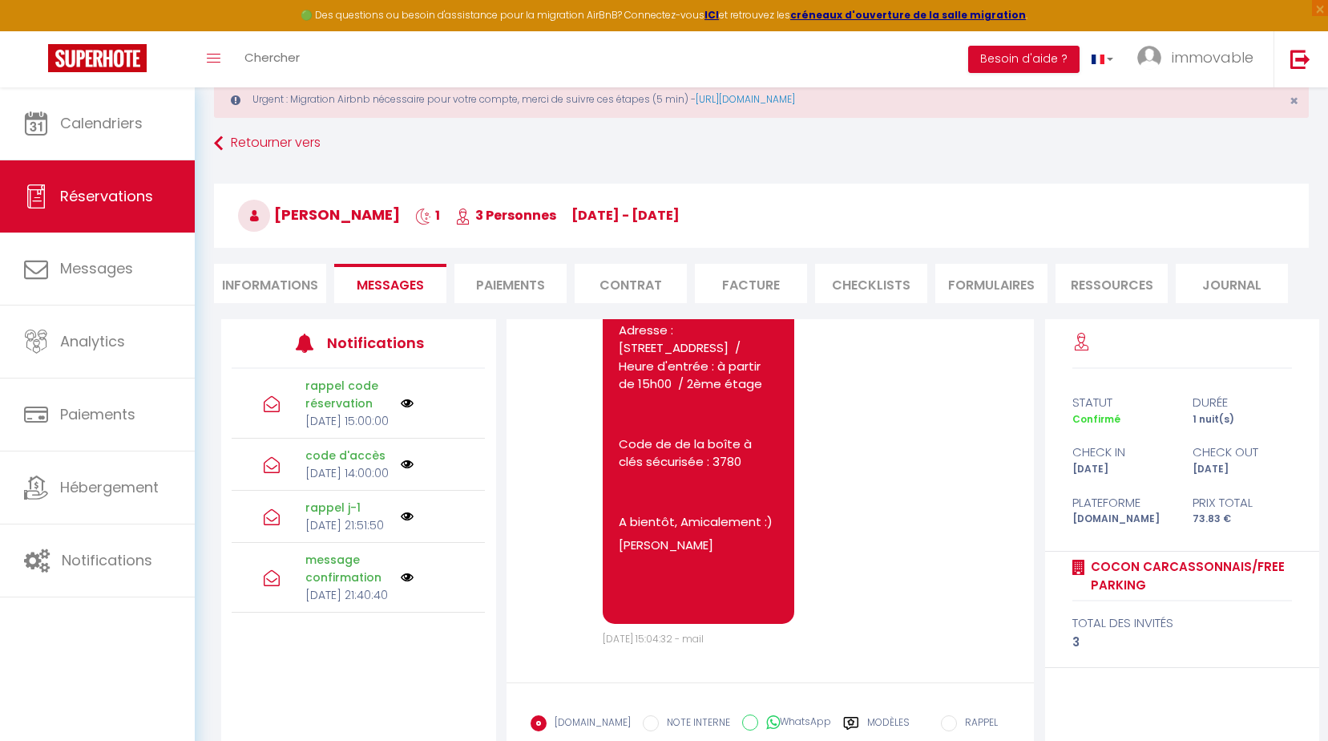
scroll to position [172, 0]
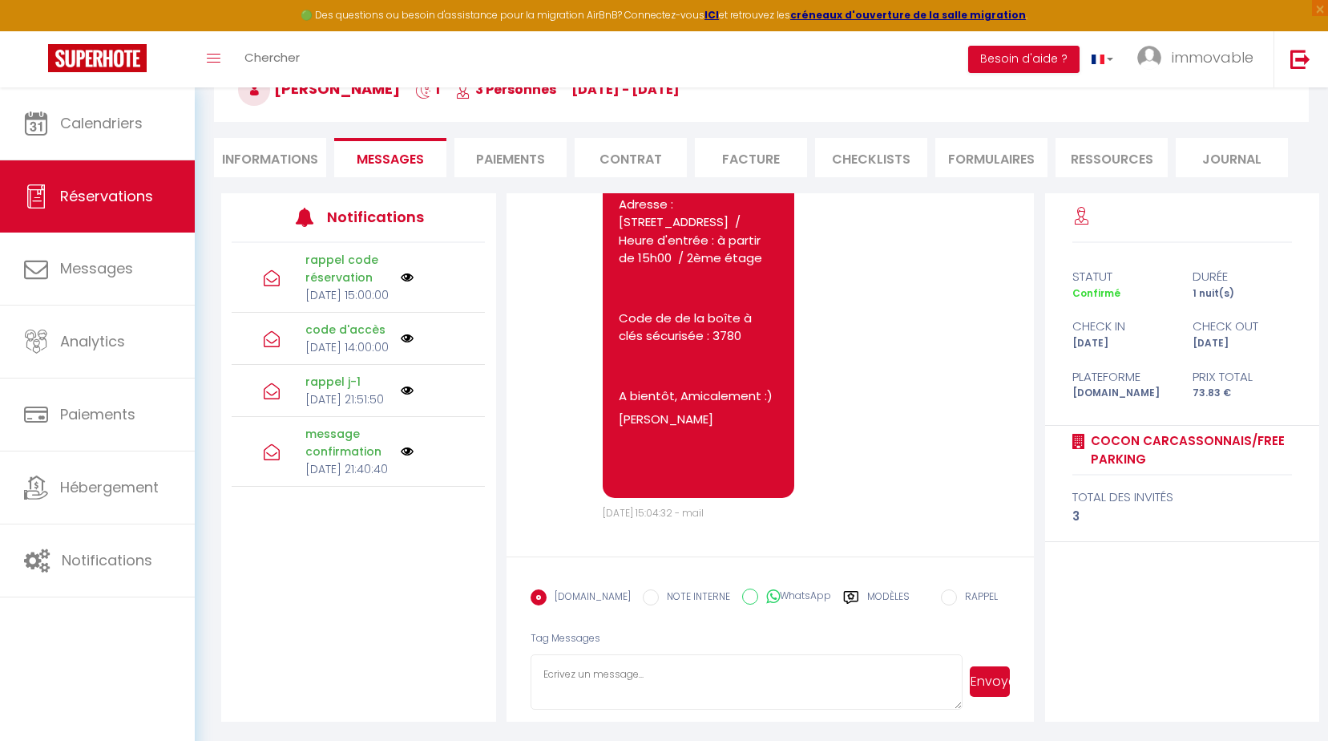
click at [600, 677] on textarea at bounding box center [747, 682] width 432 height 56
paste textarea "loremip Dolors :), am conse ad elit sed doe tempori utlabor et d'mag ali enimad…"
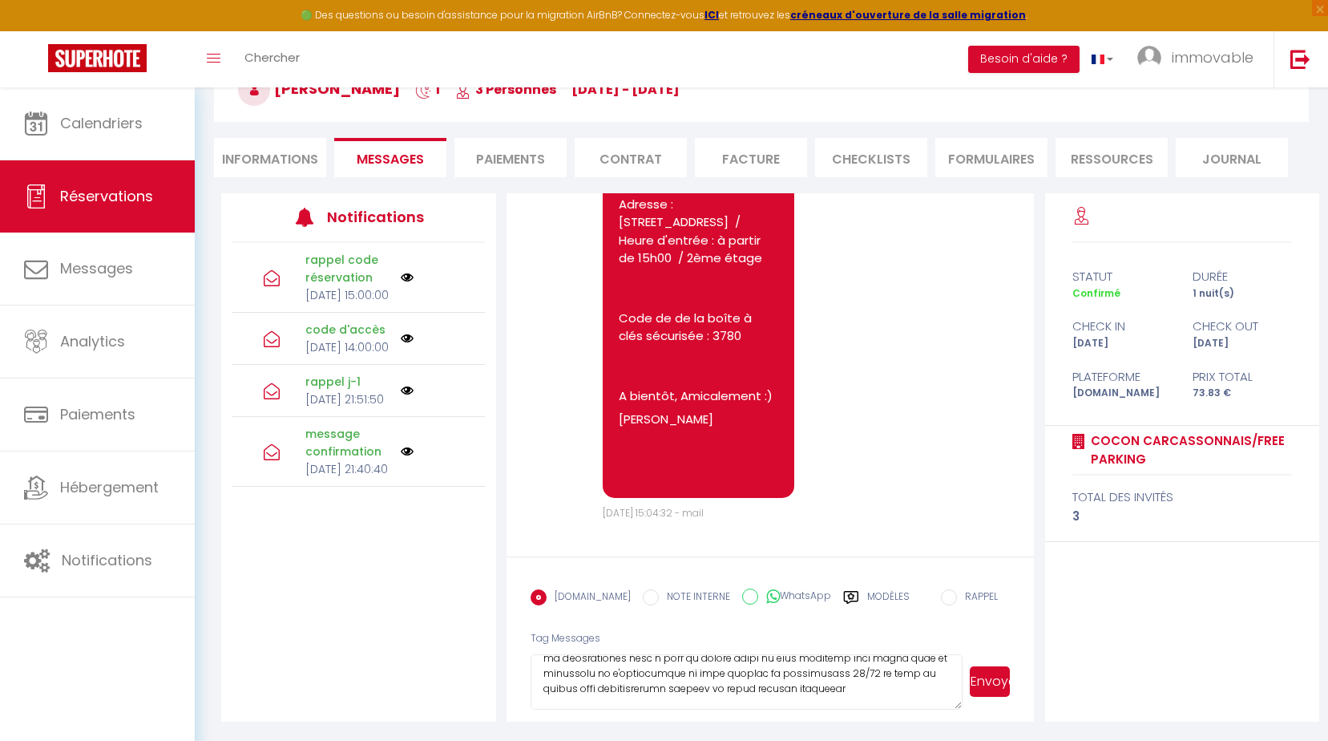
scroll to position [0, 0]
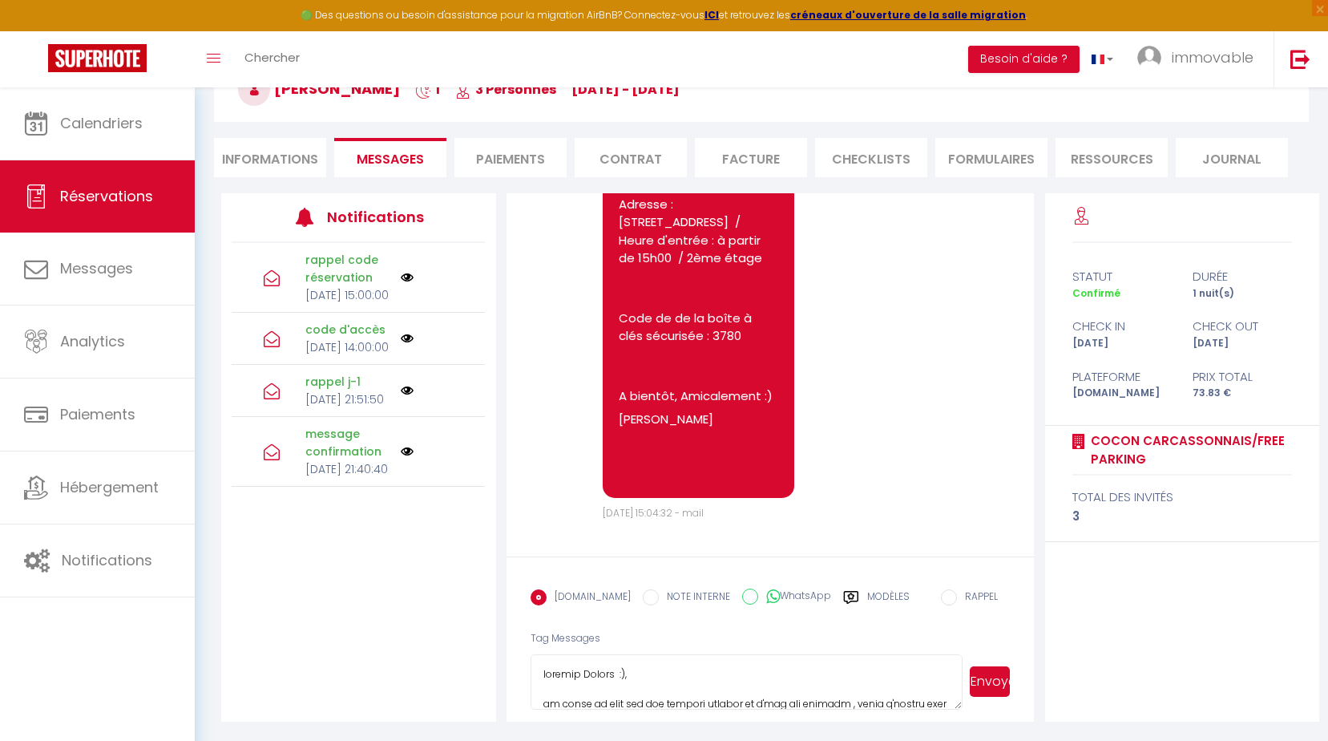
click at [613, 678] on textarea at bounding box center [747, 682] width 432 height 56
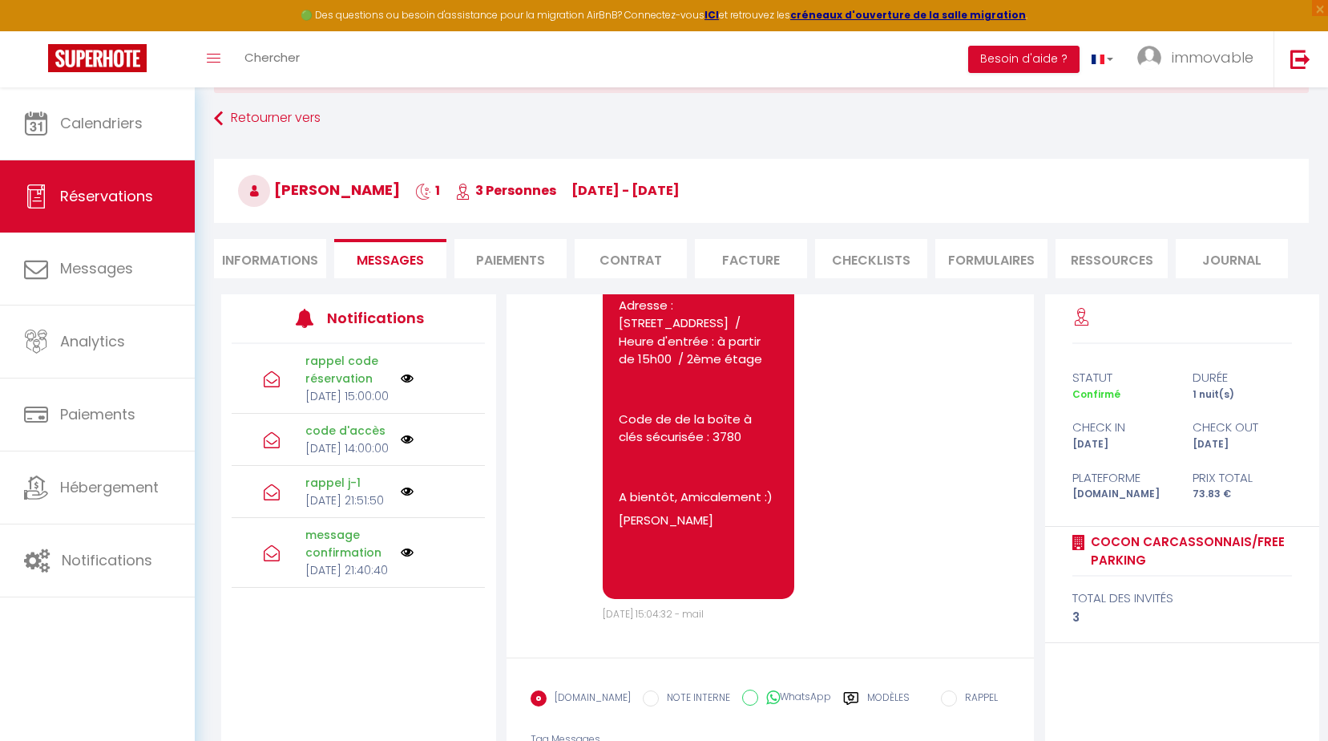
scroll to position [172, 0]
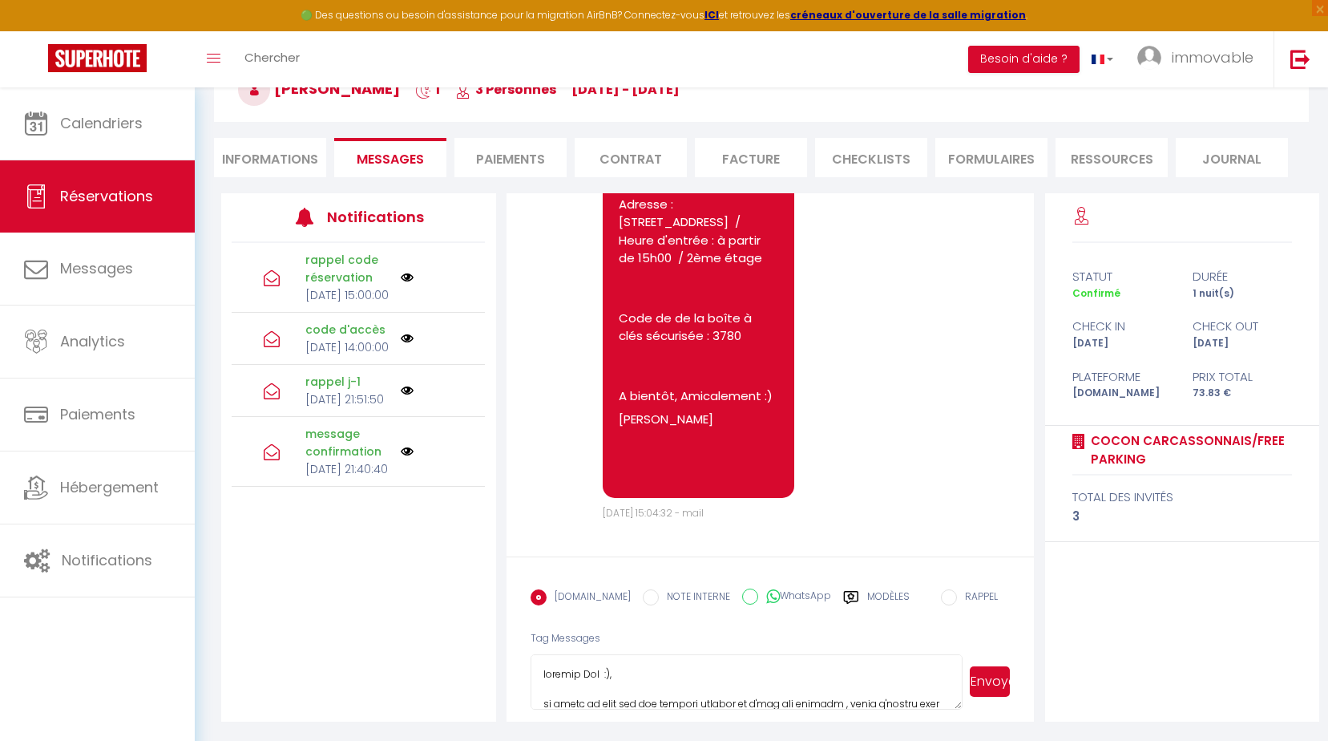
type textarea "loremip Dol :), si ametc ad elit sed doe tempori utlabor et d'mag ali enimadm ,…"
click at [985, 681] on button "Envoyer" at bounding box center [990, 681] width 41 height 30
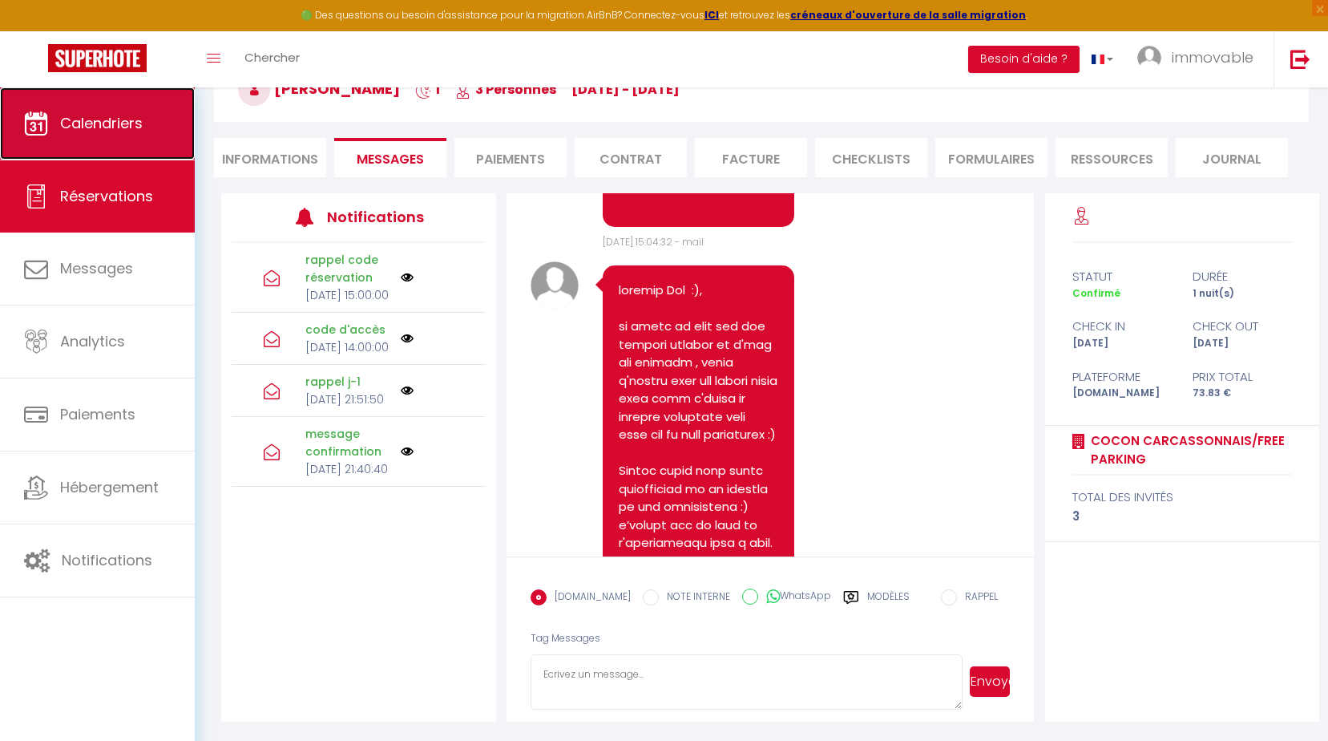
click at [74, 136] on link "Calendriers" at bounding box center [97, 123] width 195 height 72
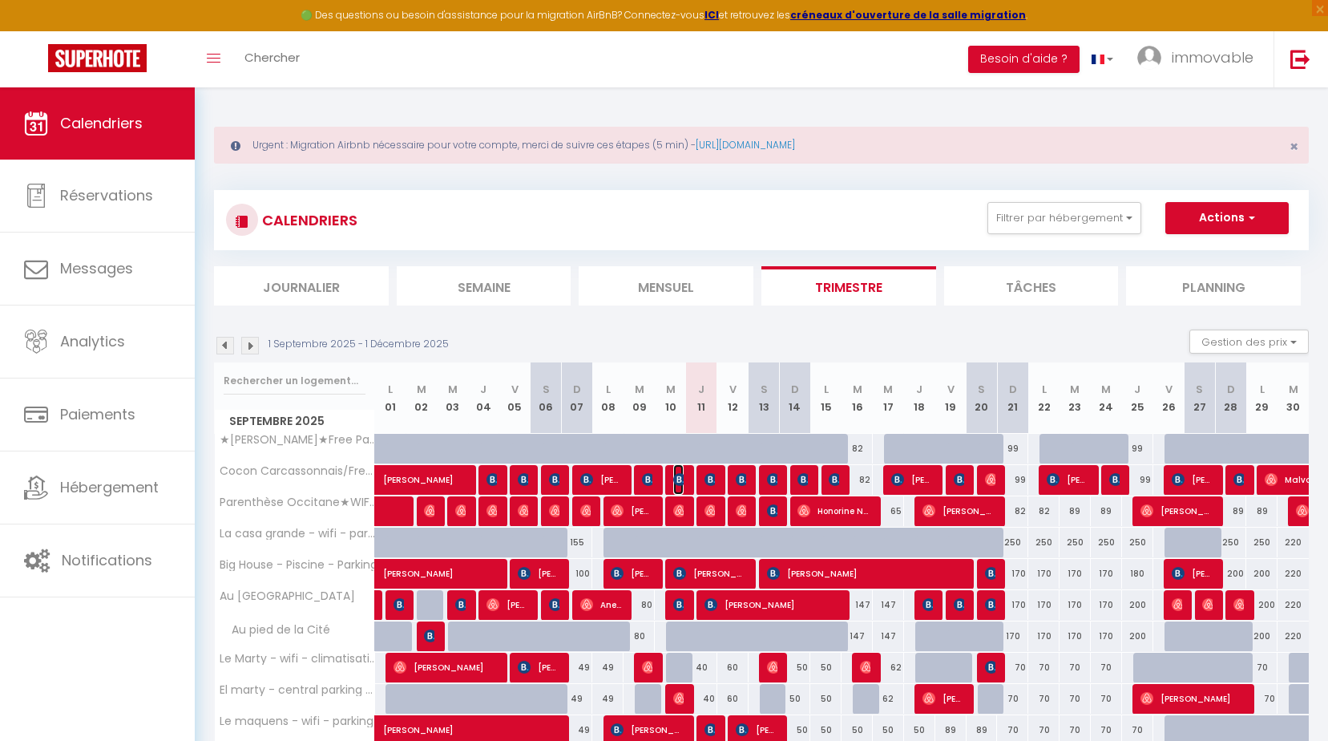
click at [684, 480] on img at bounding box center [679, 479] width 13 height 13
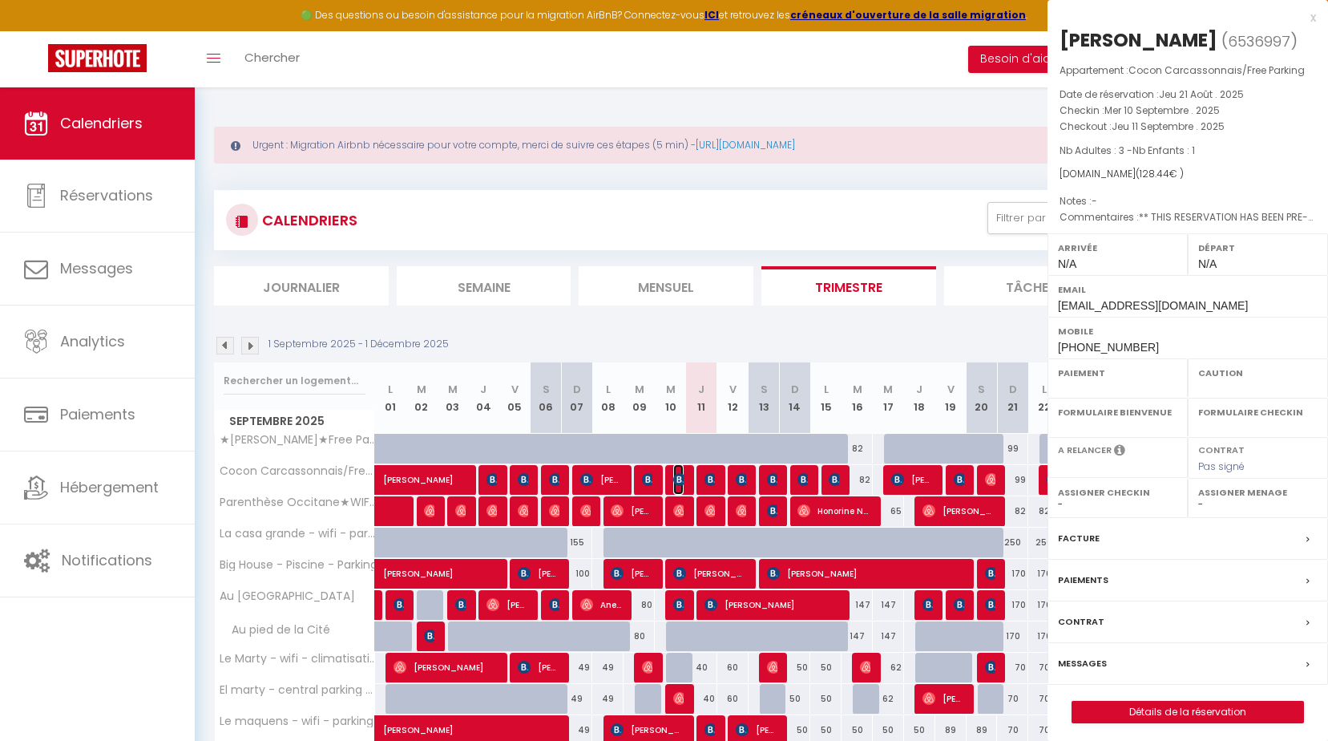
select select "OK"
select select "KO"
select select "0"
select select "1"
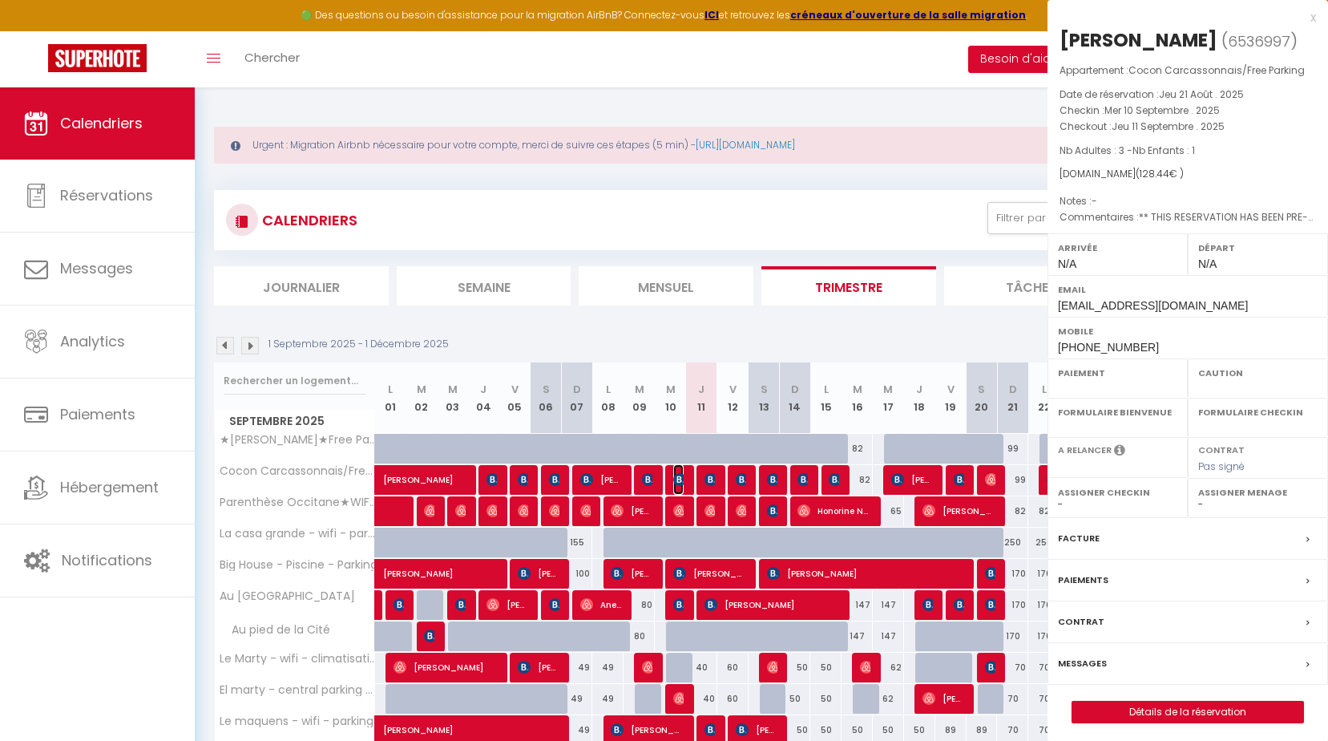
select select
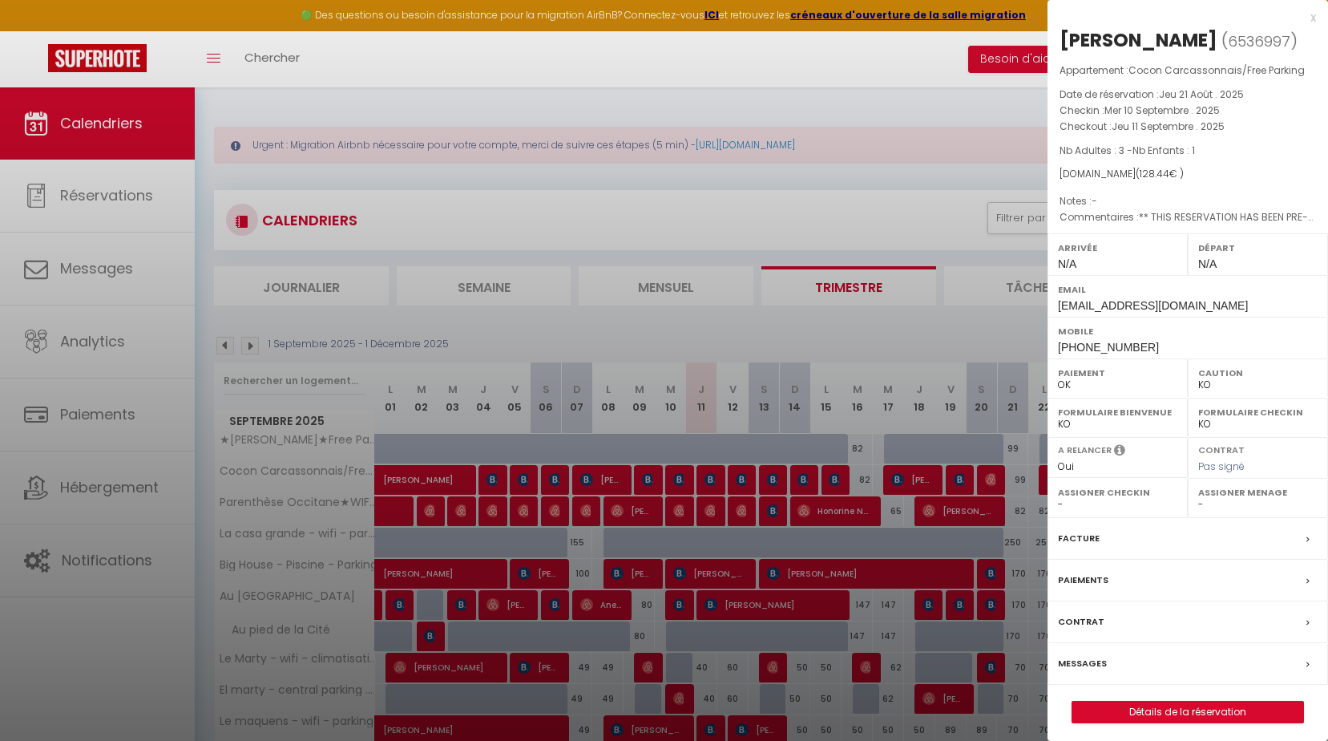
click at [1091, 661] on label "Messages" at bounding box center [1082, 663] width 49 height 17
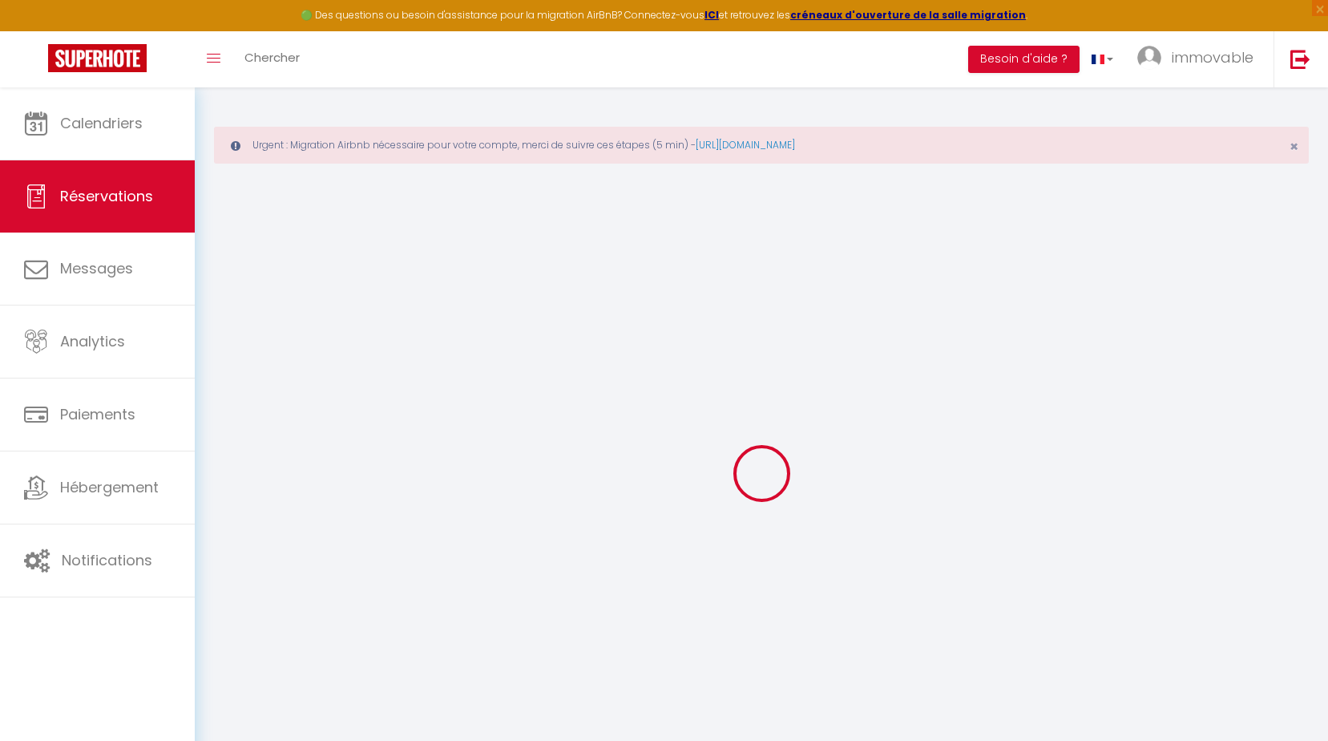
select select
checkbox input "false"
type textarea "** THIS RESERVATION HAS BEEN PRE-PAID ** BOOKING NOTE : Payment charge is EUR 1…"
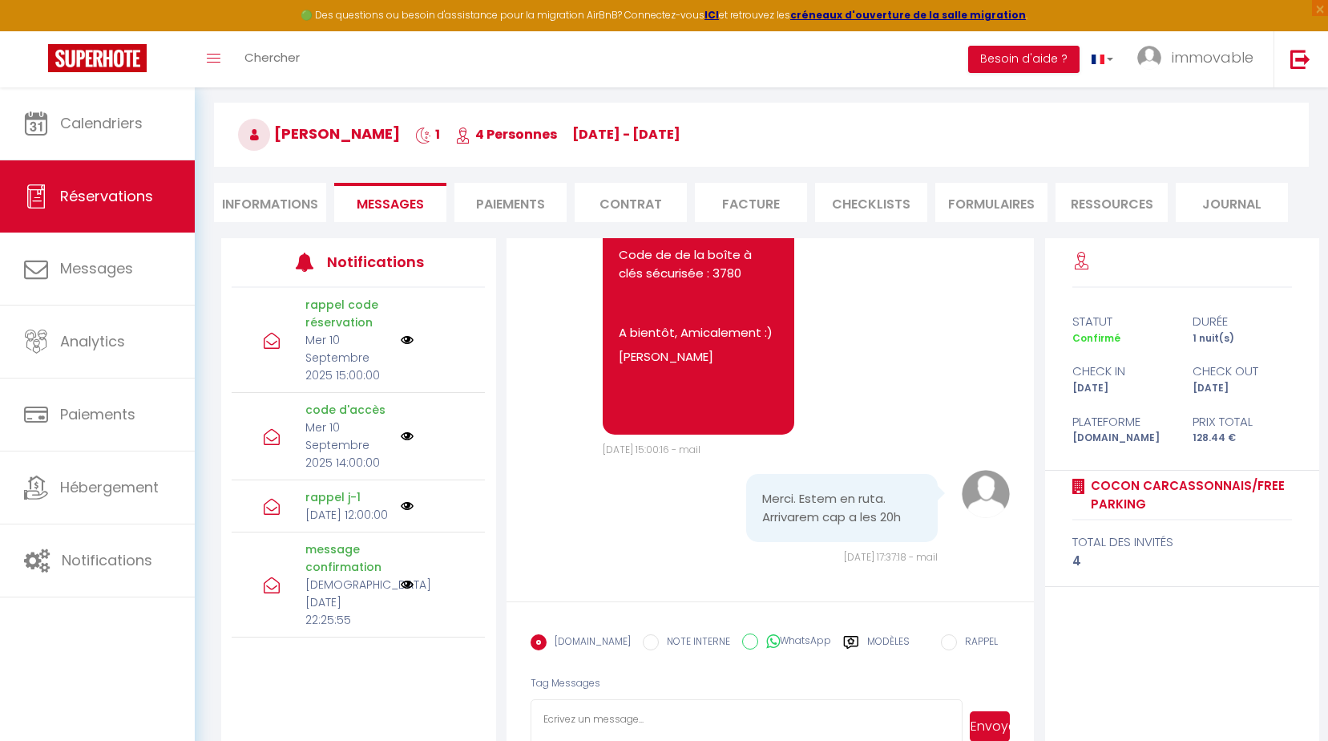
scroll to position [160, 0]
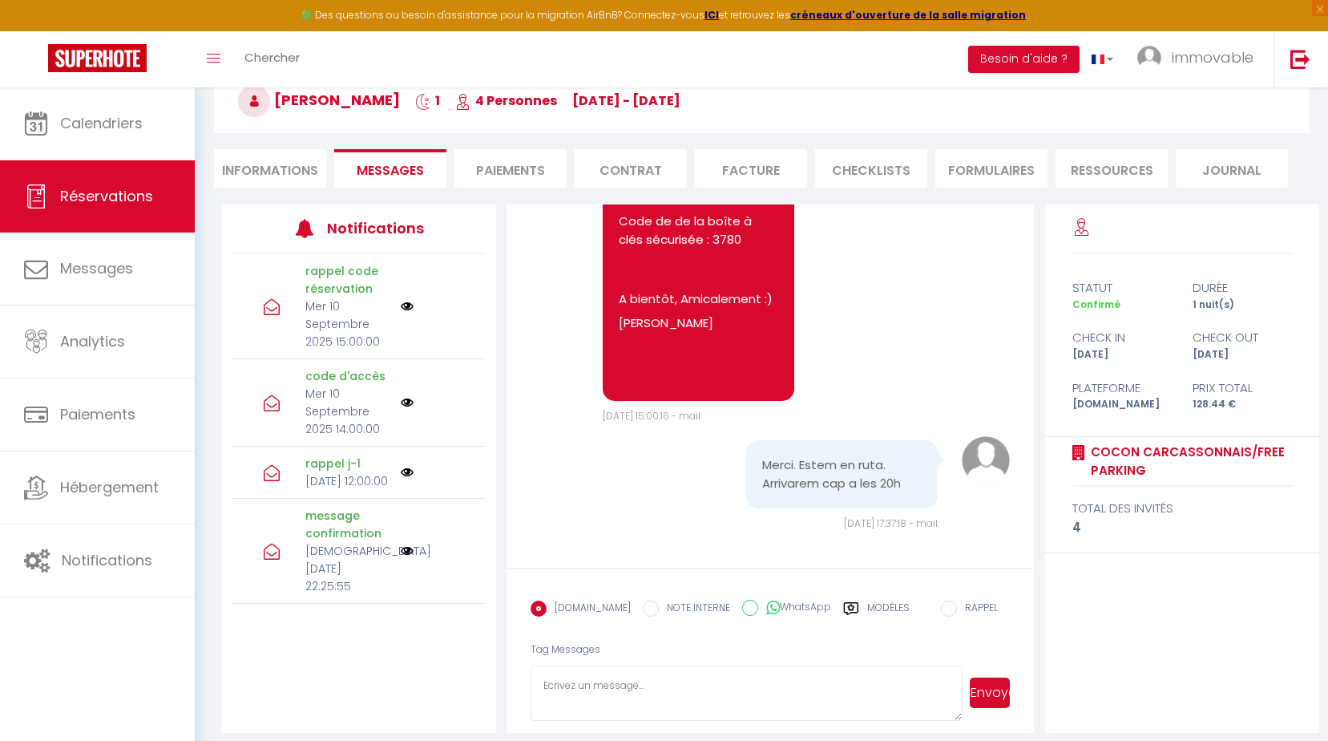
click at [614, 698] on textarea at bounding box center [747, 693] width 432 height 56
paste textarea "loremip Dolors :), am conse ad elit sed doe tempori utlabor et d'mag ali enimad…"
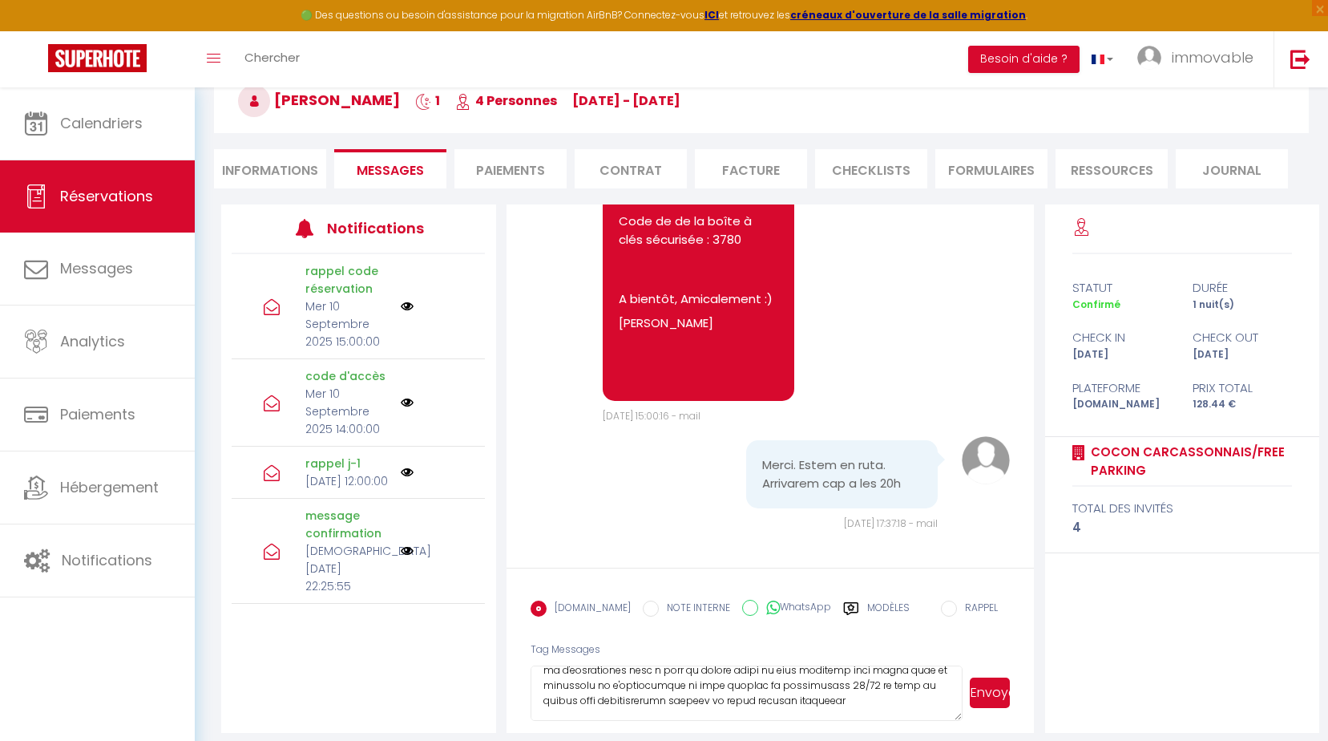
scroll to position [0, 0]
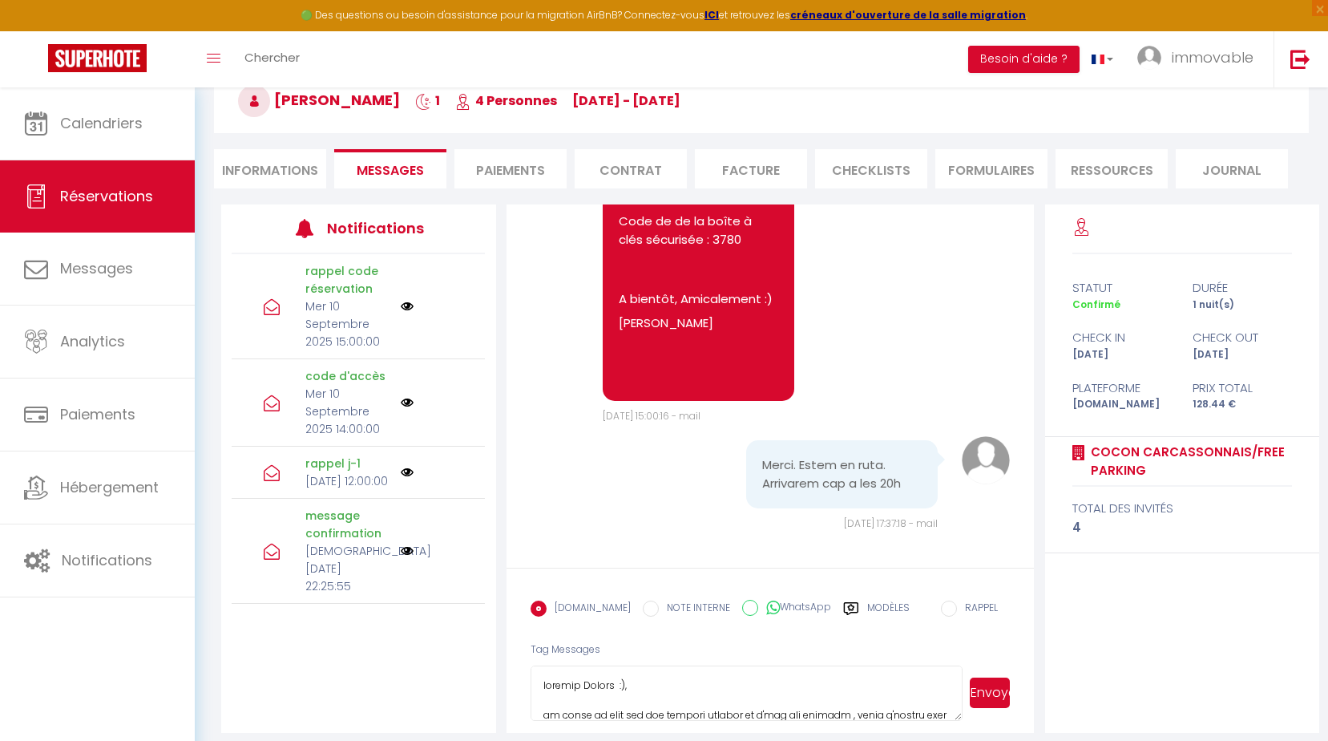
click at [617, 693] on textarea at bounding box center [747, 693] width 432 height 56
type textarea "loremip Dolors :), am conse ad elit sed doe tempori utlabor et d'mag ali enimad…"
click at [993, 705] on button "Envoyer" at bounding box center [990, 692] width 41 height 30
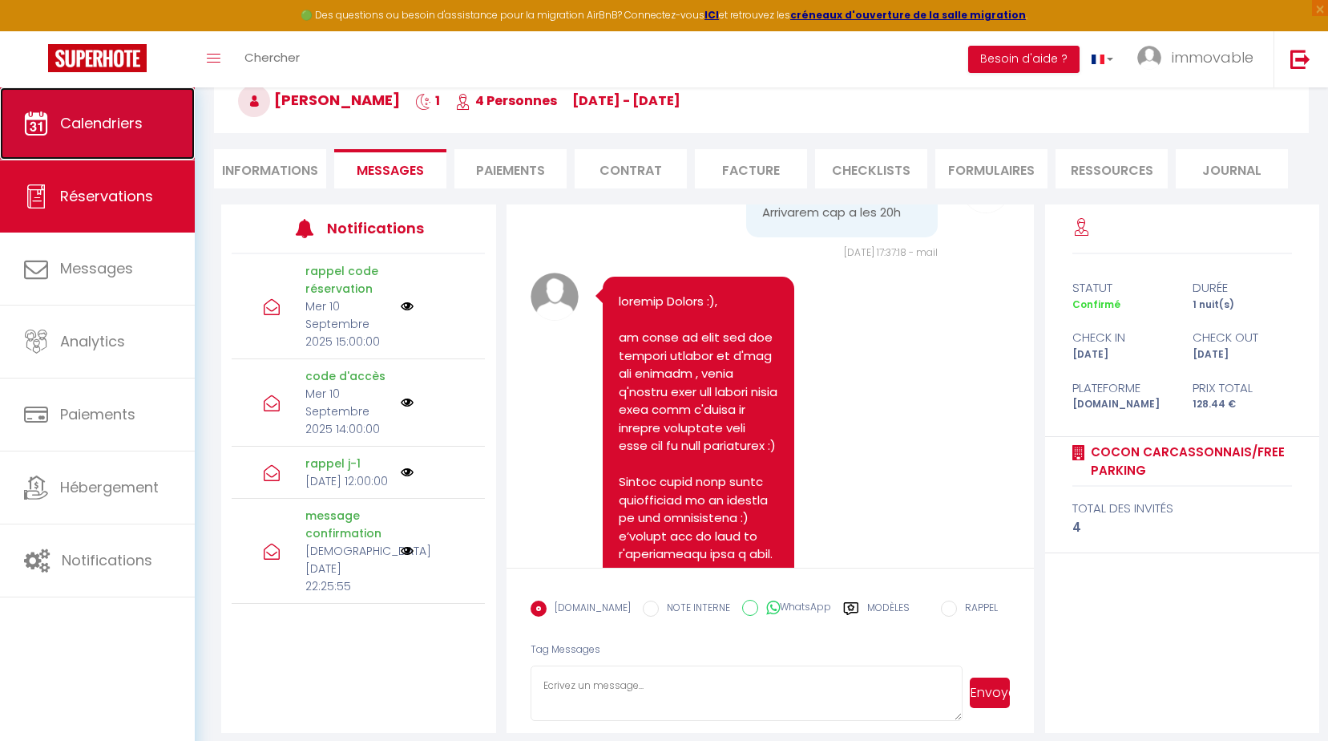
click at [127, 131] on span "Calendriers" at bounding box center [101, 123] width 83 height 20
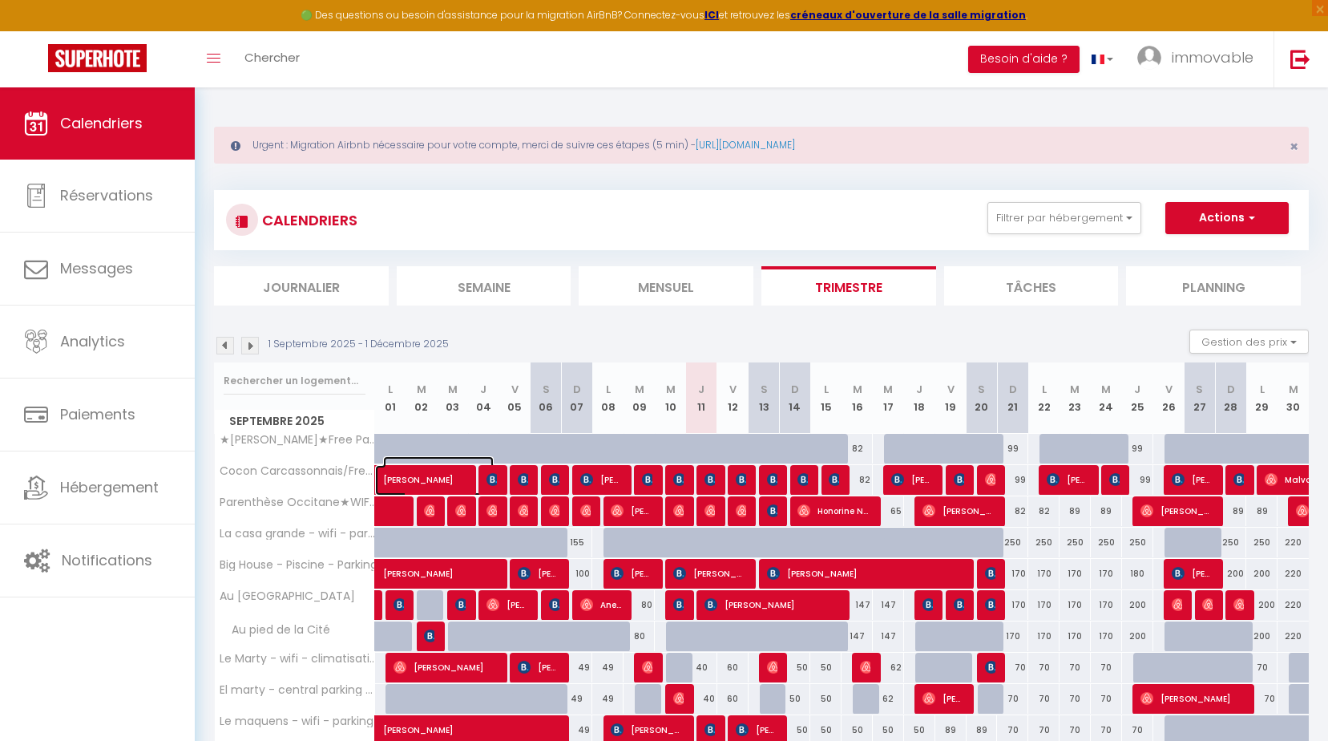
click at [421, 472] on span "[PERSON_NAME]" at bounding box center [438, 471] width 111 height 30
select select "OK"
select select "KO"
select select "0"
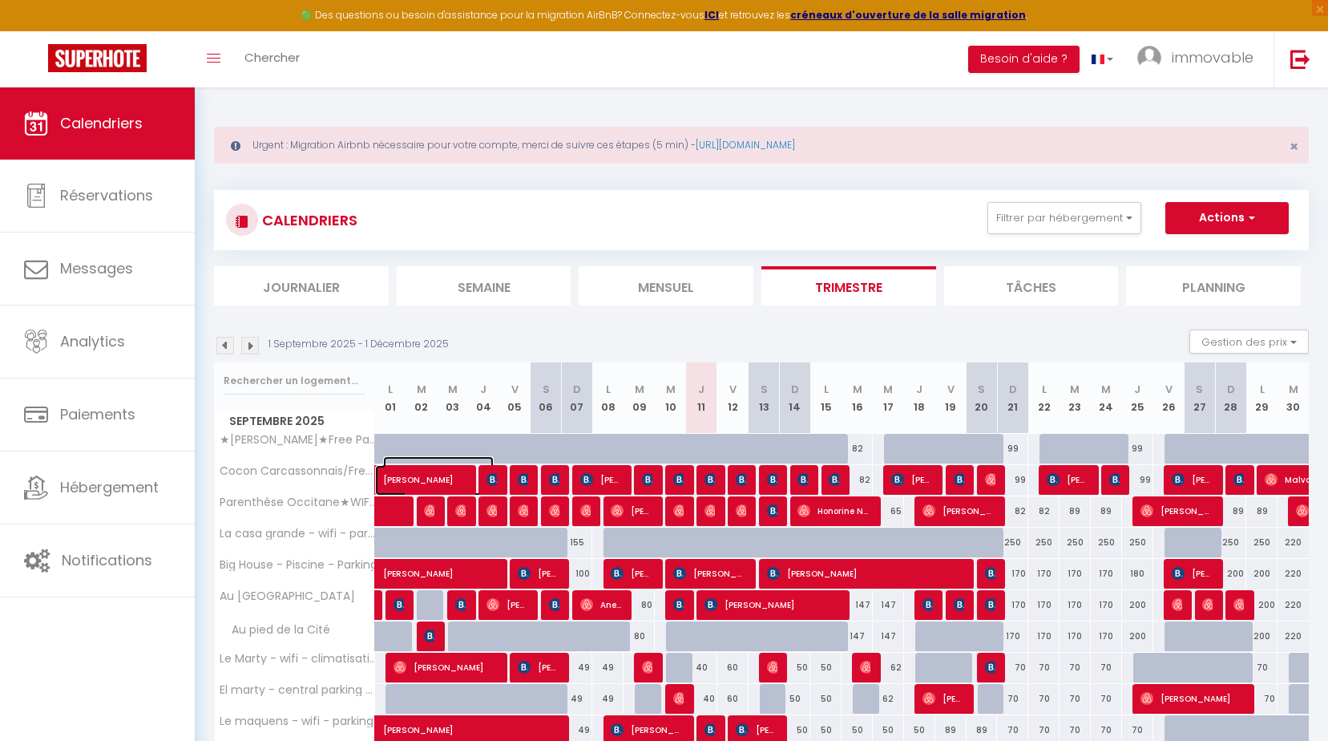
select select "1"
select select
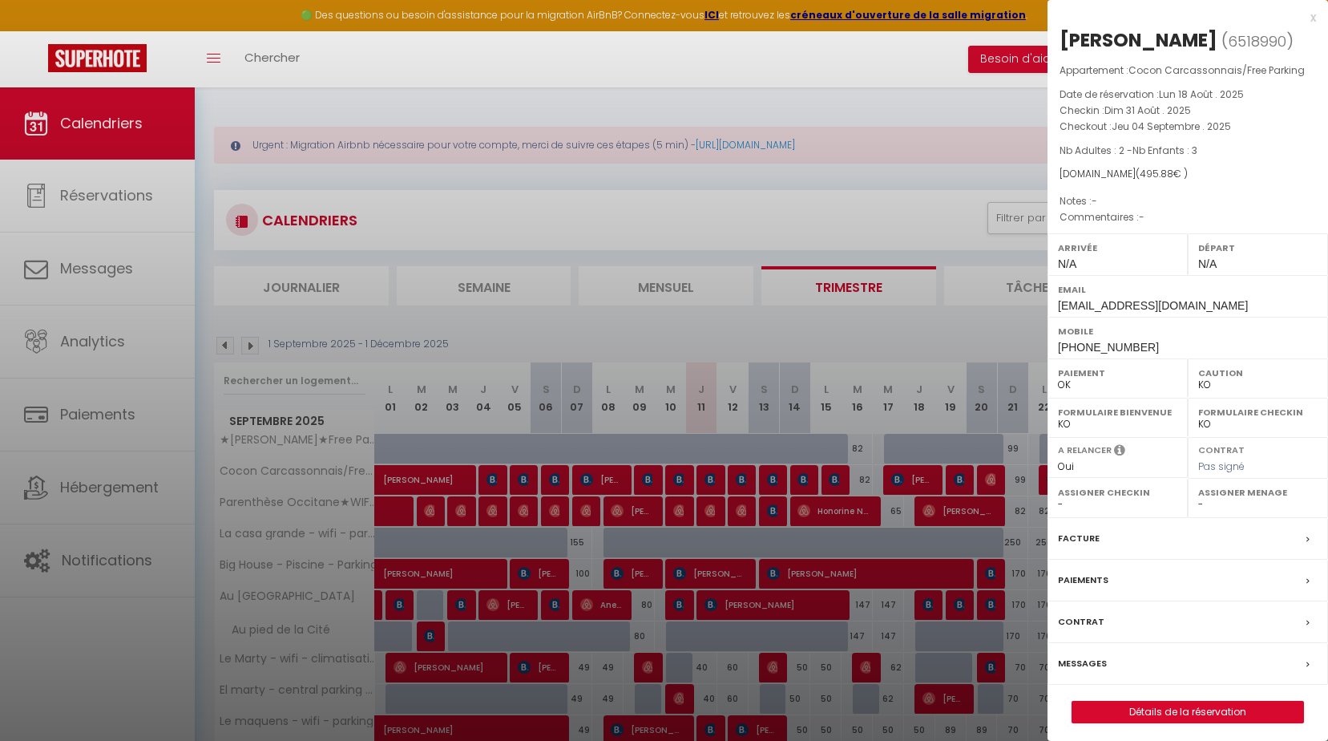
click at [1316, 20] on div "x" at bounding box center [1182, 17] width 269 height 19
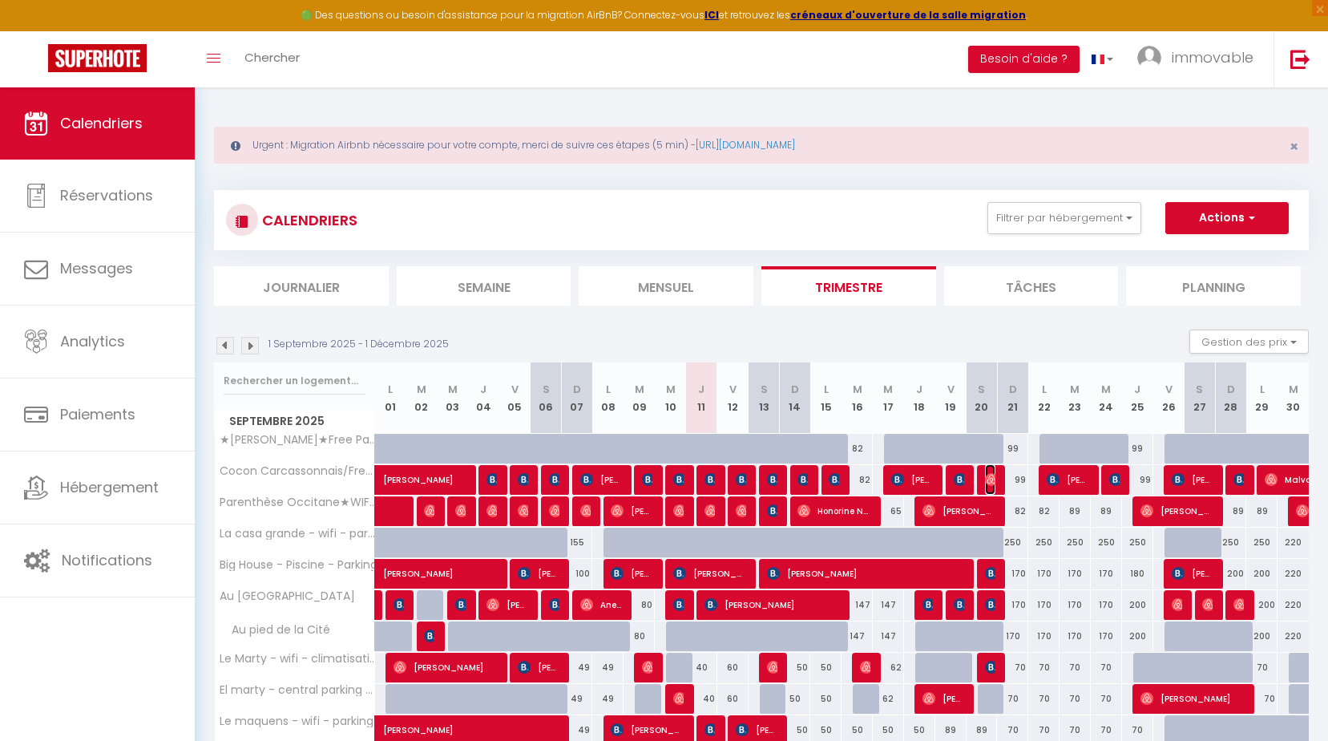
click at [989, 475] on img at bounding box center [991, 479] width 13 height 13
select select "OK"
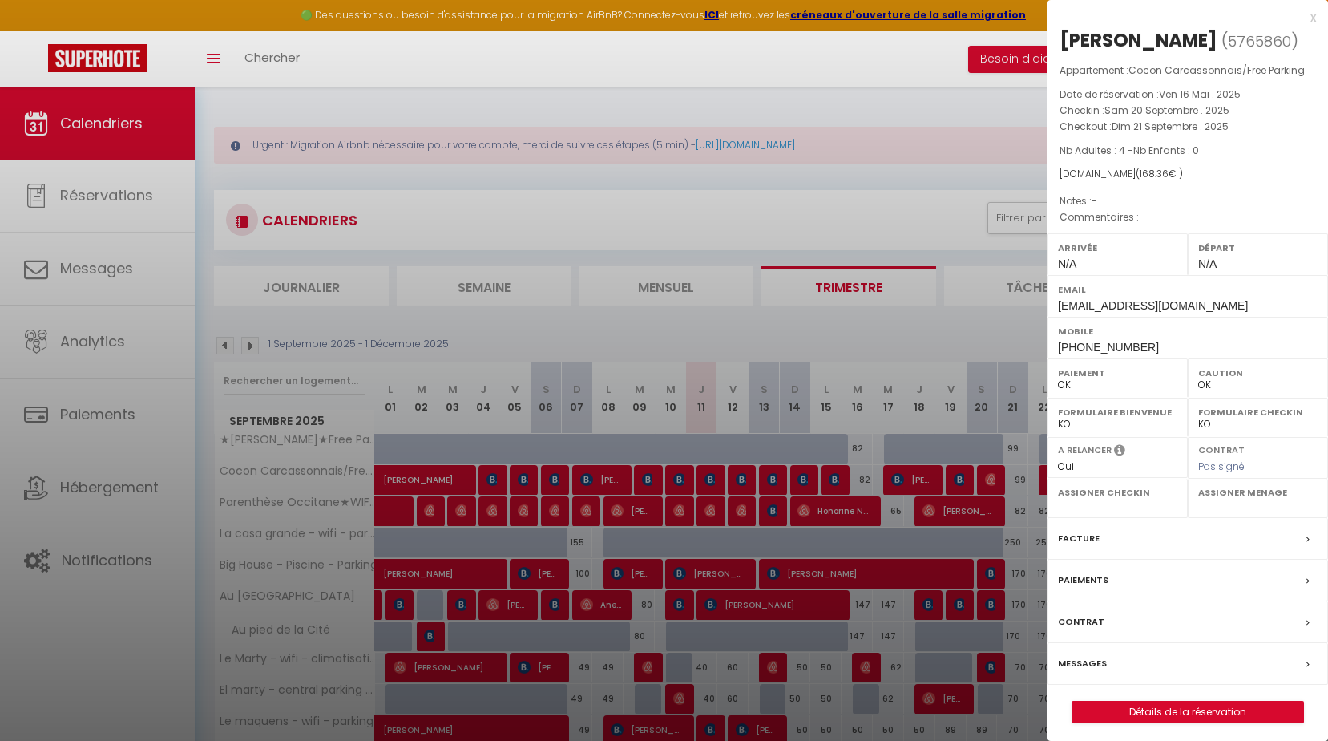
click at [1316, 16] on div "x" at bounding box center [1182, 17] width 269 height 19
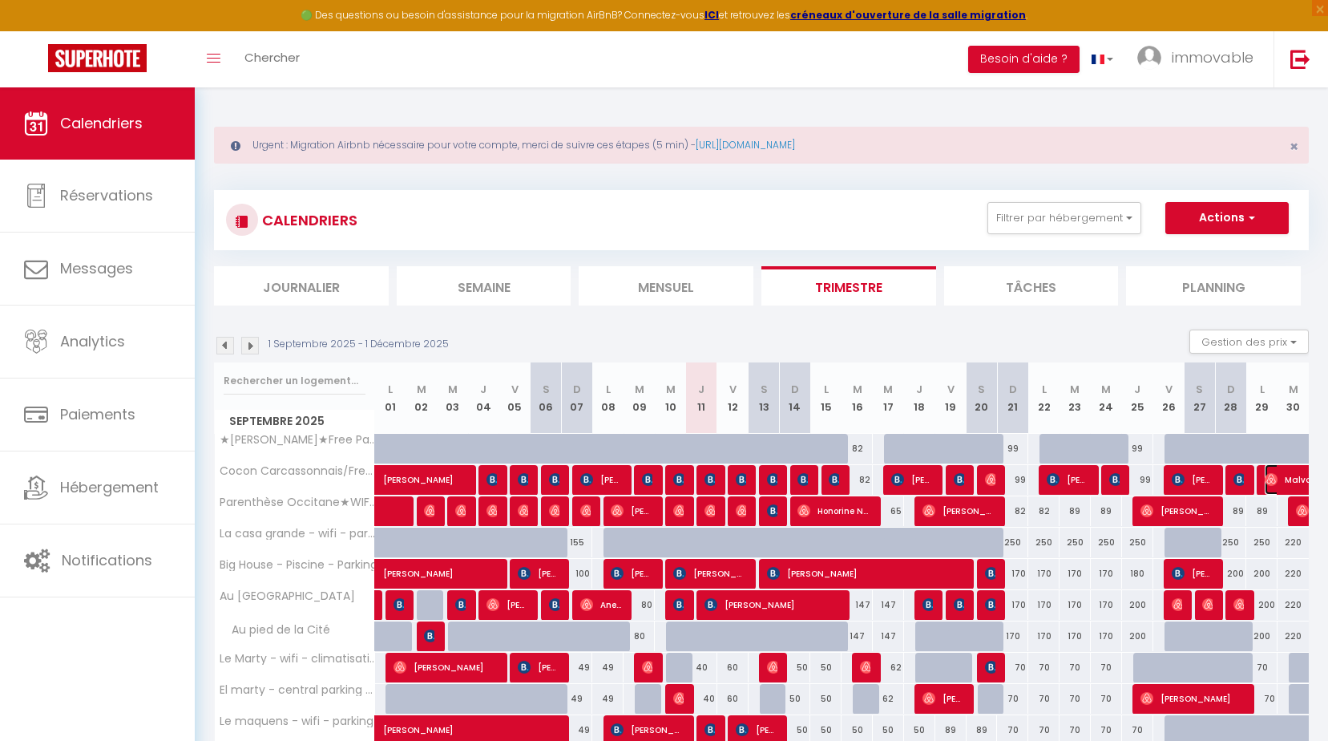
click at [1288, 480] on span "Malva [PERSON_NAME]" at bounding box center [1320, 479] width 111 height 30
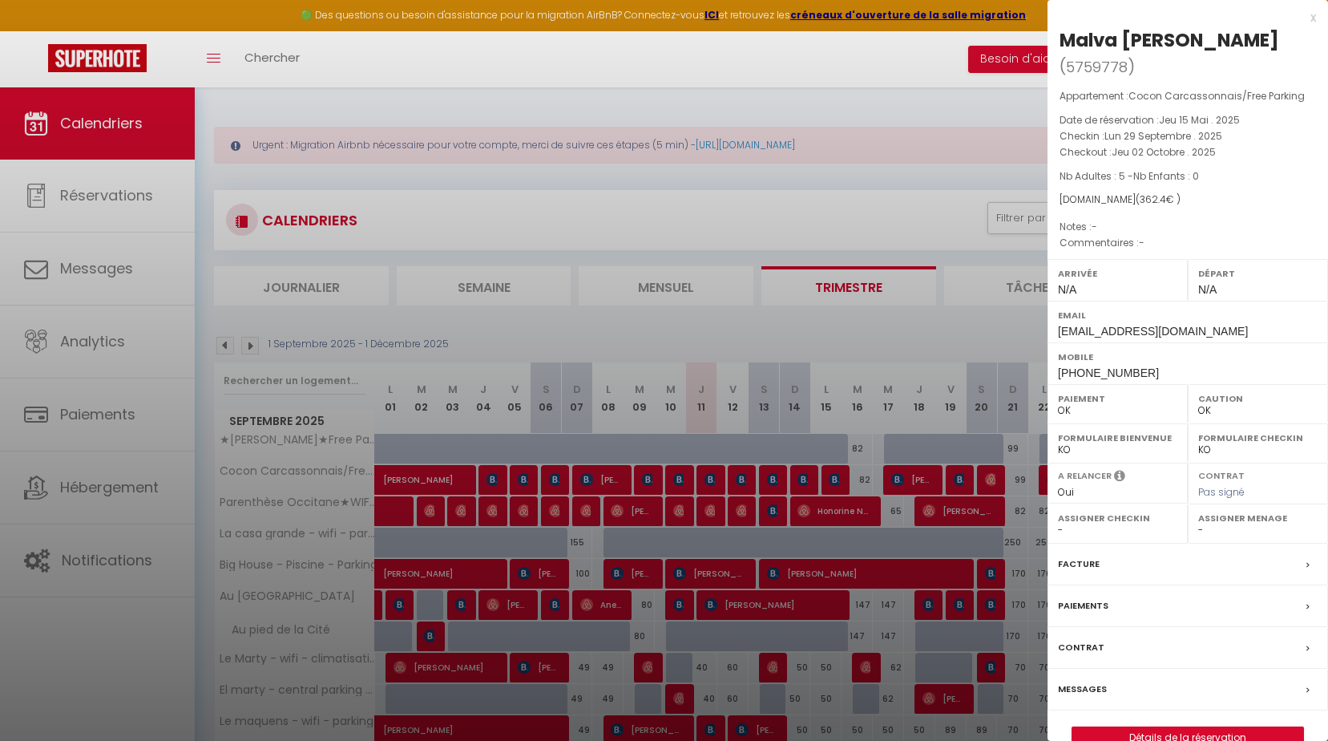
click at [1313, 15] on div "x" at bounding box center [1182, 17] width 269 height 19
